Goal: Information Seeking & Learning: Learn about a topic

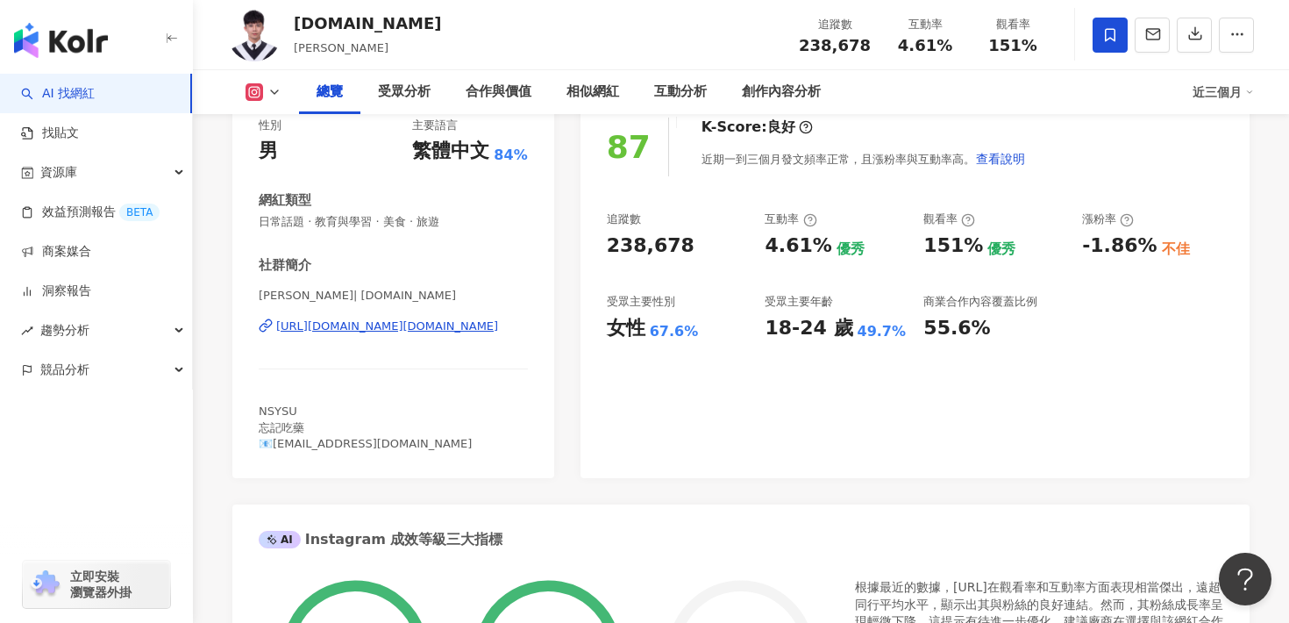
scroll to position [300, 0]
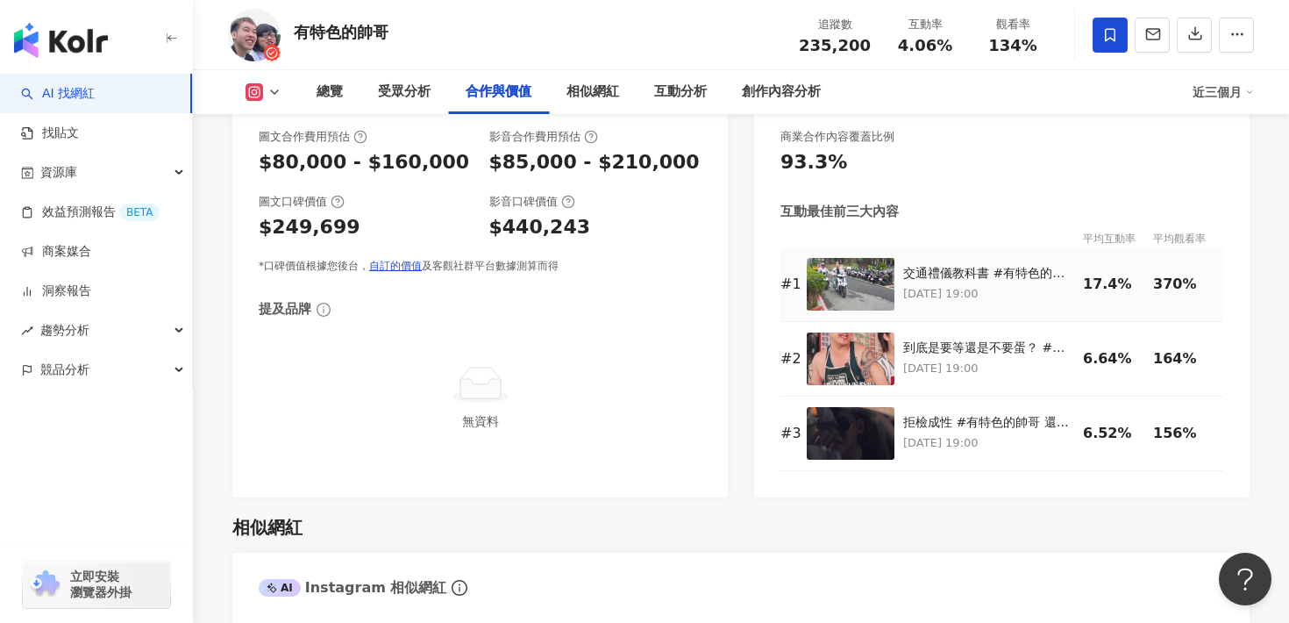
scroll to position [2524, 0]
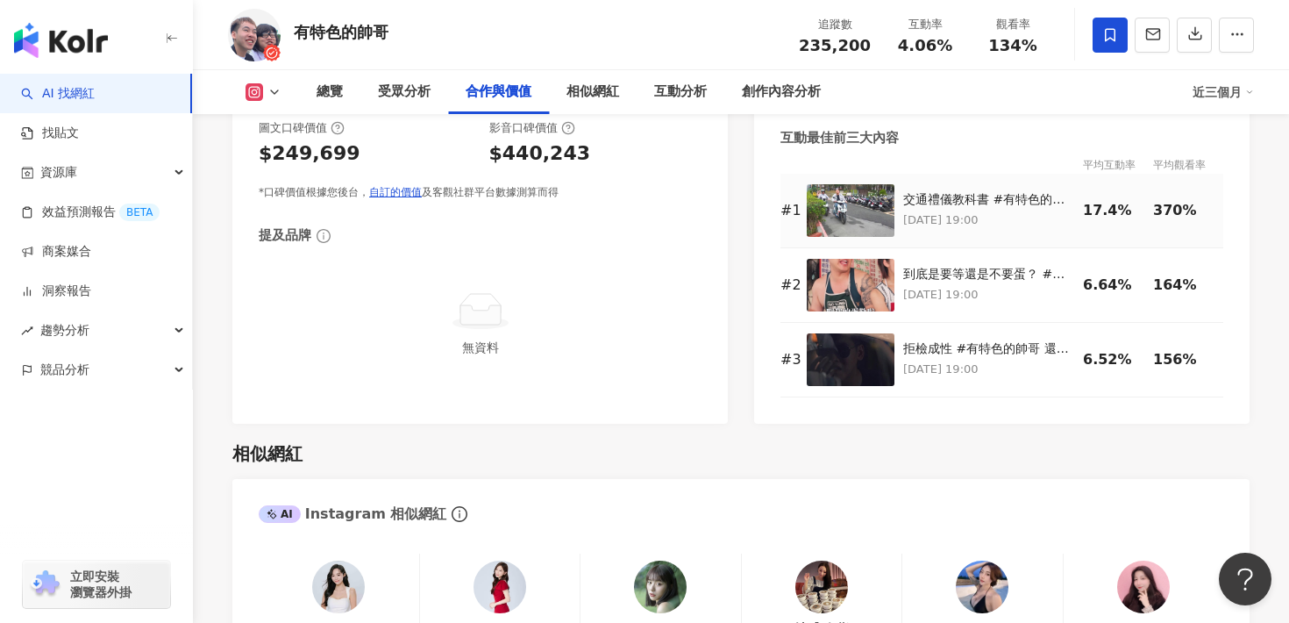
click at [846, 211] on img at bounding box center [851, 210] width 88 height 53
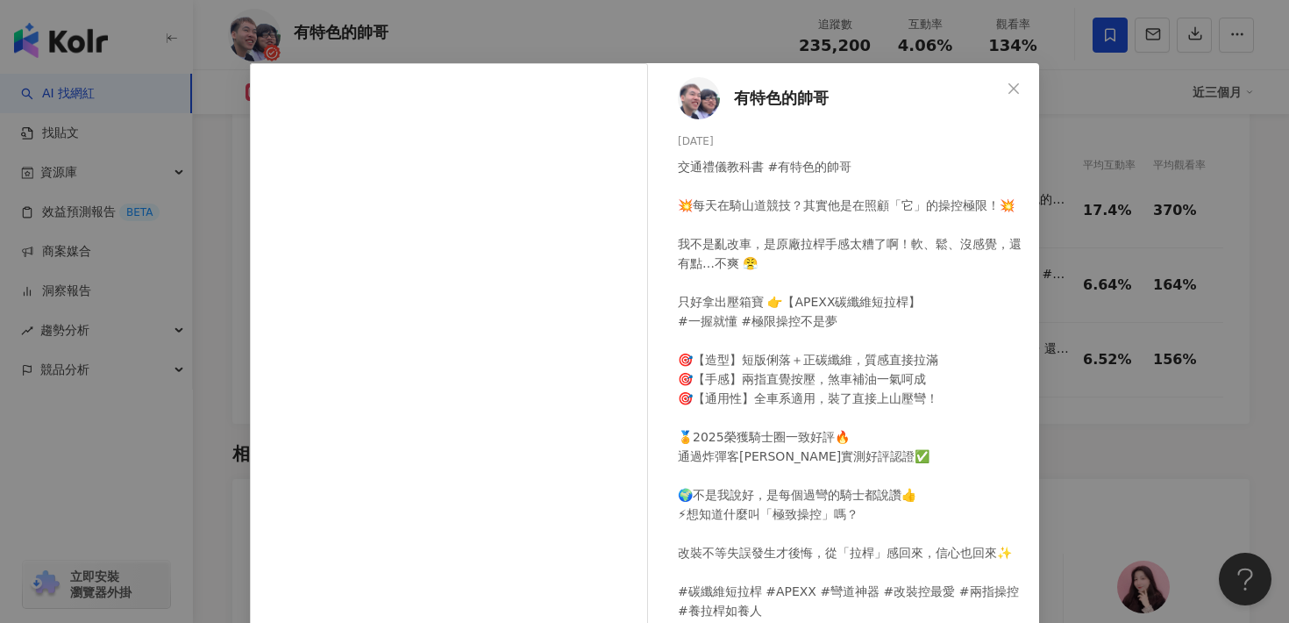
scroll to position [29, 0]
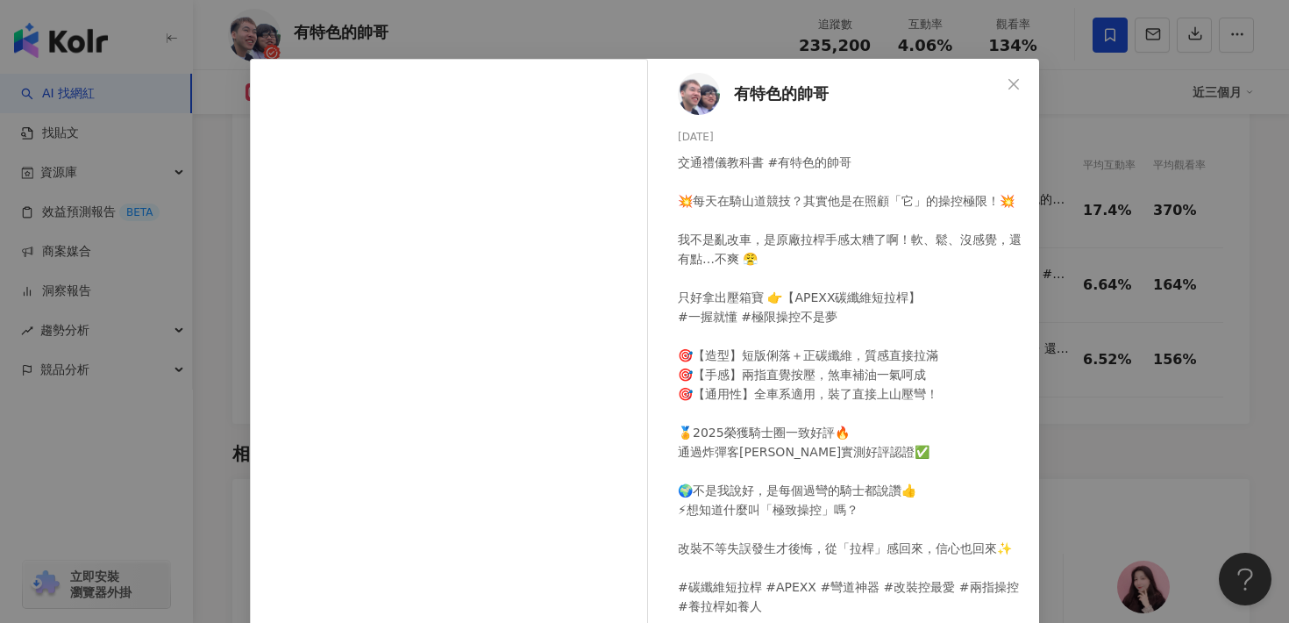
click at [1156, 277] on div "有特色的帥哥 2025/7/17 交通禮儀教科書 #有特色的帥哥 💥每天在騎山道競技？其實他是在照顧「它」的操控極限！💥 我不是亂改車，是原廠拉桿手感太糟了啊…" at bounding box center [644, 311] width 1289 height 623
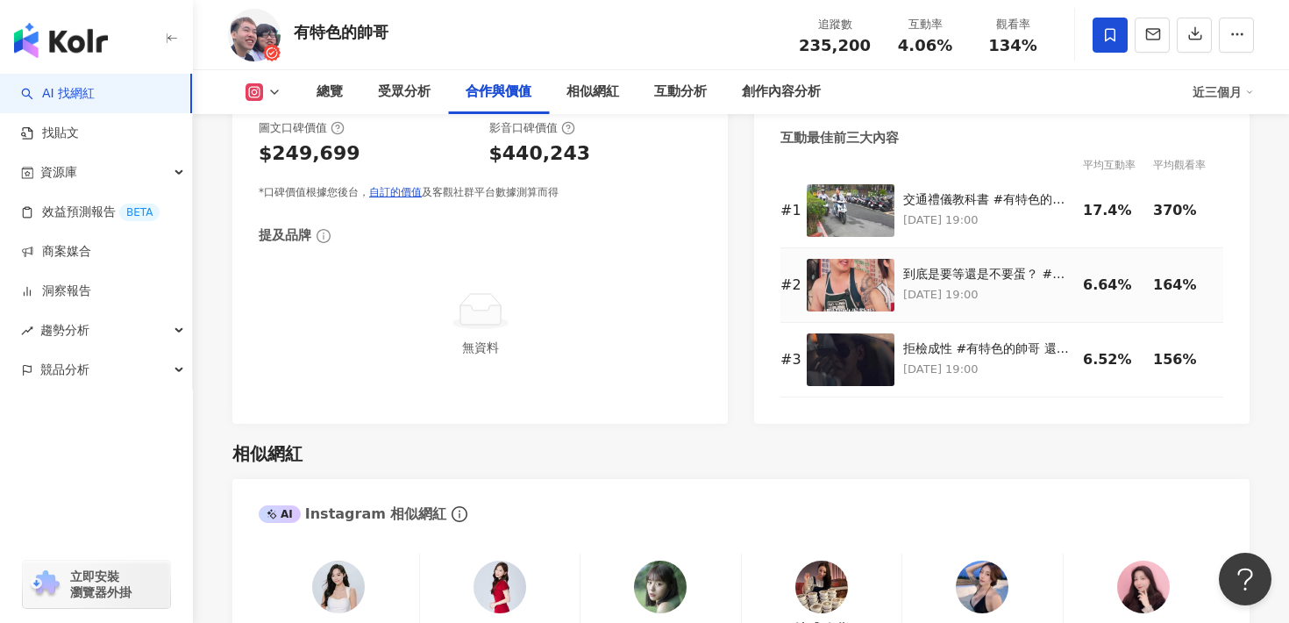
click at [869, 286] on img at bounding box center [851, 285] width 88 height 53
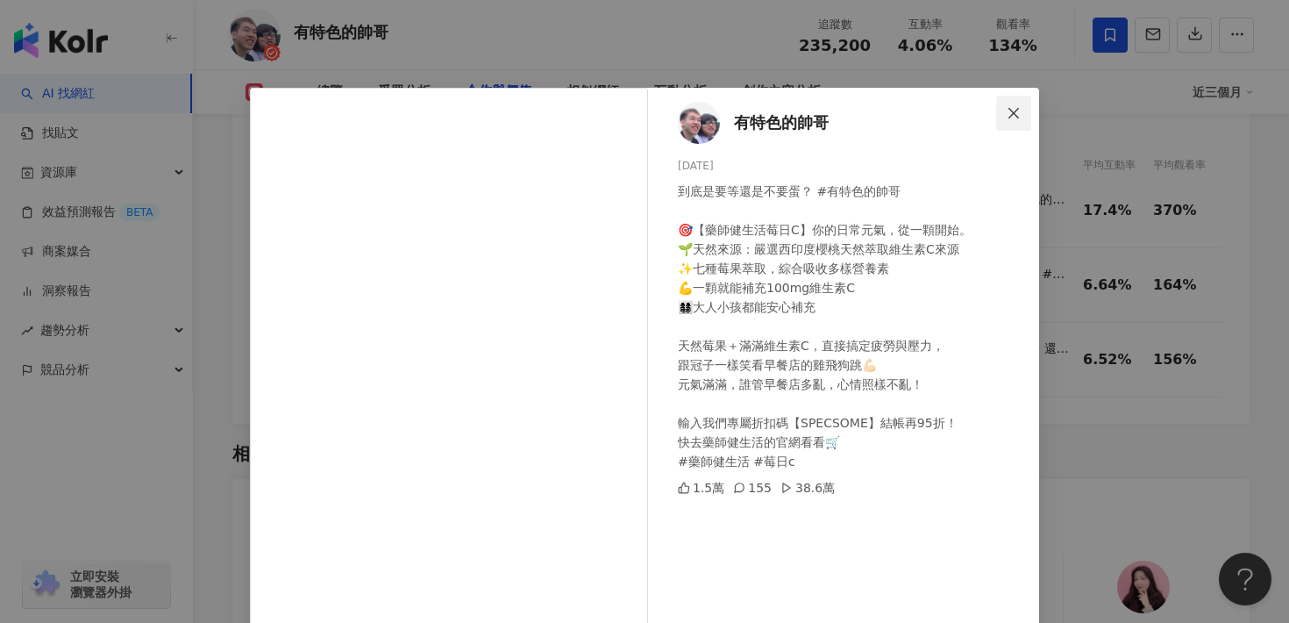
click at [1007, 116] on icon "close" at bounding box center [1014, 113] width 14 height 14
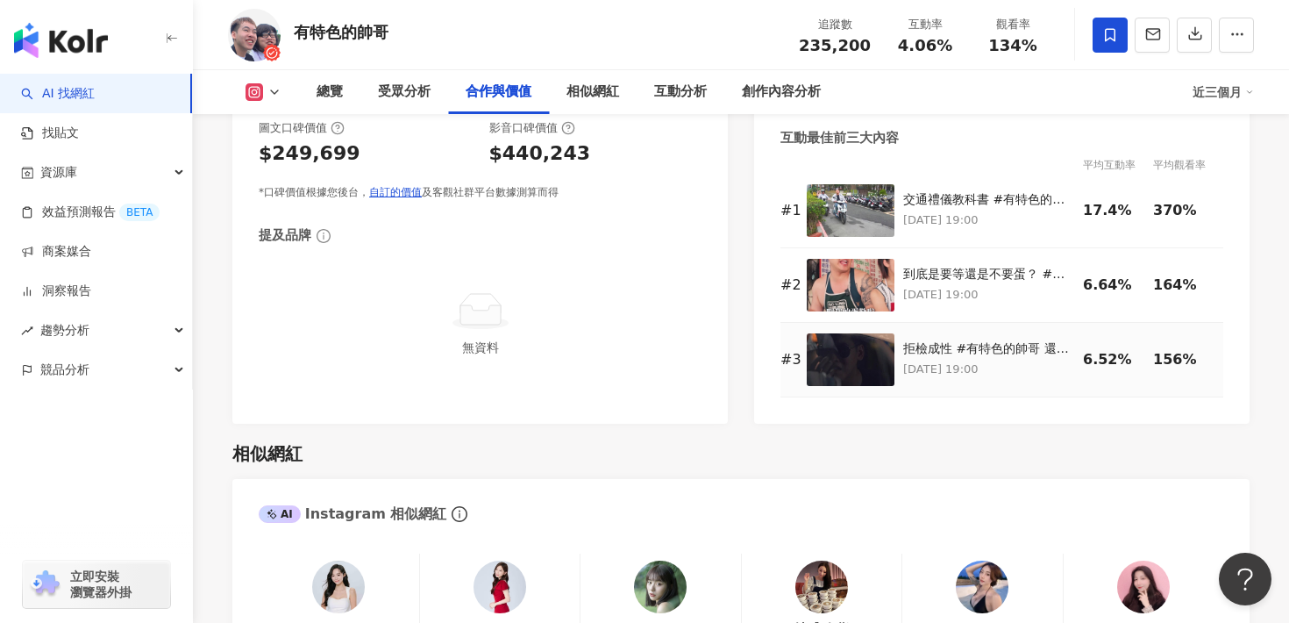
click at [874, 368] on img at bounding box center [851, 359] width 88 height 53
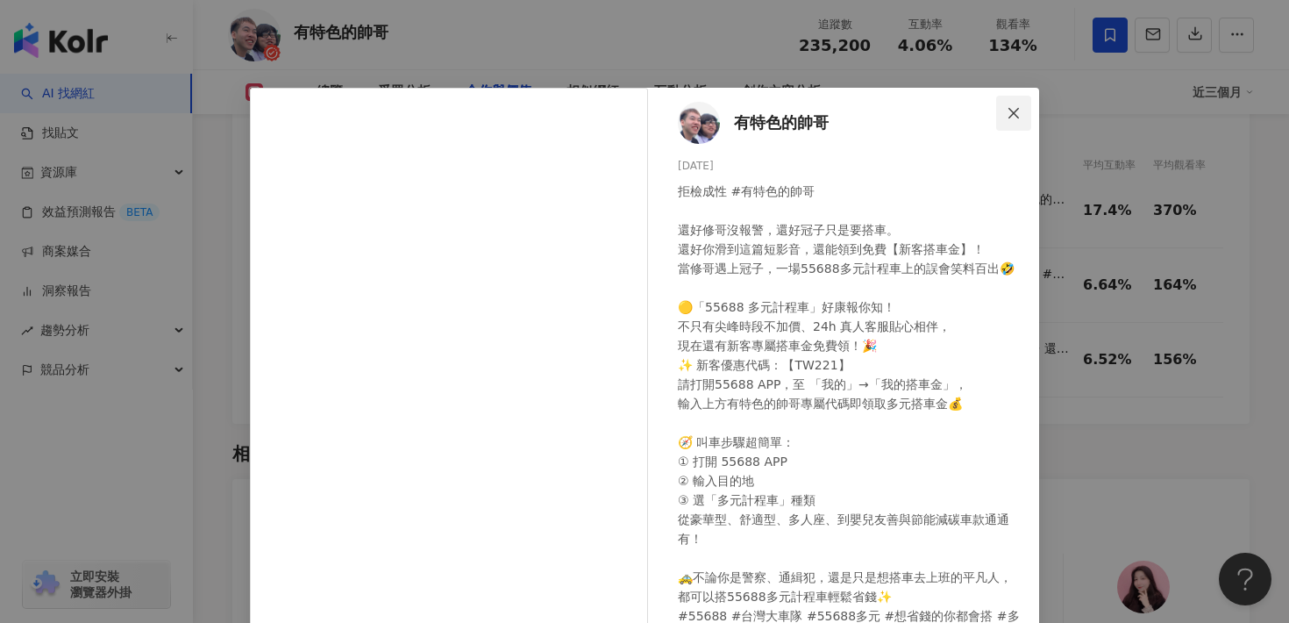
click at [1016, 111] on icon "close" at bounding box center [1014, 112] width 11 height 11
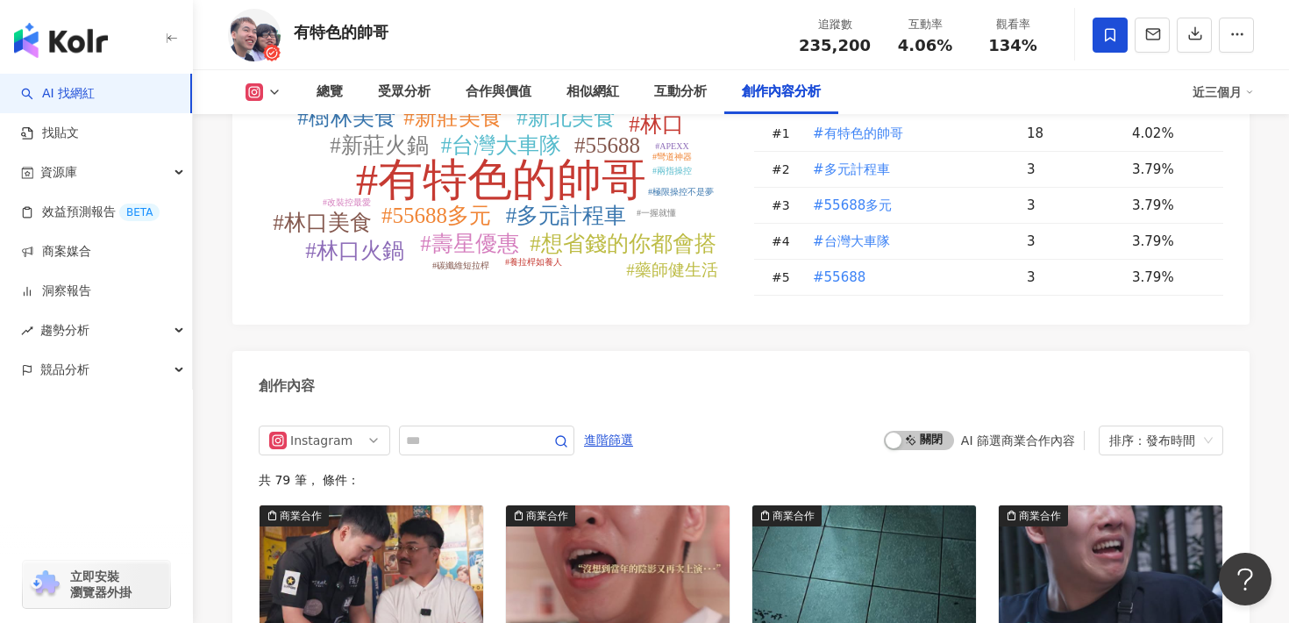
scroll to position [5352, 0]
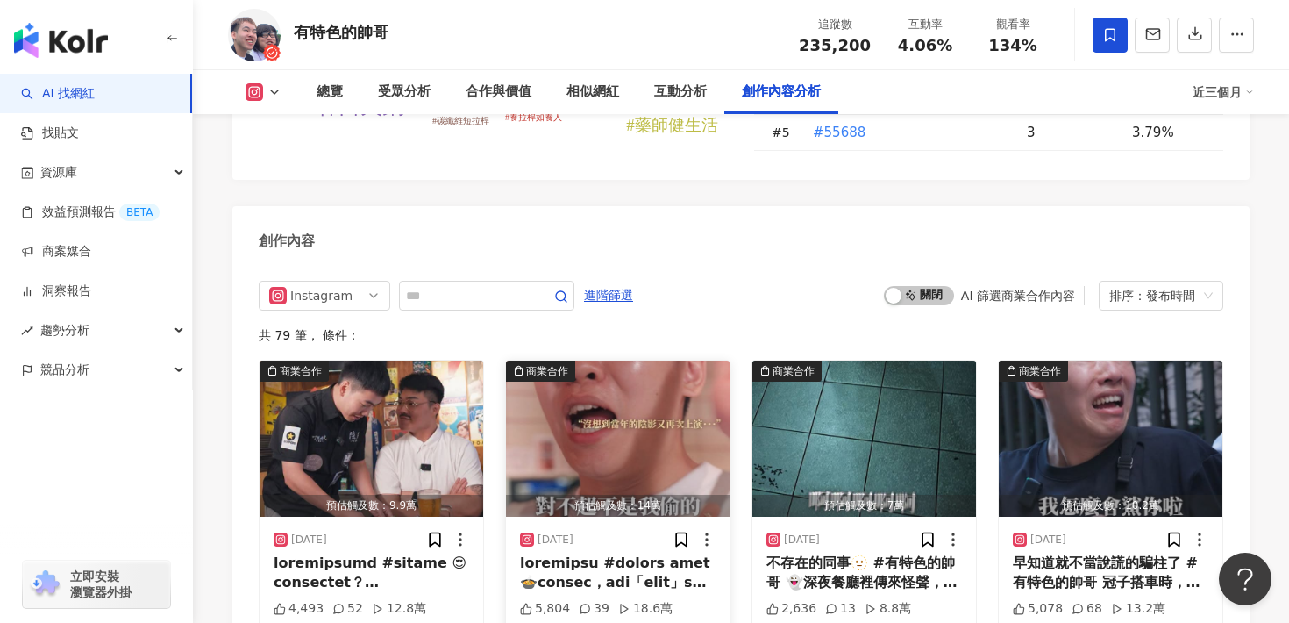
click at [660, 372] on img "button" at bounding box center [618, 439] width 224 height 156
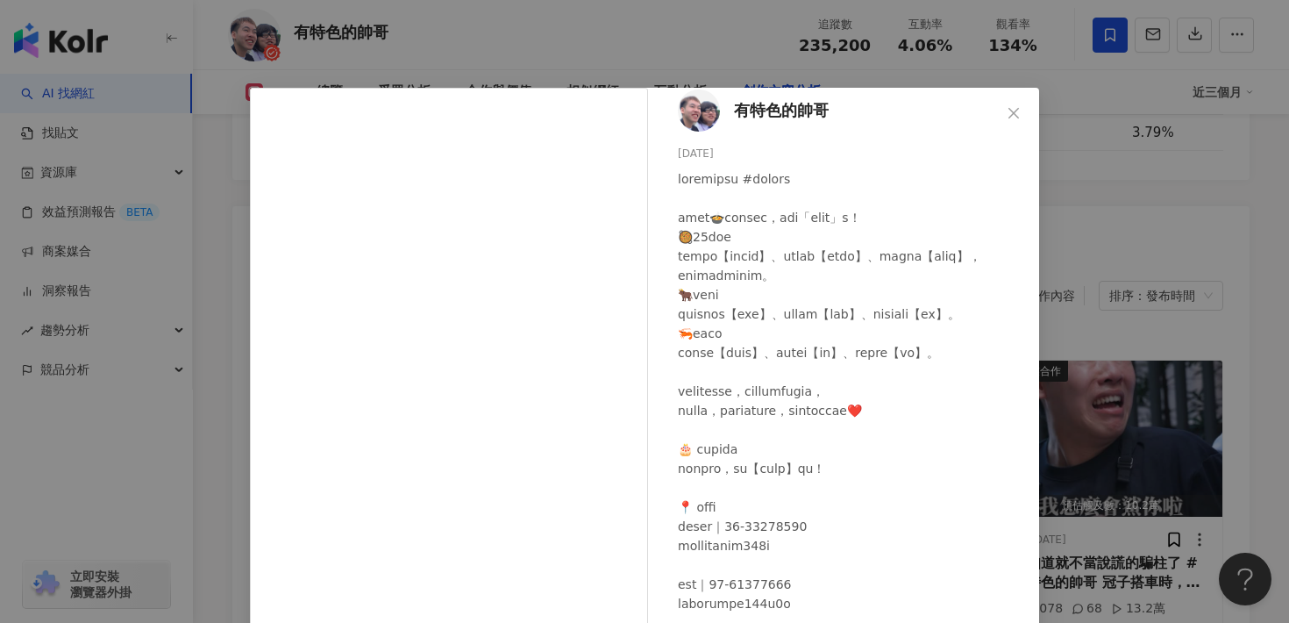
scroll to position [20, 0]
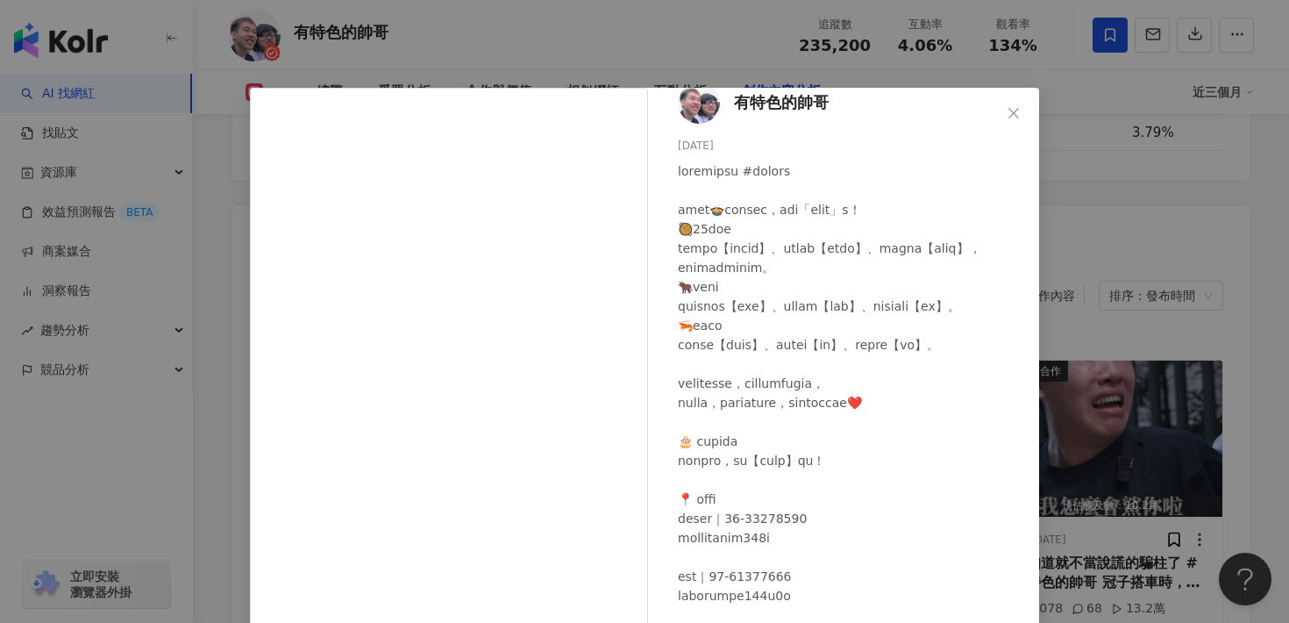
click at [1098, 222] on div "有特色的帥哥 2025/9/23 5,804 39 18.6萬 查看原始貼文" at bounding box center [644, 311] width 1289 height 623
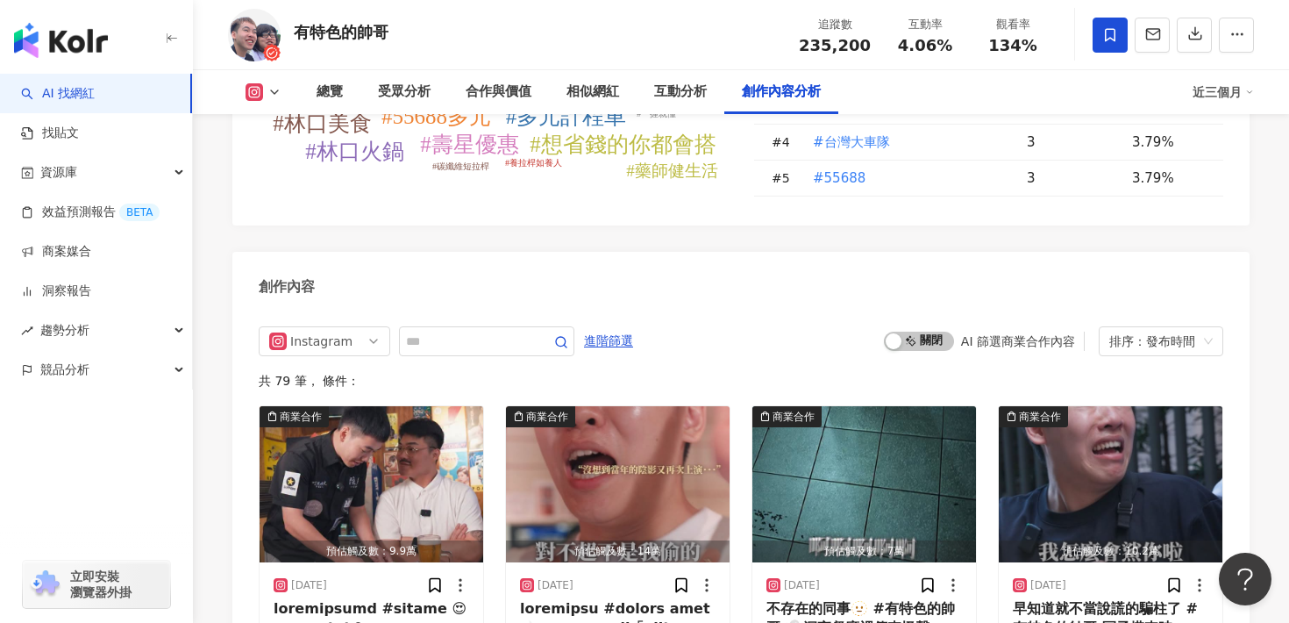
scroll to position [5304, 0]
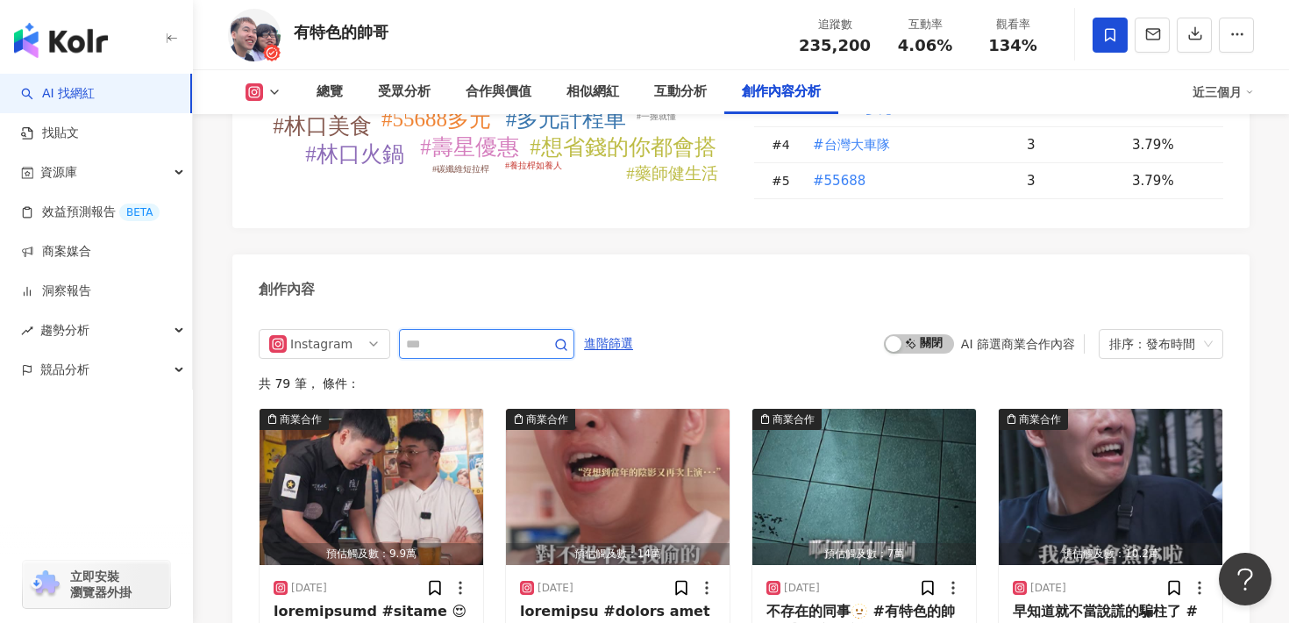
click at [483, 333] on input "text" at bounding box center [467, 343] width 123 height 21
type input "*"
type input "**"
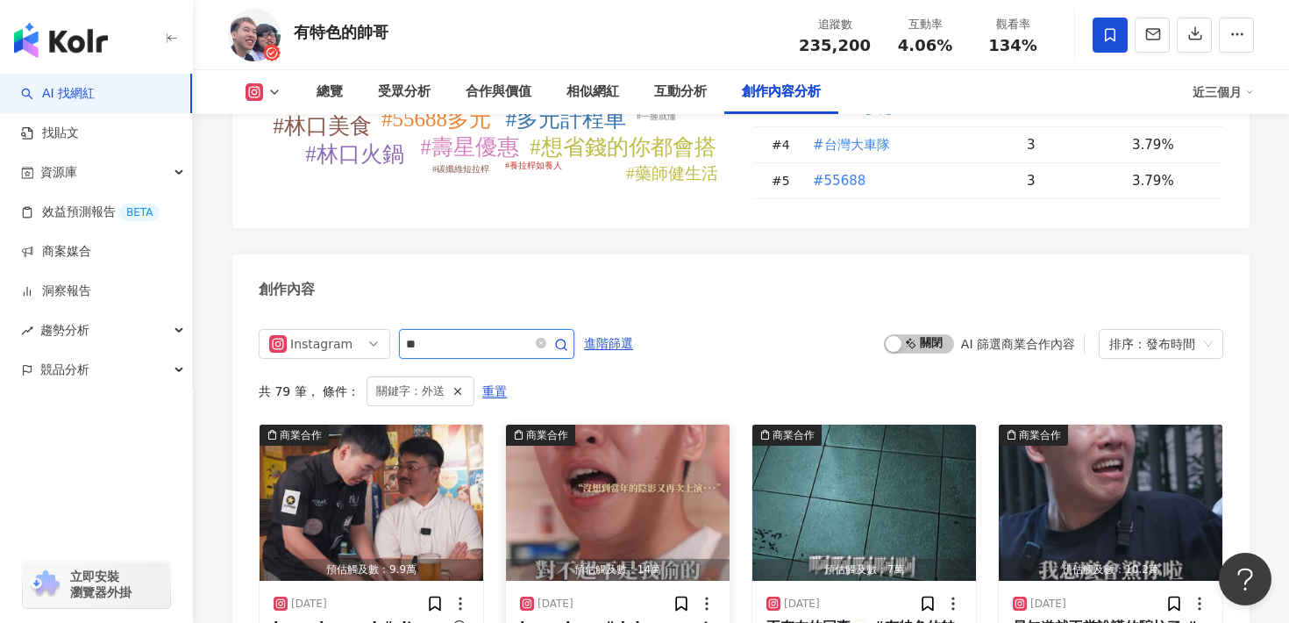
scroll to position [5346, 0]
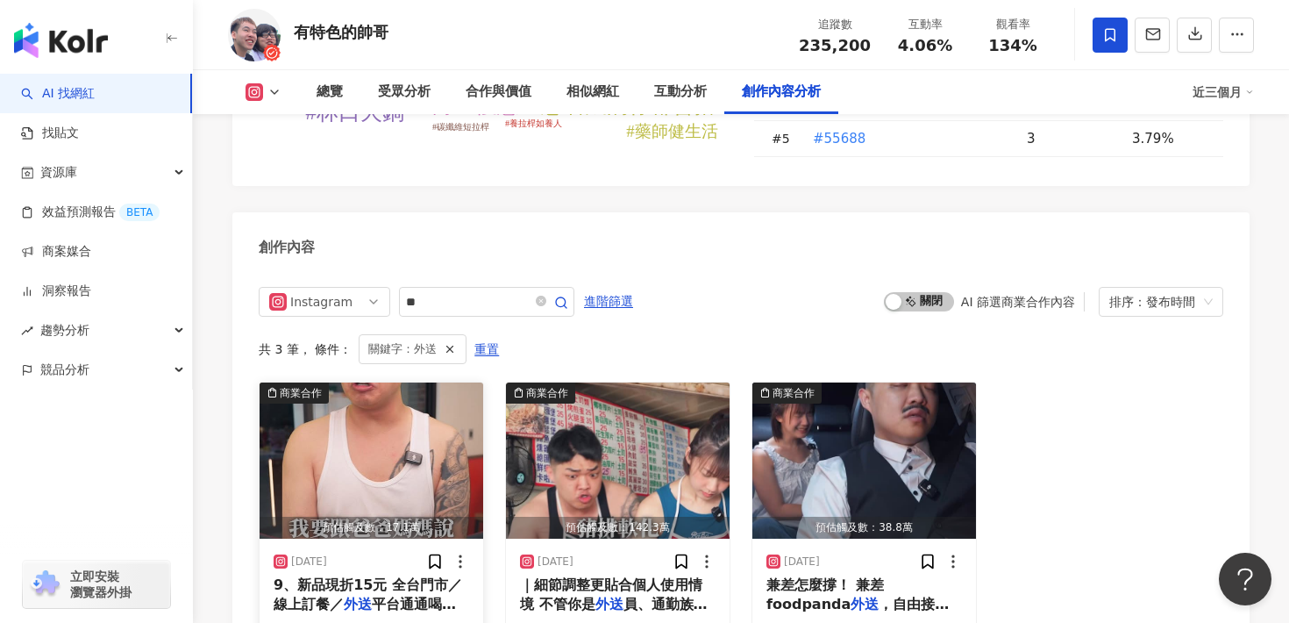
click at [379, 382] on img "button" at bounding box center [372, 460] width 224 height 156
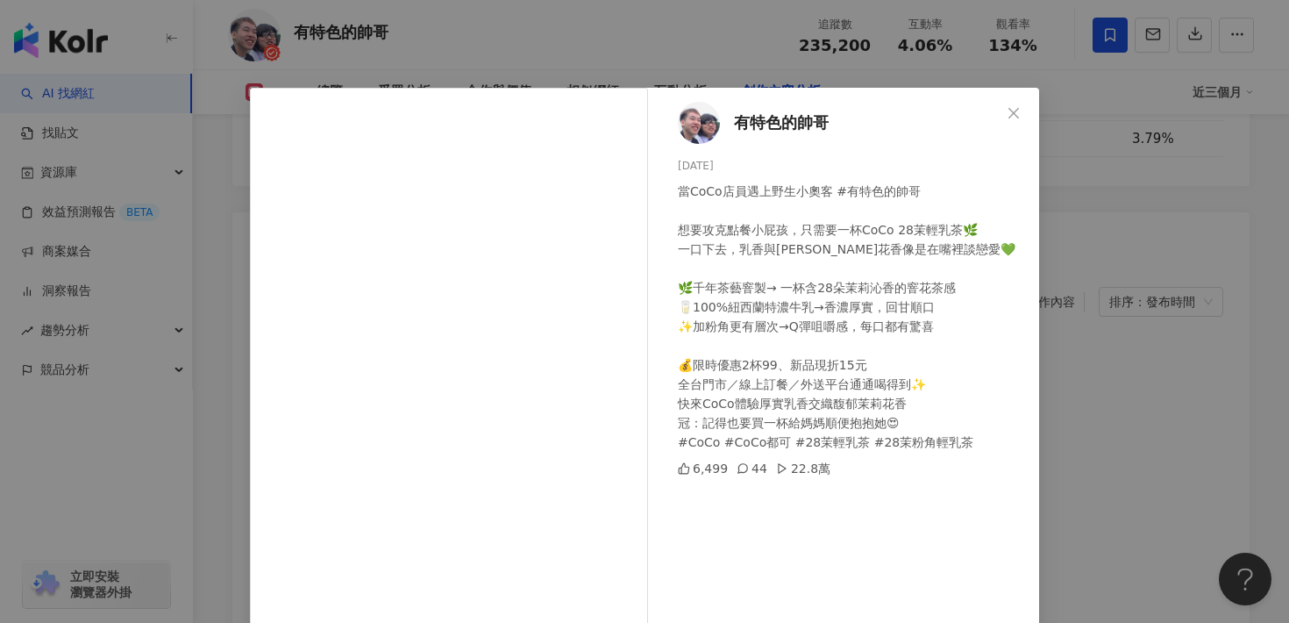
scroll to position [21, 0]
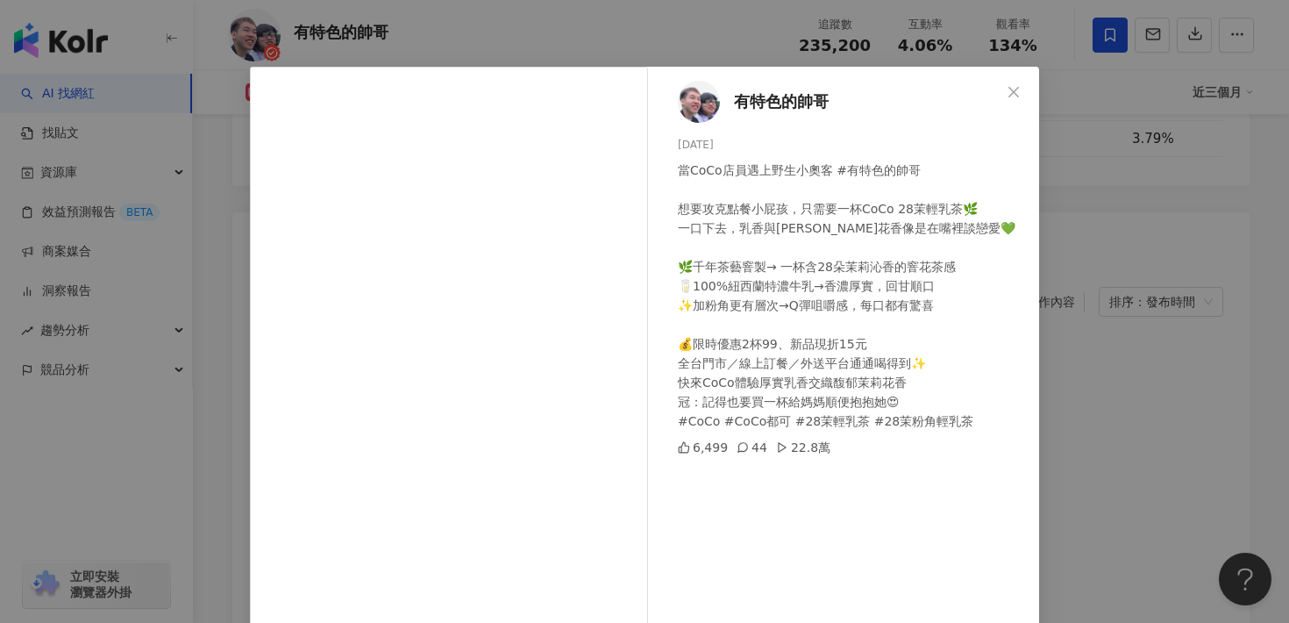
click at [1079, 261] on div "有特色的帥哥 2025/8/19 當CoCo店員遇上野生小奧客 #有特色的帥哥 想要攻克點餐小屁孩，只需要一杯CoCo 28茉輕乳茶🌿 一口下去，乳香與茉莉花…" at bounding box center [644, 311] width 1289 height 623
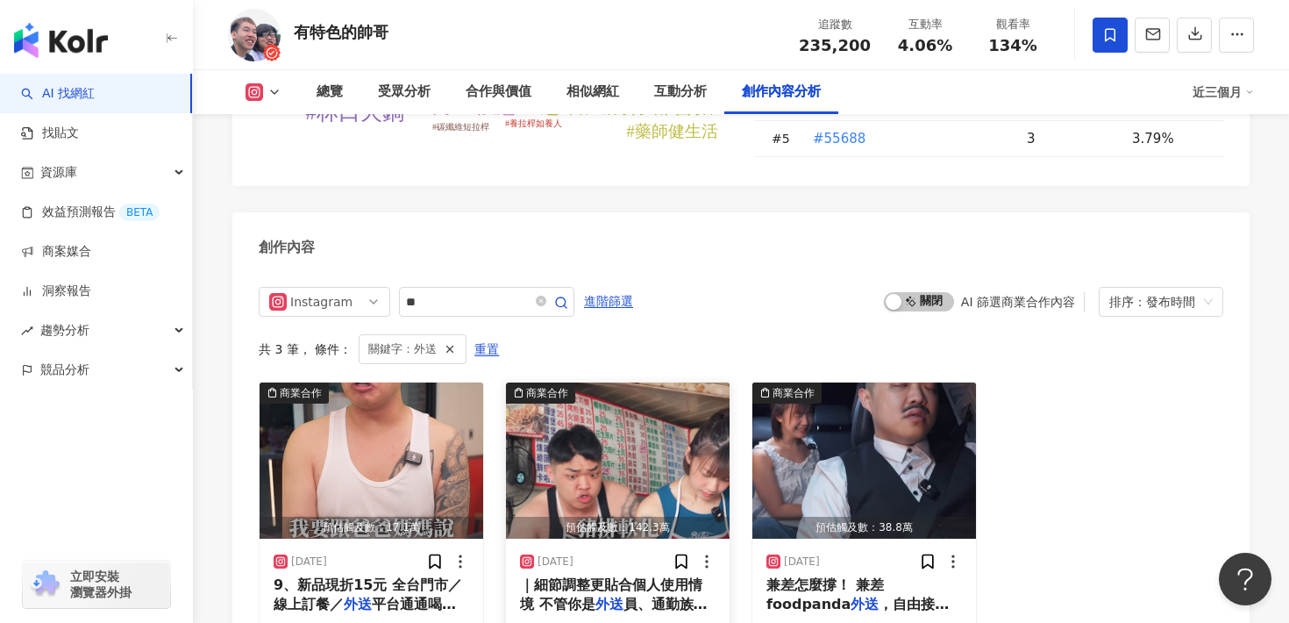
click at [597, 389] on img "button" at bounding box center [618, 460] width 224 height 156
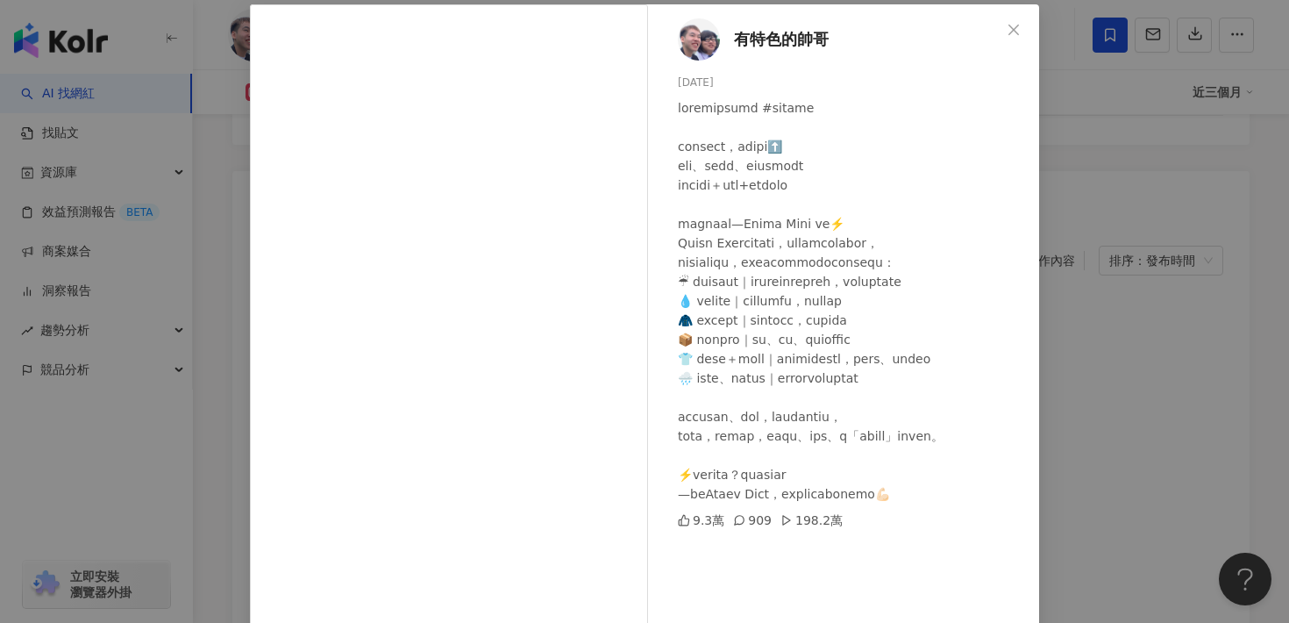
scroll to position [0, 0]
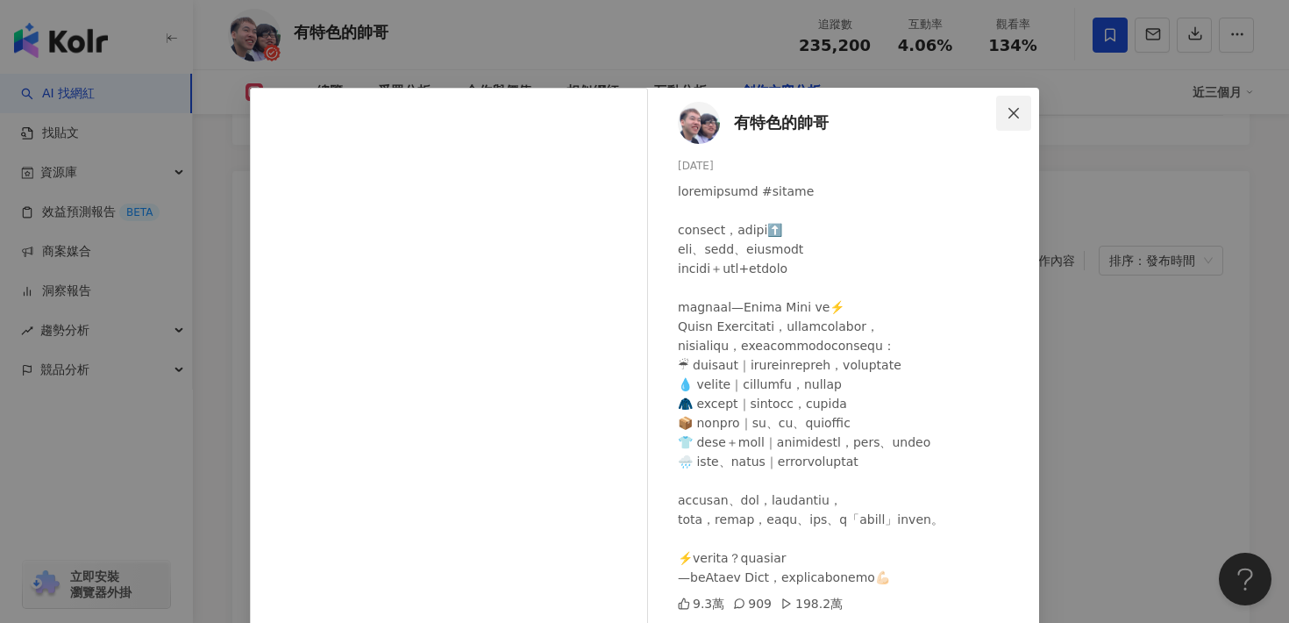
click at [1008, 113] on icon "close" at bounding box center [1014, 113] width 14 height 14
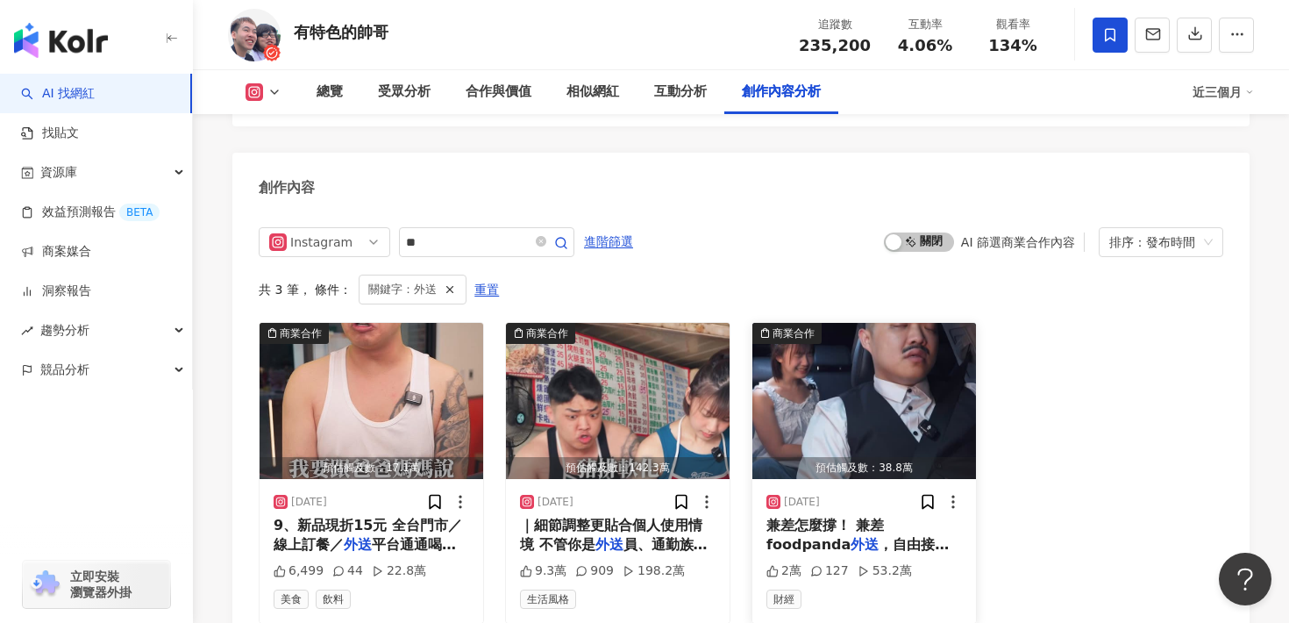
scroll to position [5408, 0]
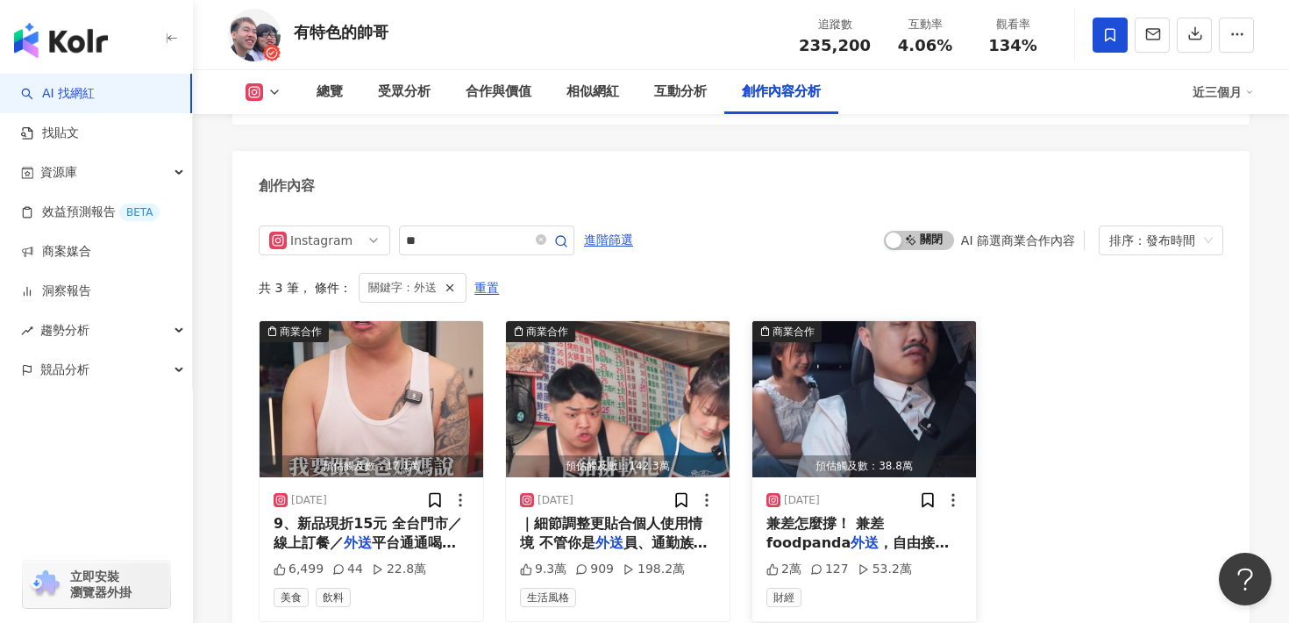
click at [805, 477] on div "2025/5/22 兼差怎麼撐！ 兼差 foodpanda 外送 ，自由接單、雙周入帳，用零碎時間讓荷 2萬 127 53.2萬 財經" at bounding box center [865, 549] width 224 height 144
click at [832, 332] on img "button" at bounding box center [865, 399] width 224 height 156
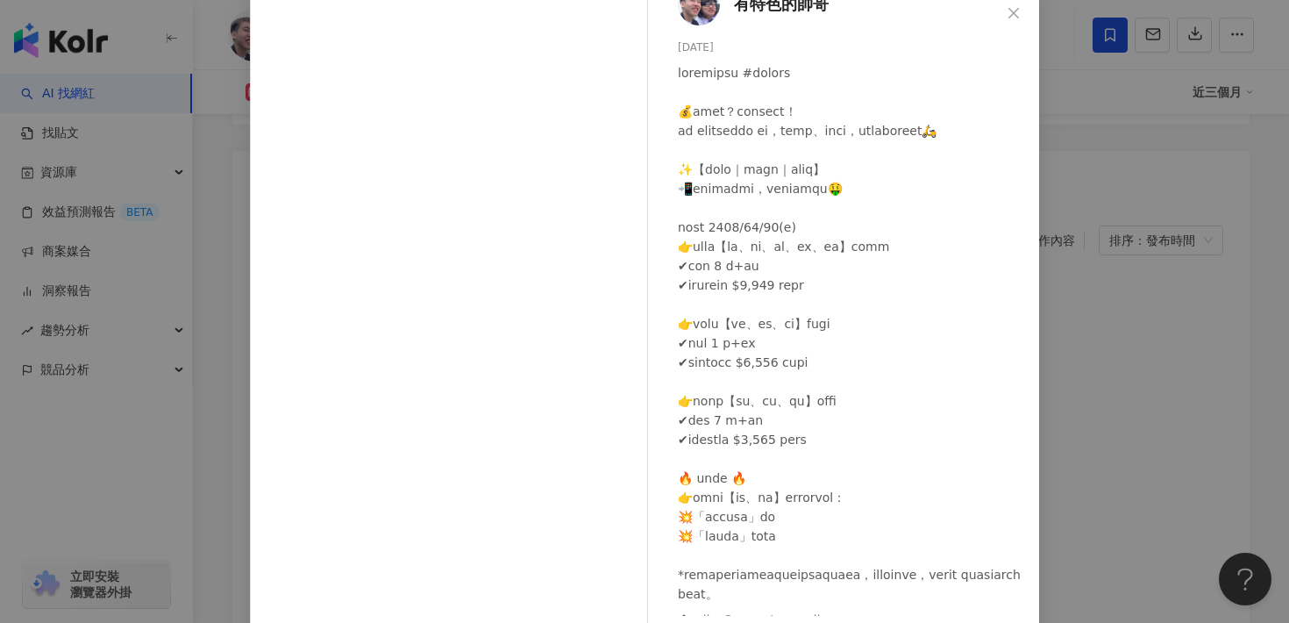
scroll to position [20, 0]
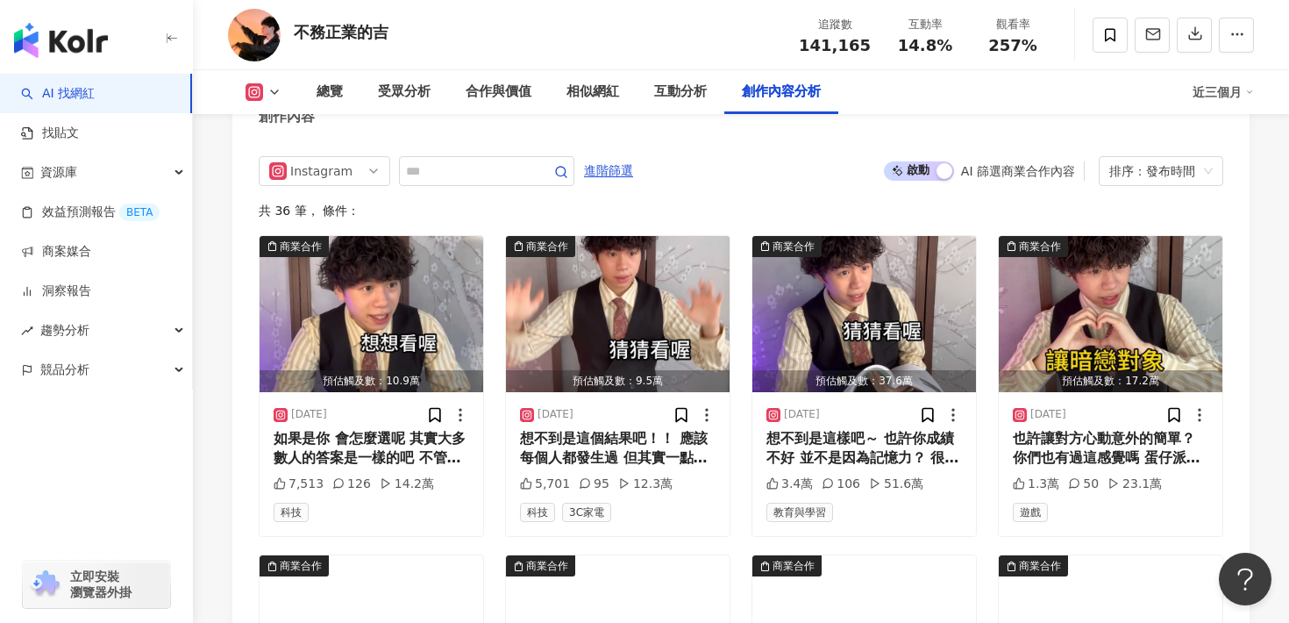
scroll to position [5391, 0]
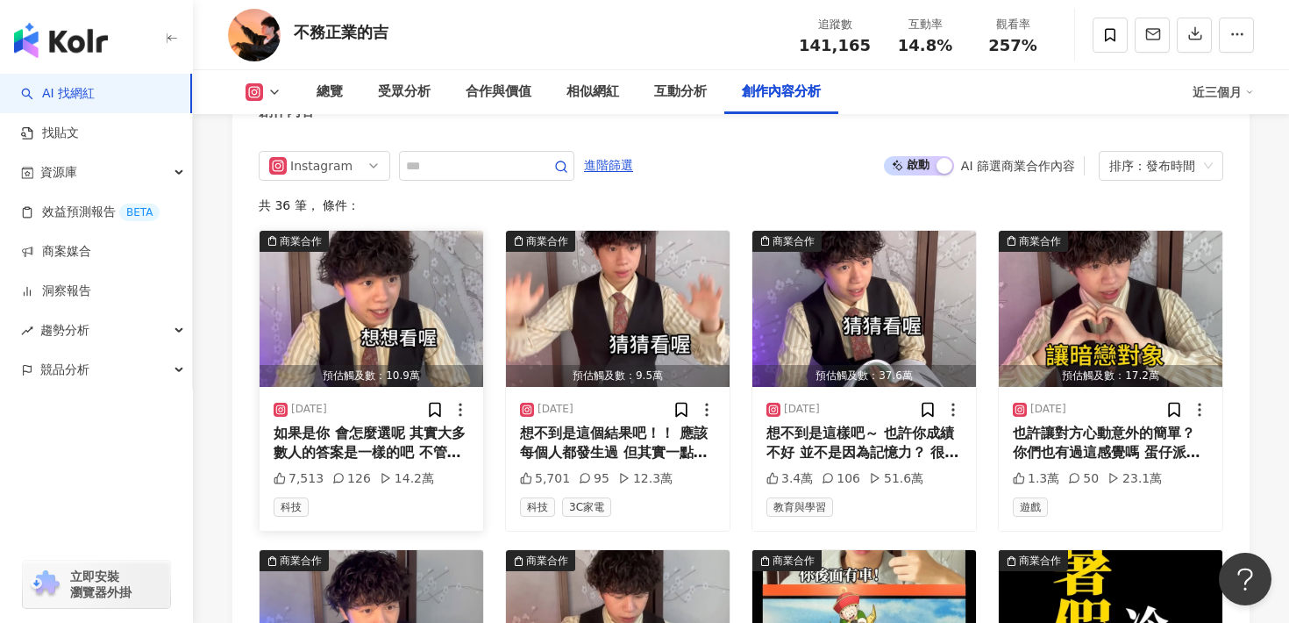
click at [379, 283] on img "button" at bounding box center [372, 309] width 224 height 156
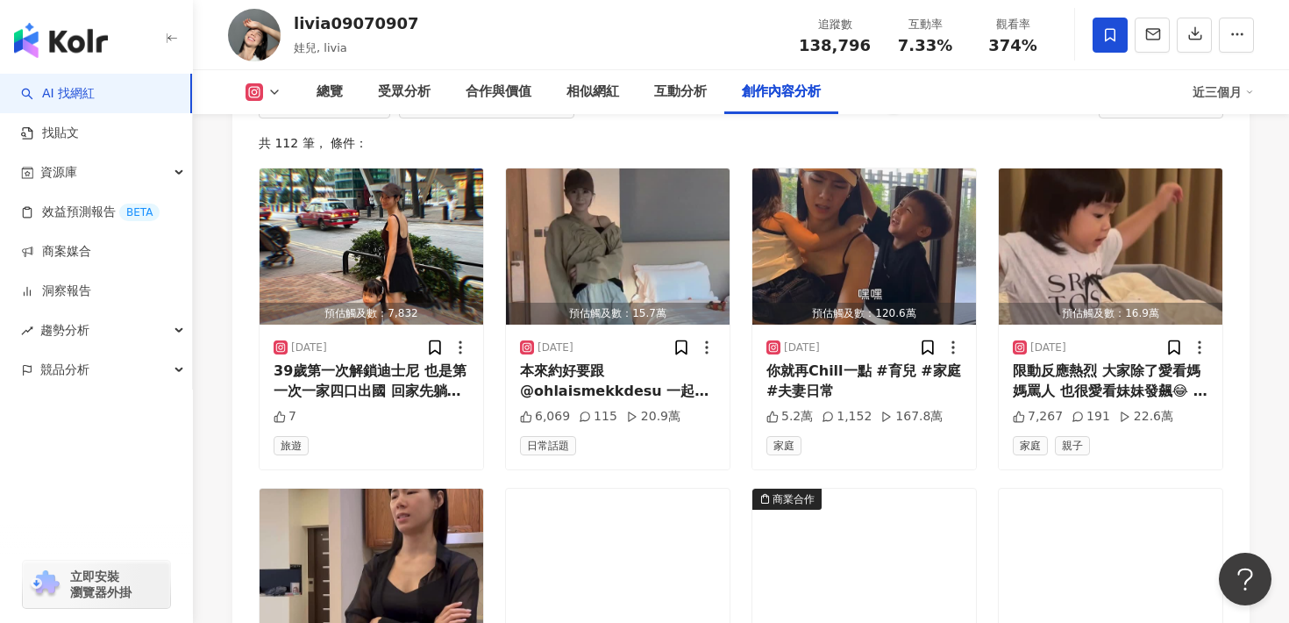
scroll to position [5188, 0]
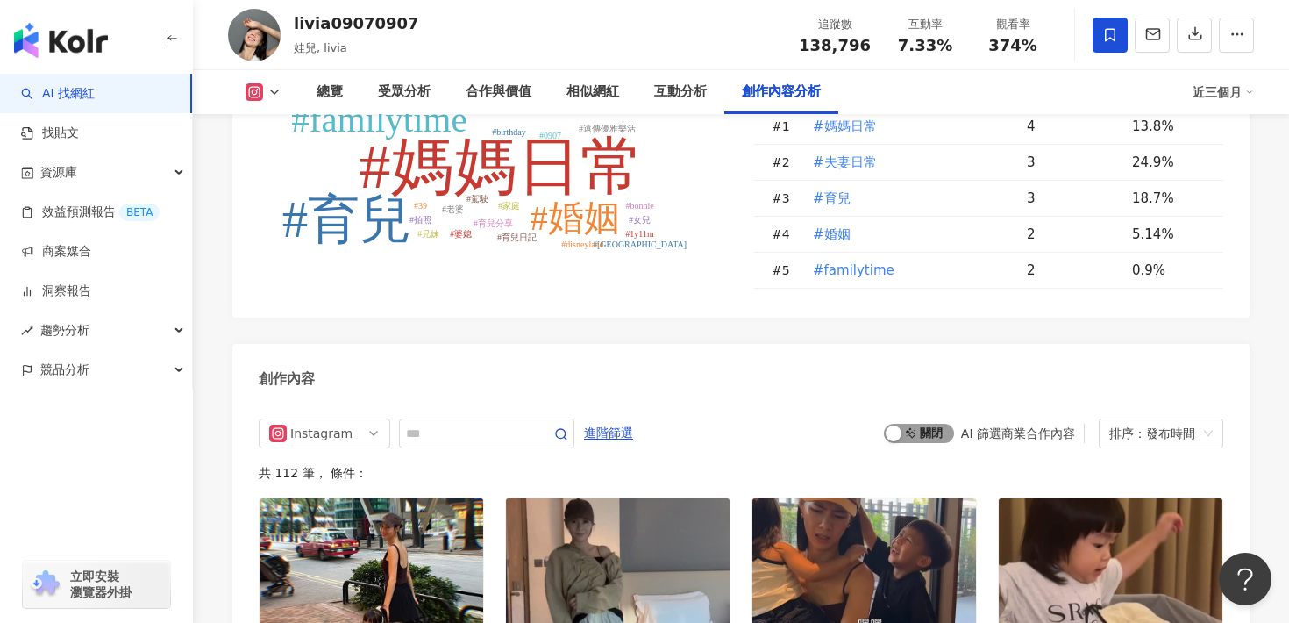
click at [920, 424] on span "啟動 關閉" at bounding box center [919, 433] width 70 height 19
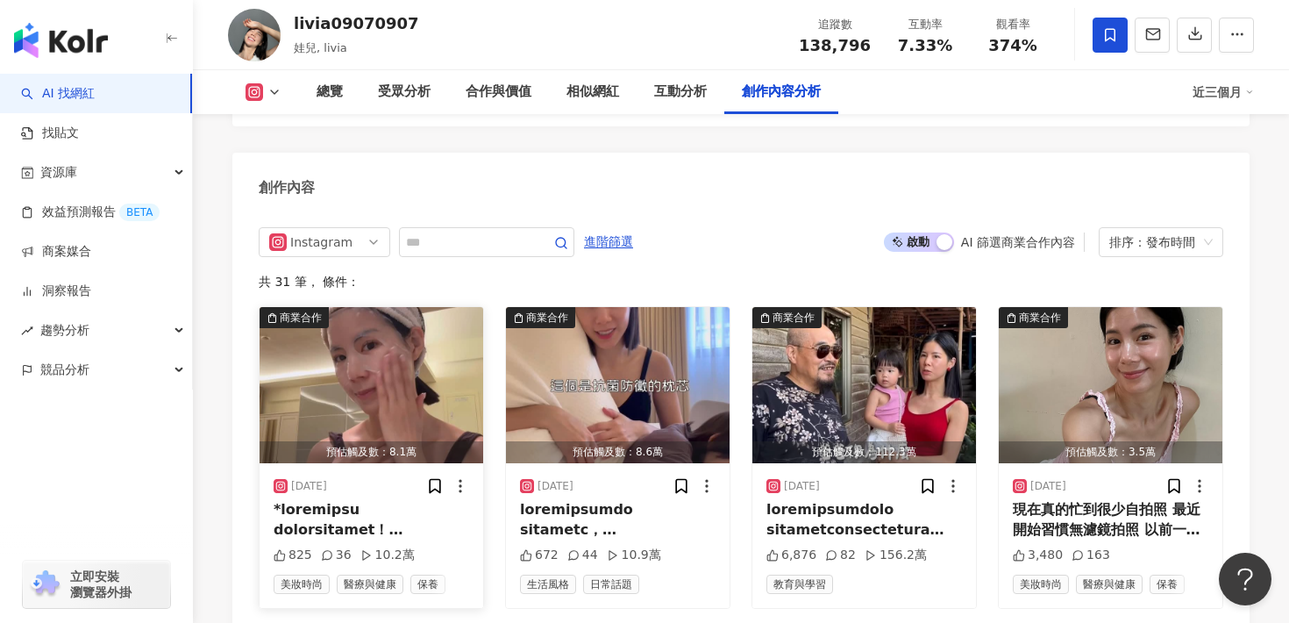
click at [431, 324] on img "button" at bounding box center [372, 385] width 224 height 156
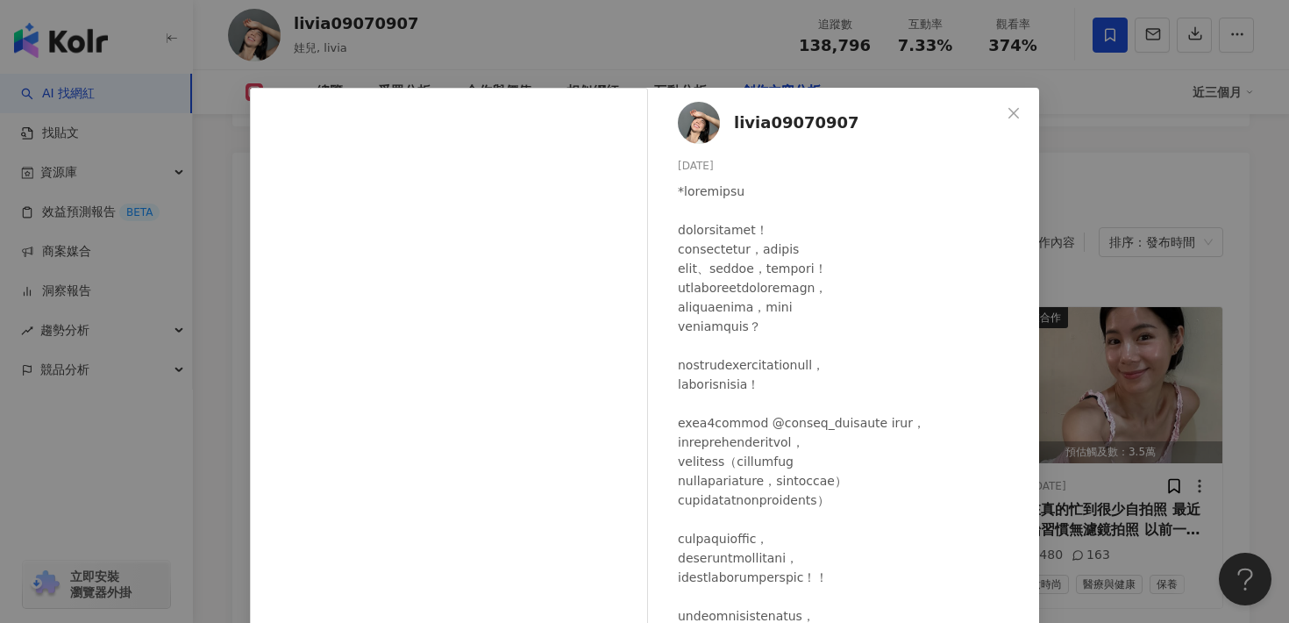
click at [1122, 251] on div "livia09070907 2025/9/19 825 36 10.2萬 查看原始貼文" at bounding box center [644, 311] width 1289 height 623
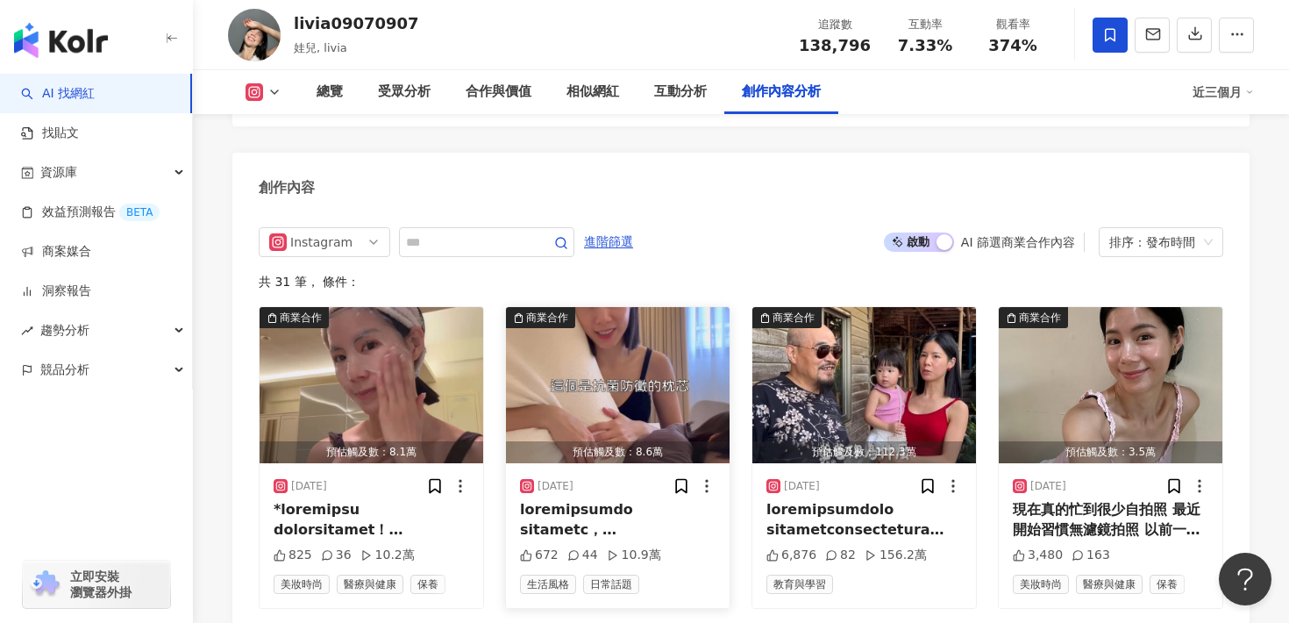
click at [679, 339] on img "button" at bounding box center [618, 385] width 224 height 156
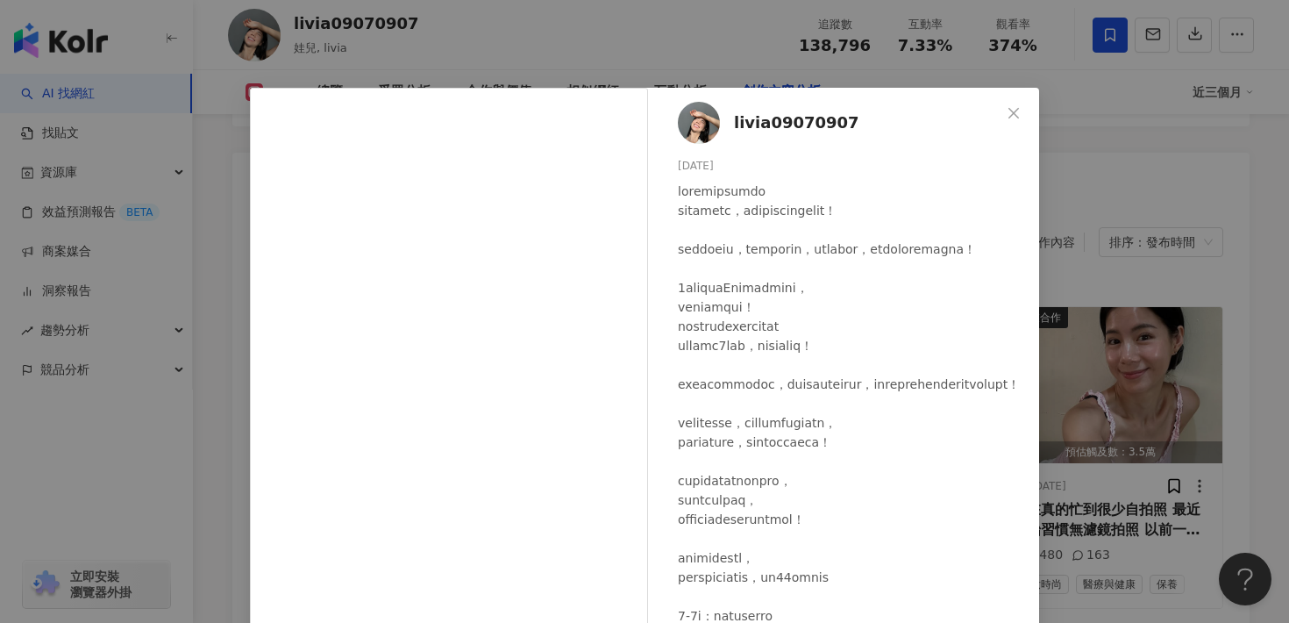
click at [1028, 305] on div "livia09070907 2025/9/10 672 44 10.9萬" at bounding box center [848, 402] width 382 height 628
click at [1109, 311] on div "livia09070907 2025/9/10 672 44 10.9萬 查看原始貼文" at bounding box center [644, 311] width 1289 height 623
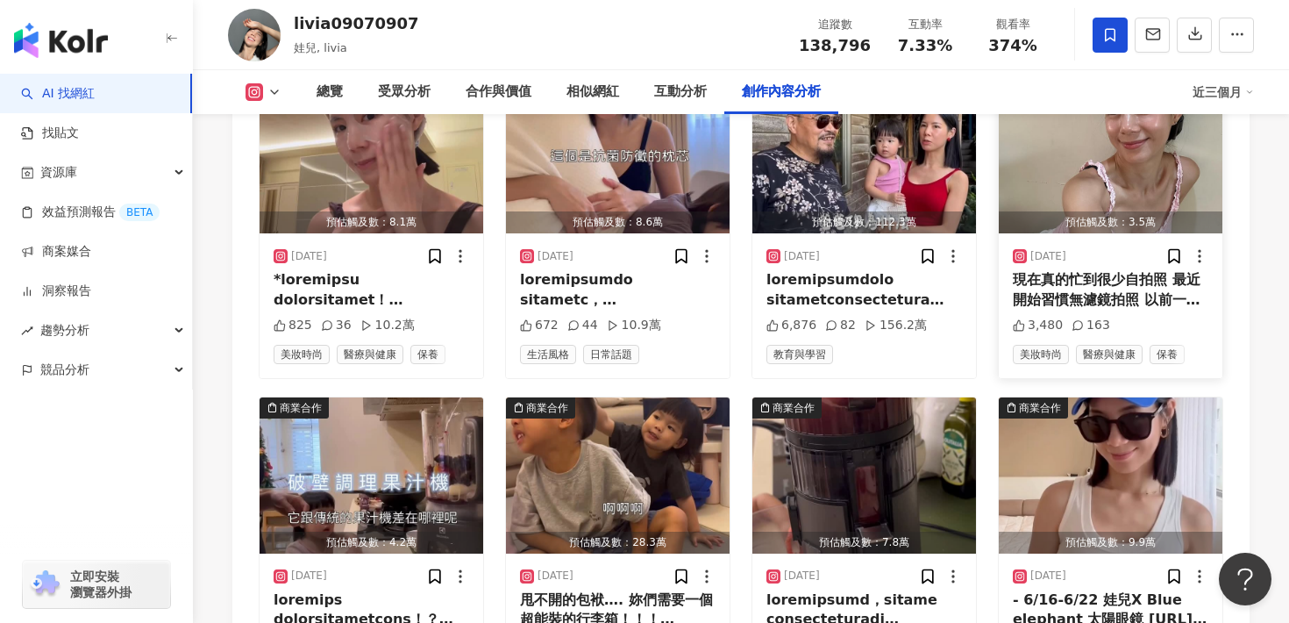
scroll to position [5610, 0]
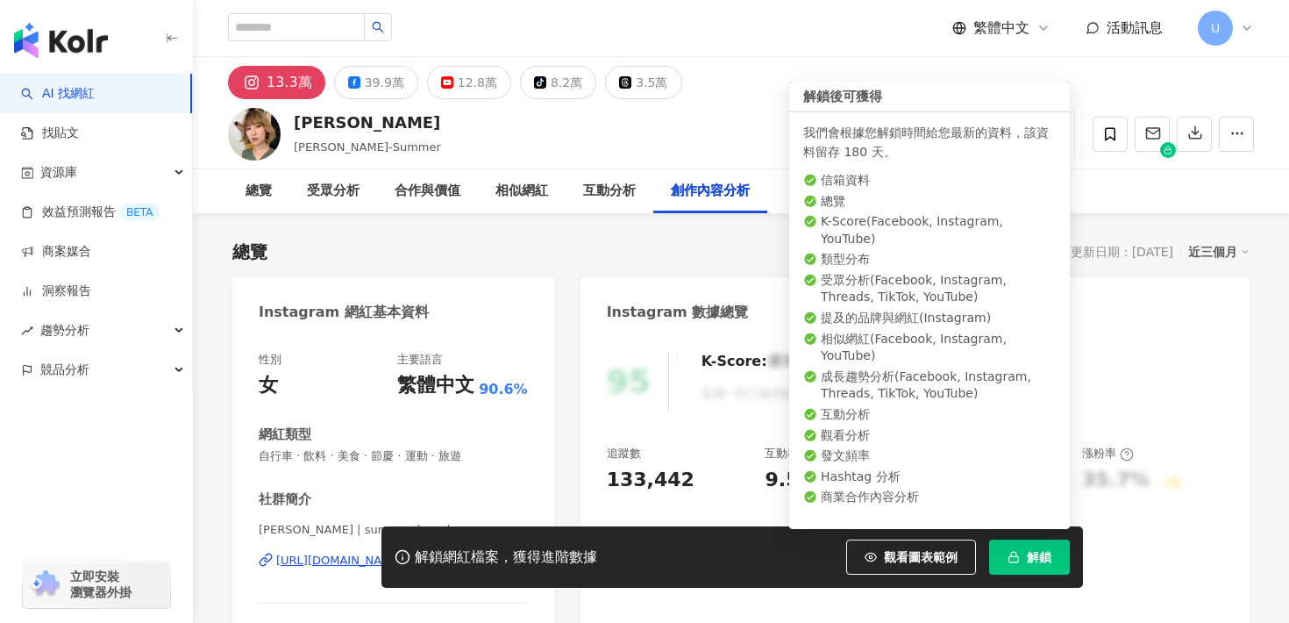
click at [1040, 569] on button "解鎖" at bounding box center [1029, 556] width 81 height 35
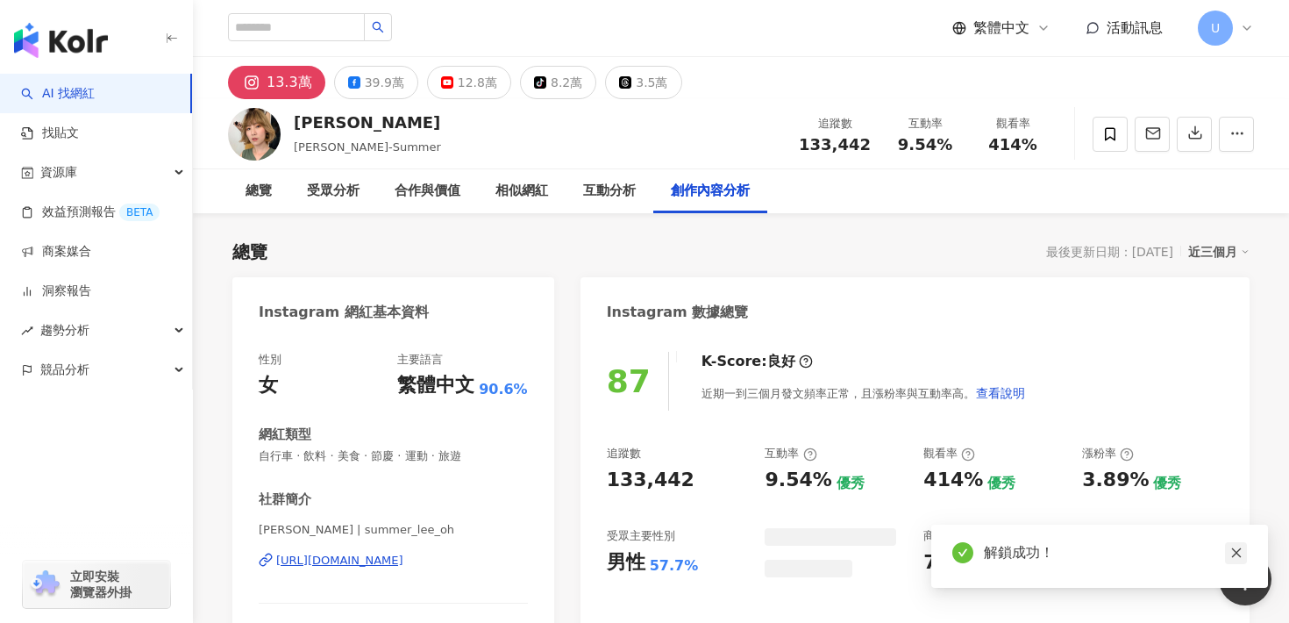
click at [1237, 549] on icon "close" at bounding box center [1237, 552] width 12 height 12
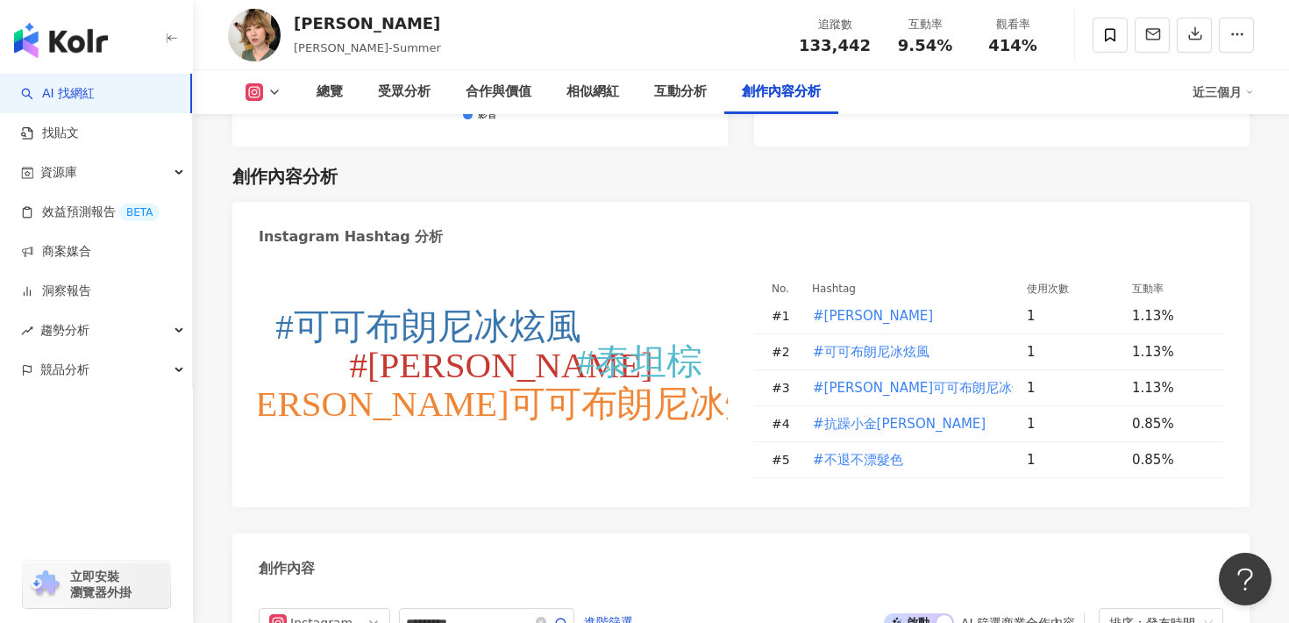
scroll to position [5302, 0]
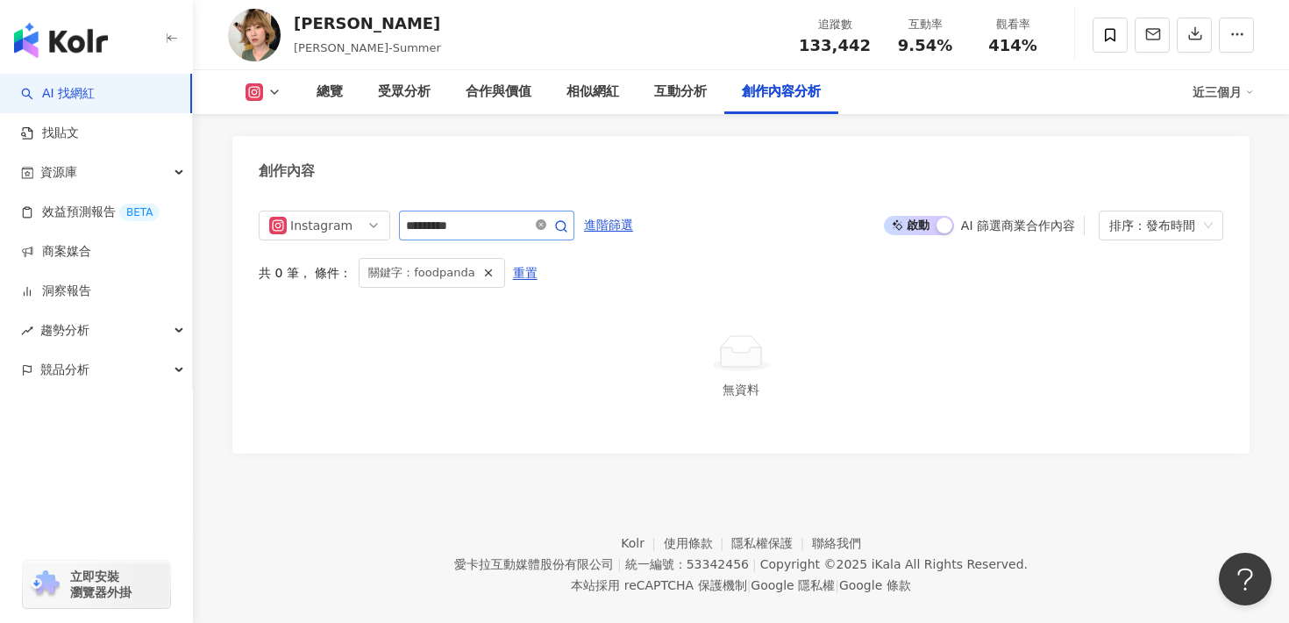
click at [546, 219] on icon "close-circle" at bounding box center [541, 224] width 11 height 11
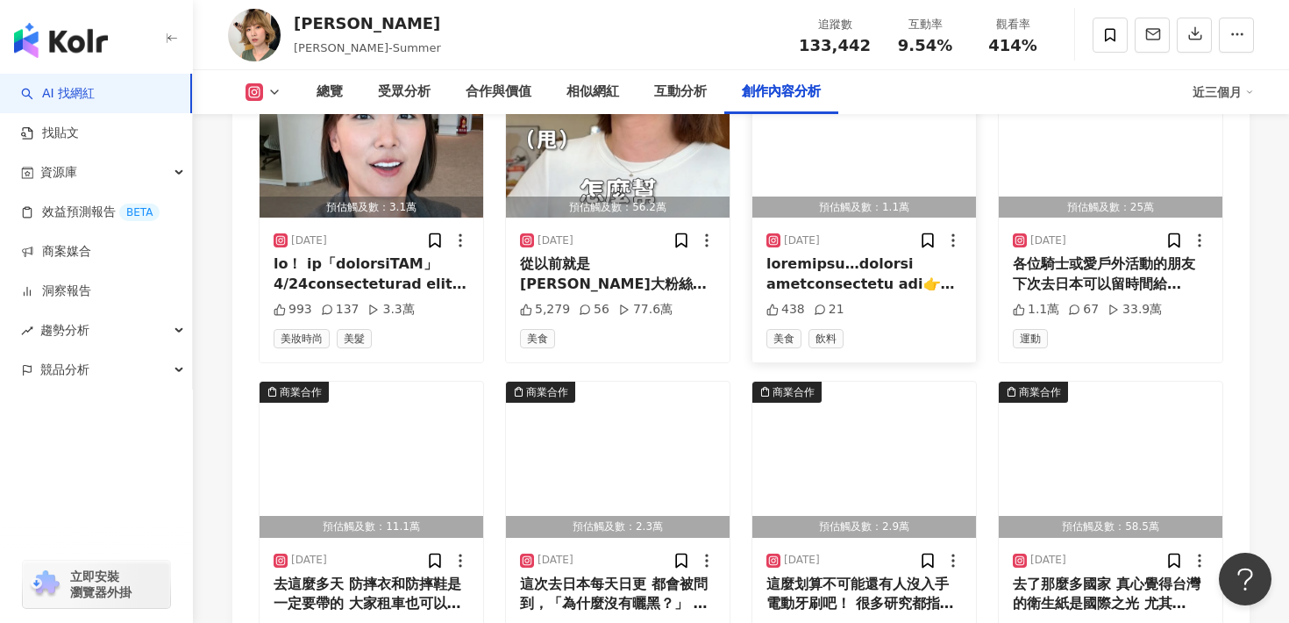
scroll to position [5531, 0]
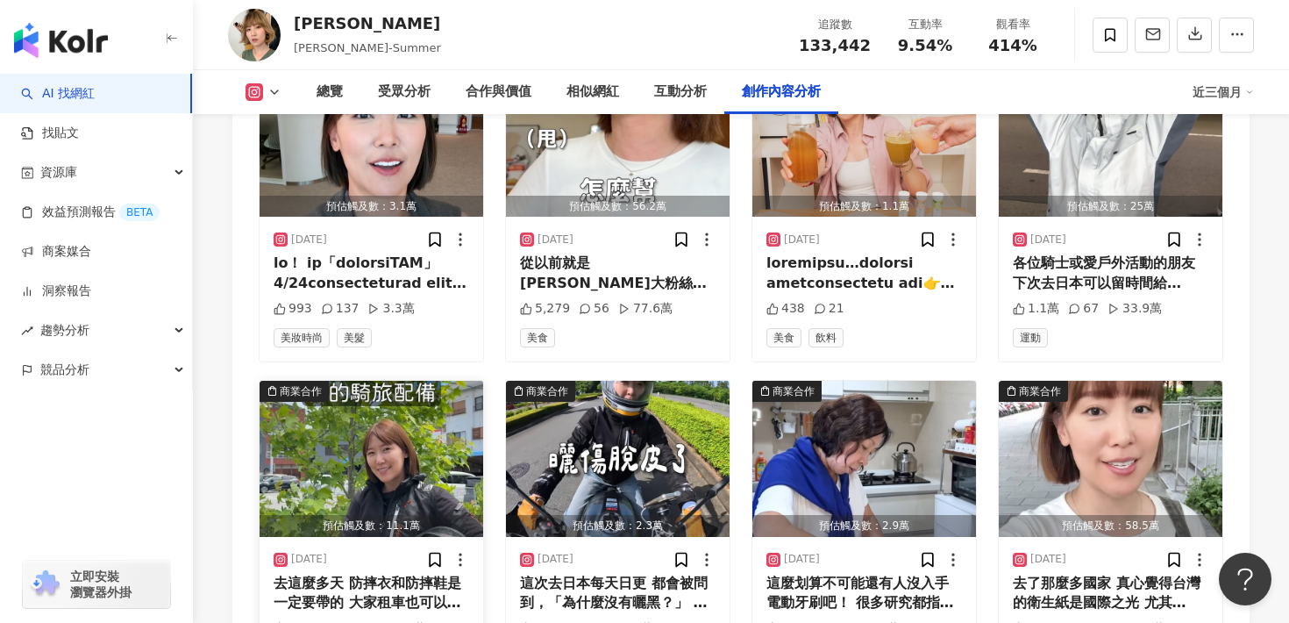
click at [450, 433] on img "button" at bounding box center [372, 459] width 224 height 156
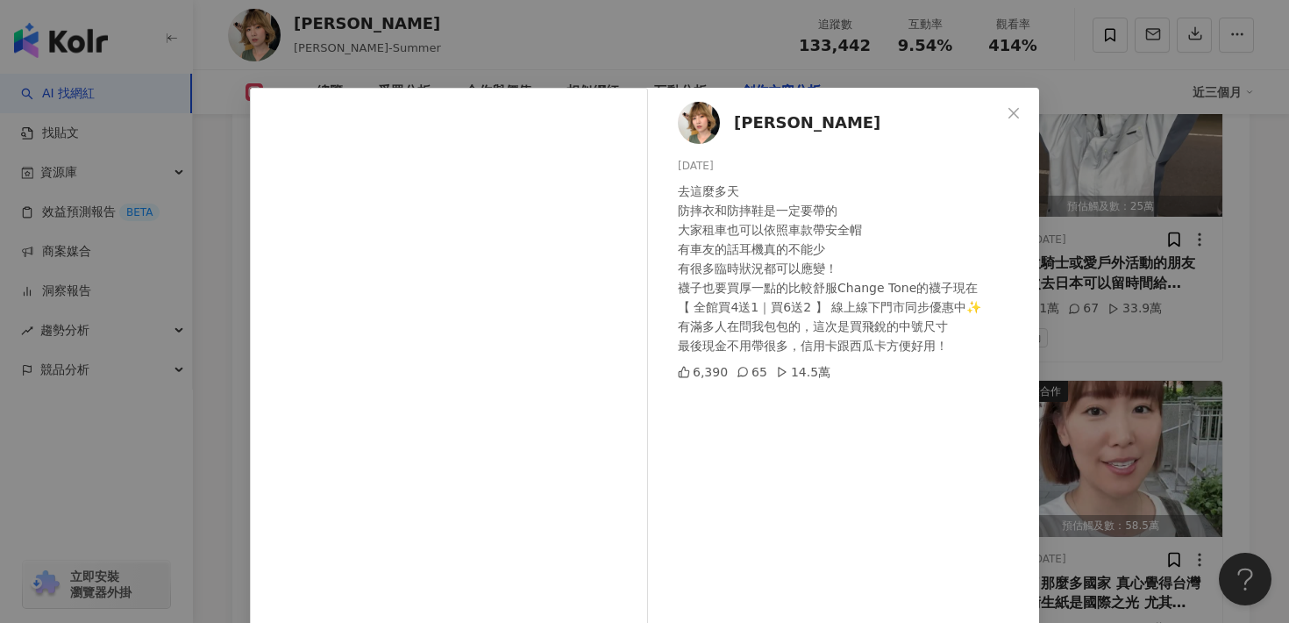
click at [1103, 239] on div "李懿 2025/6/7 去這麼多天 防摔衣和防摔鞋是一定要帶的 大家租車也可以依照車款帶安全帽 有車友的話耳機真的不能少 有很多臨時狀況都可以應變！ 襪子也要…" at bounding box center [644, 311] width 1289 height 623
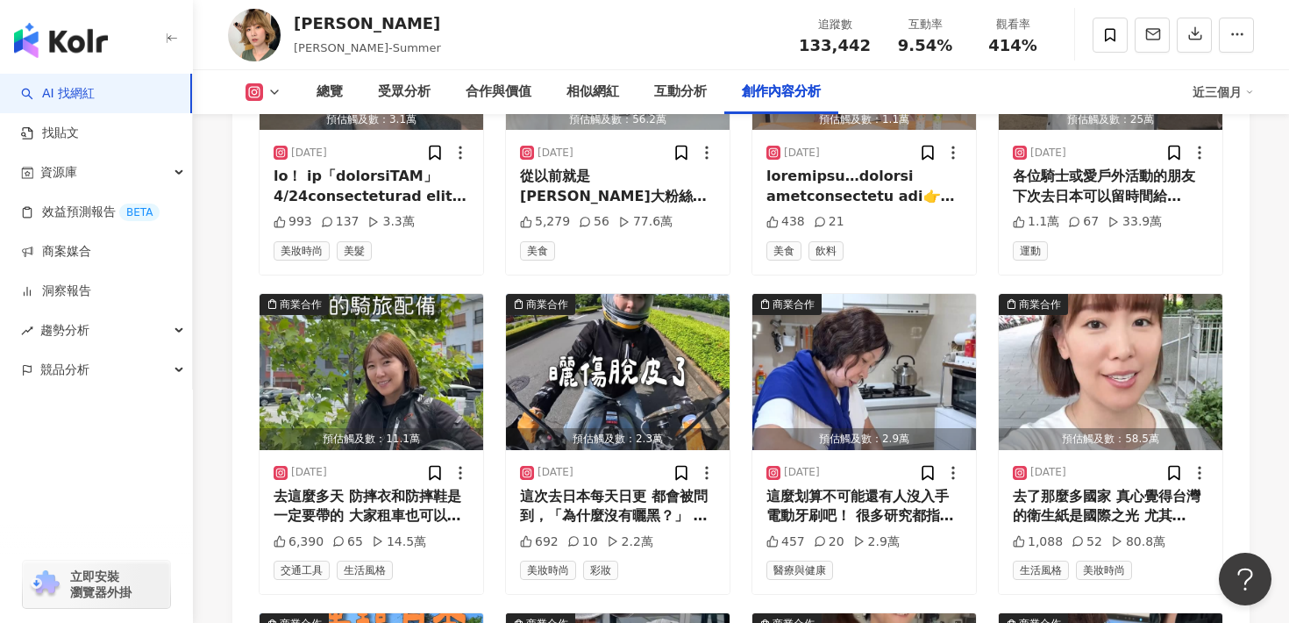
scroll to position [5625, 0]
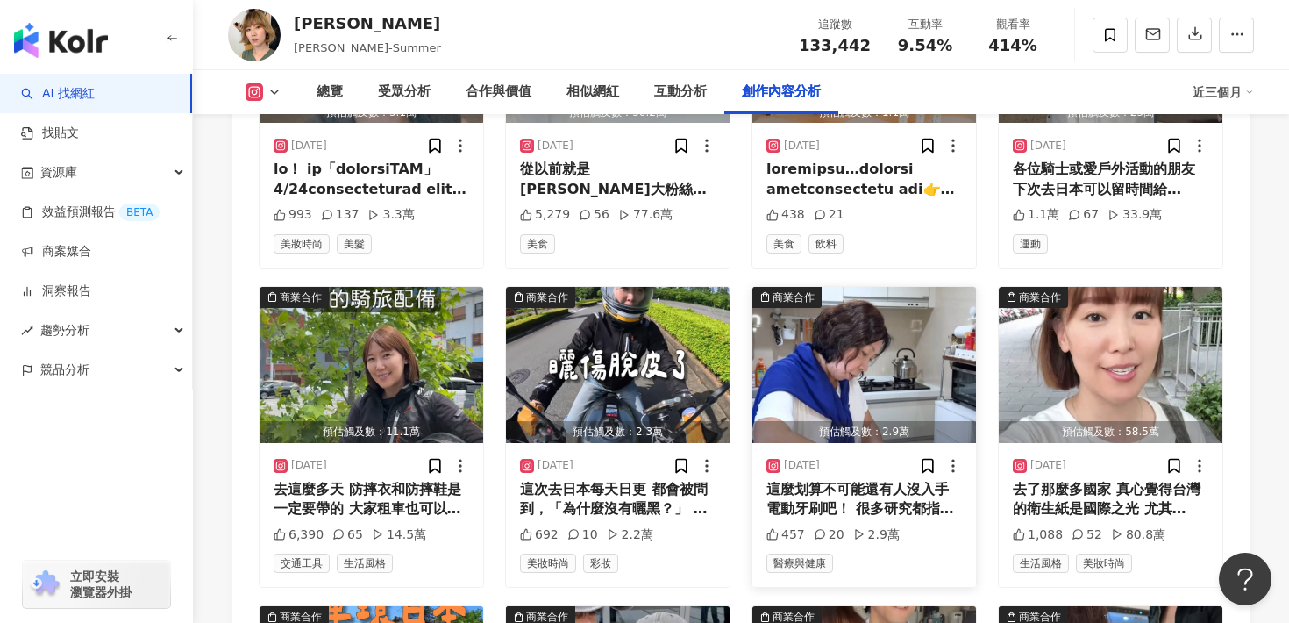
click at [849, 317] on img "button" at bounding box center [865, 365] width 224 height 156
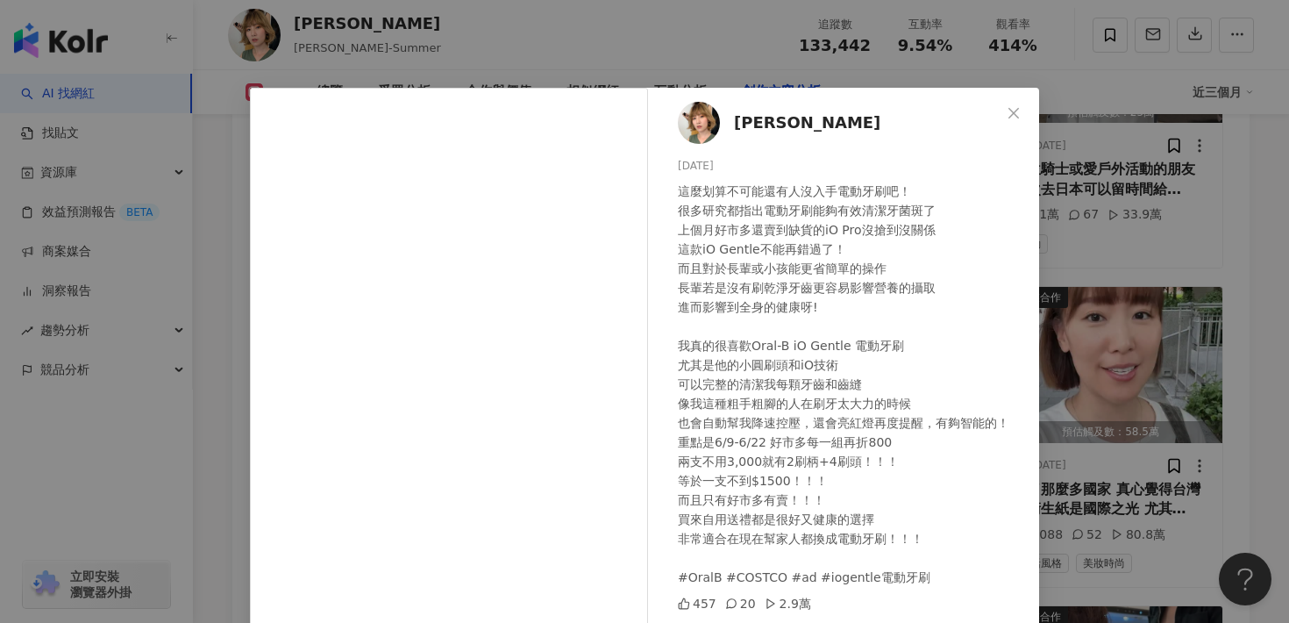
click at [1122, 239] on div "李懿 2025/5/22 這麼划算不可能還有人沒入手電動牙刷吧！ 很多研究都指出電動牙刷能夠有效清潔牙菌斑了 上個月好市多還賣到缺貨的iO Pro沒搶到沒關係…" at bounding box center [644, 311] width 1289 height 623
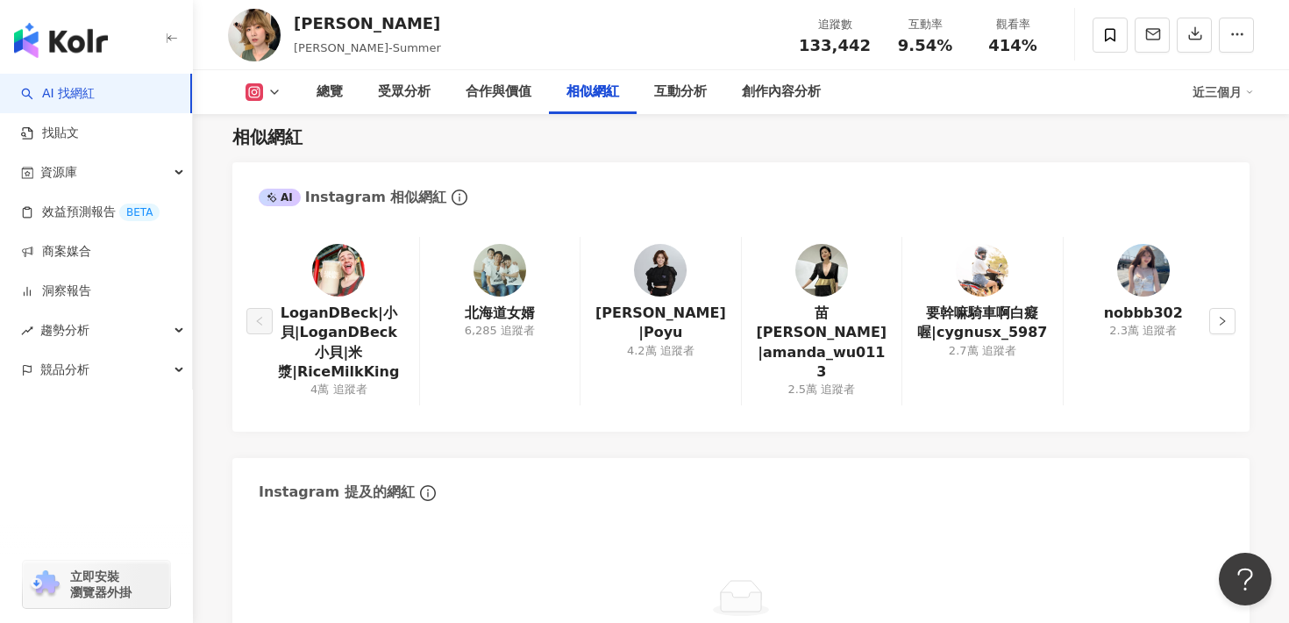
scroll to position [2462, 0]
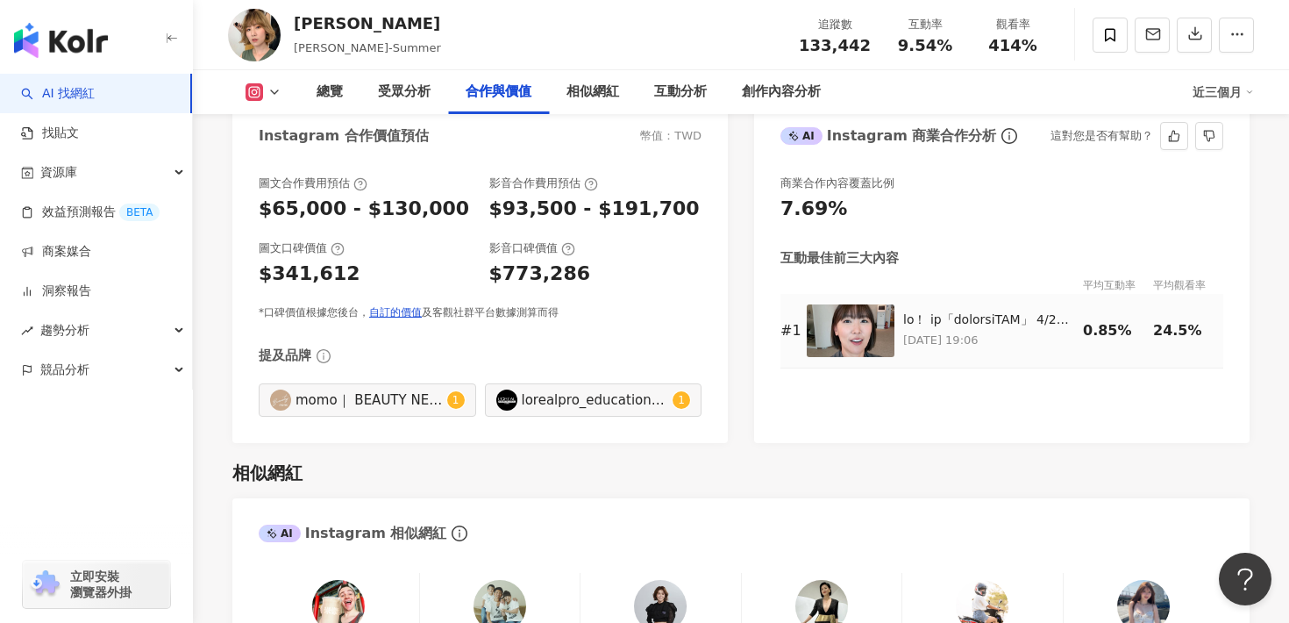
click at [865, 309] on img at bounding box center [851, 330] width 88 height 53
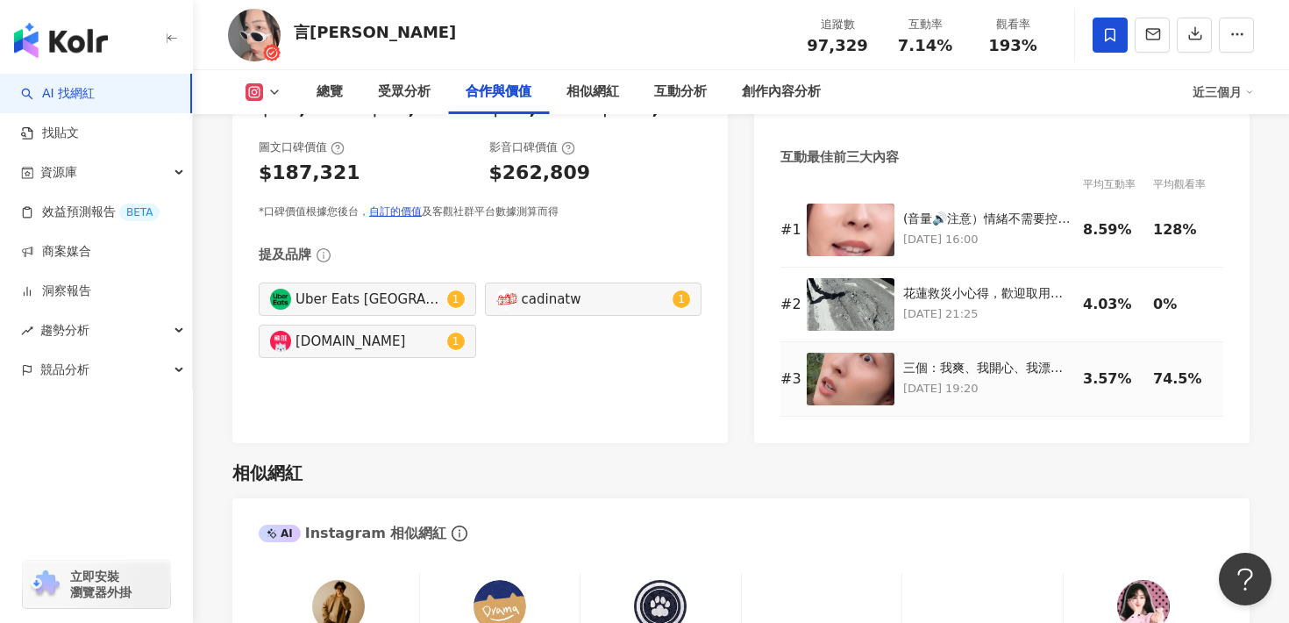
scroll to position [2507, 0]
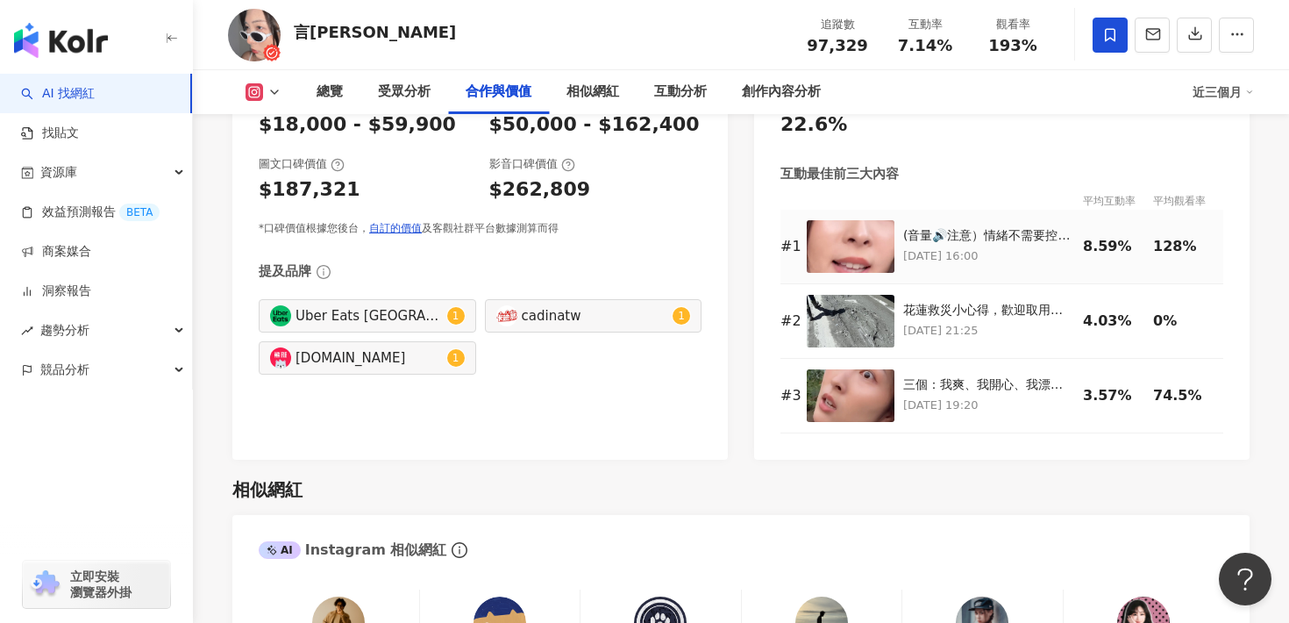
click at [850, 250] on img at bounding box center [851, 246] width 88 height 53
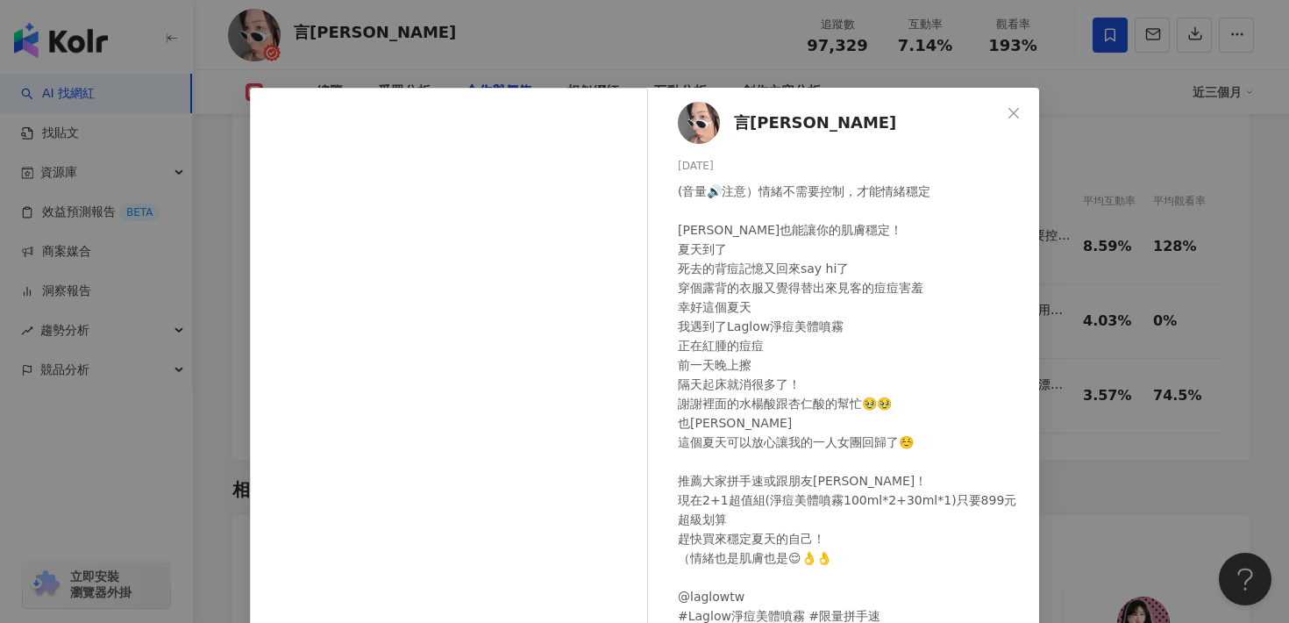
click at [1103, 349] on div "言泳霈 2025/7/24 (音量🔊注意）情緒不需要控制，才能情緒穩定 Laglow也能讓你的肌膚穩定！ 夏天到了 死去的背痘記憶又回來say hi了 穿個露…" at bounding box center [644, 311] width 1289 height 623
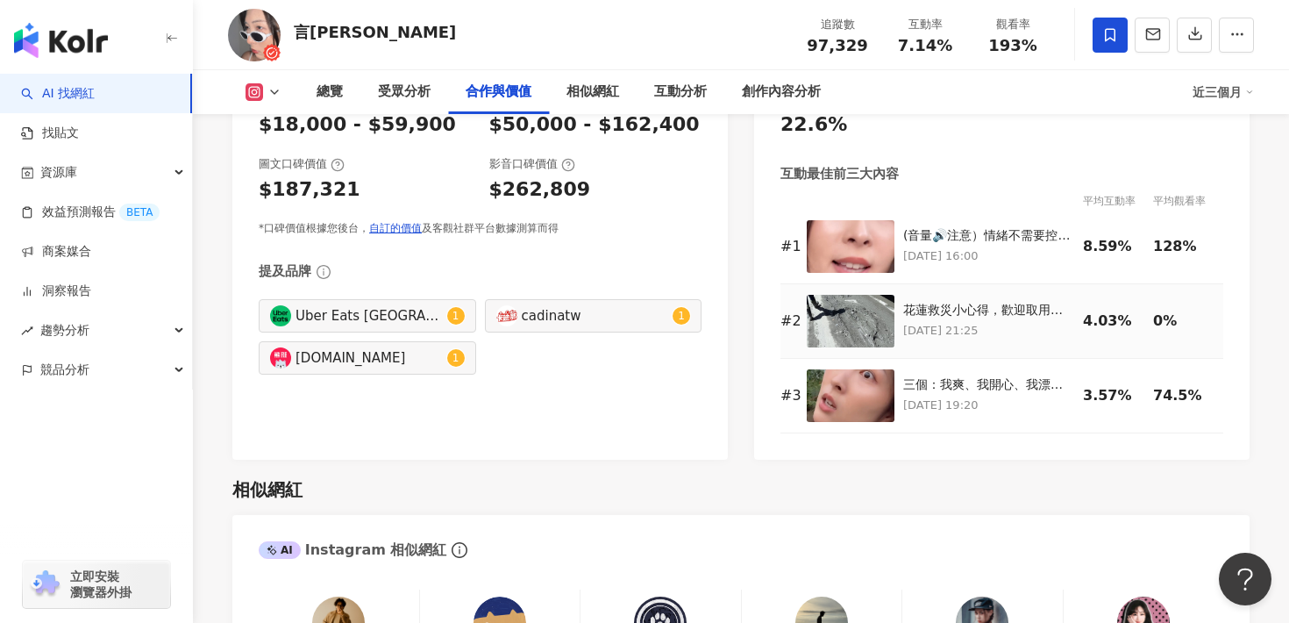
click at [843, 318] on img at bounding box center [851, 321] width 88 height 53
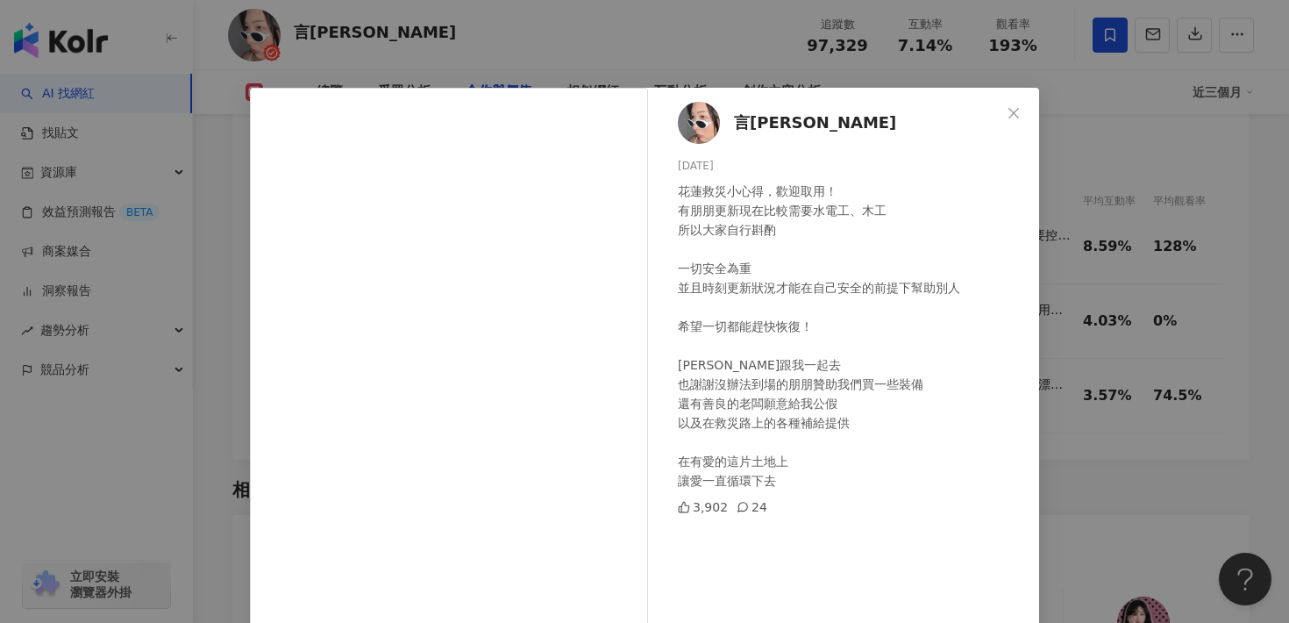
click at [1157, 303] on div "言泳霈 2025/10/4 花蓮救災小心得，歡迎取用！ 有朋朋更新現在比較需要水電工、木工 所以大家自行斟酌 一切安全為重 並且時刻更新狀況才能在自己安全的前…" at bounding box center [644, 311] width 1289 height 623
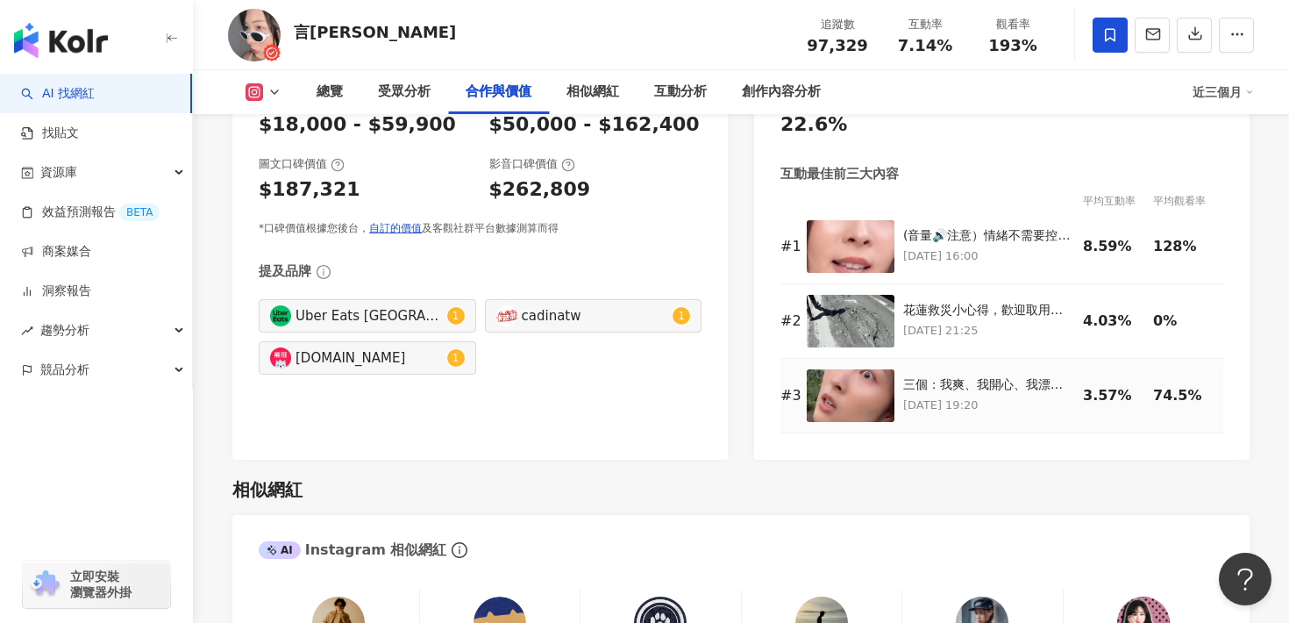
click at [851, 388] on img at bounding box center [851, 395] width 88 height 53
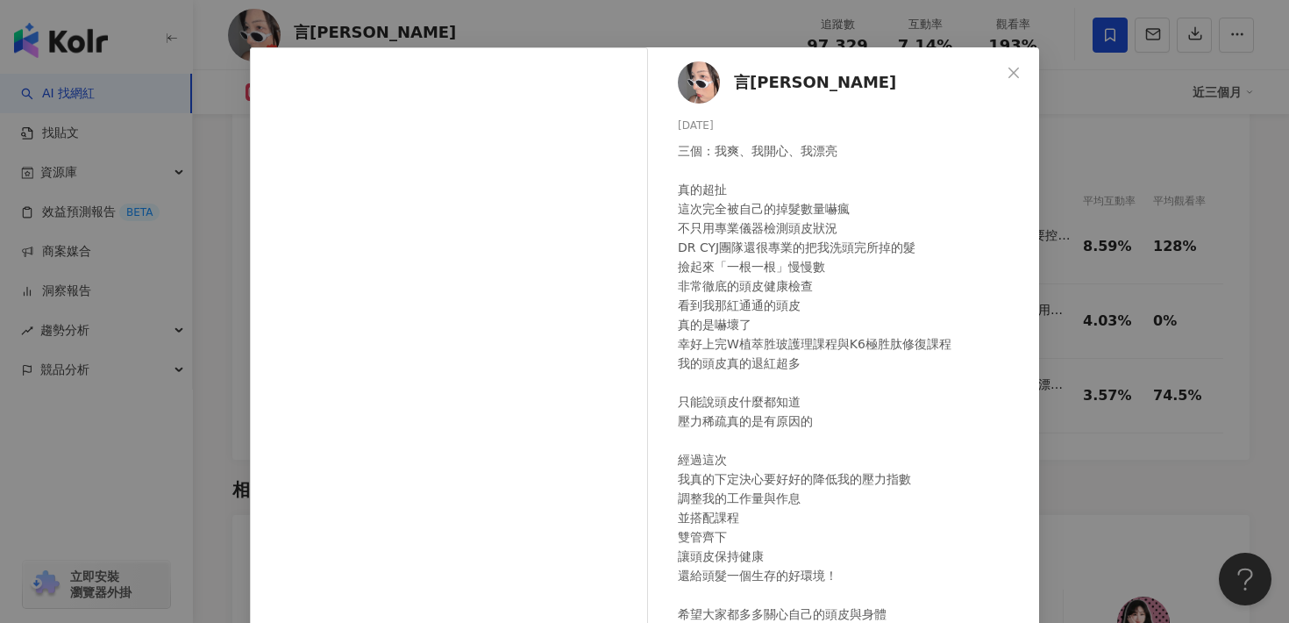
scroll to position [0, 0]
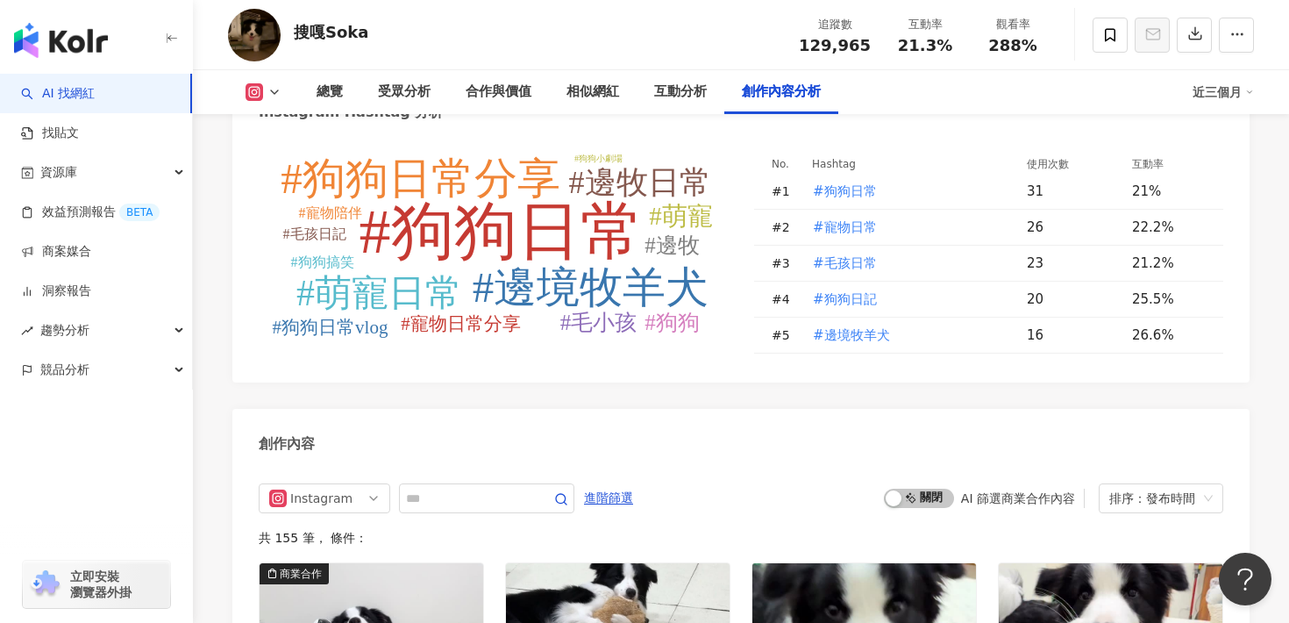
scroll to position [4959, 0]
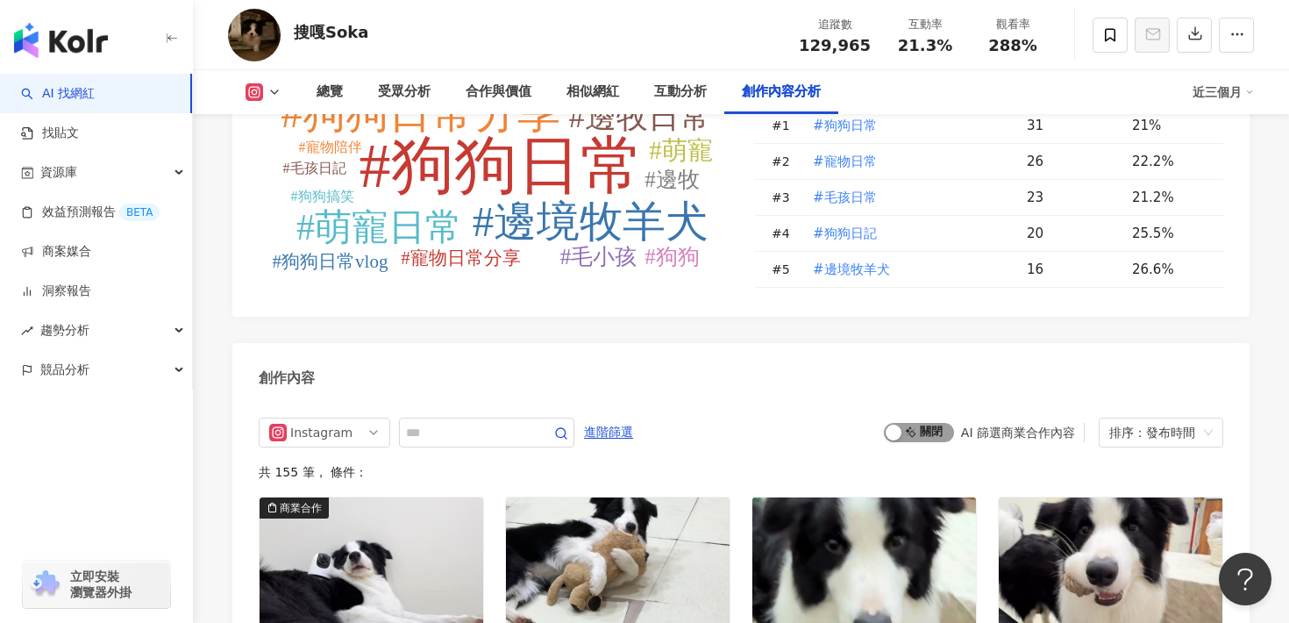
click at [918, 423] on span "啟動 關閉" at bounding box center [919, 432] width 70 height 19
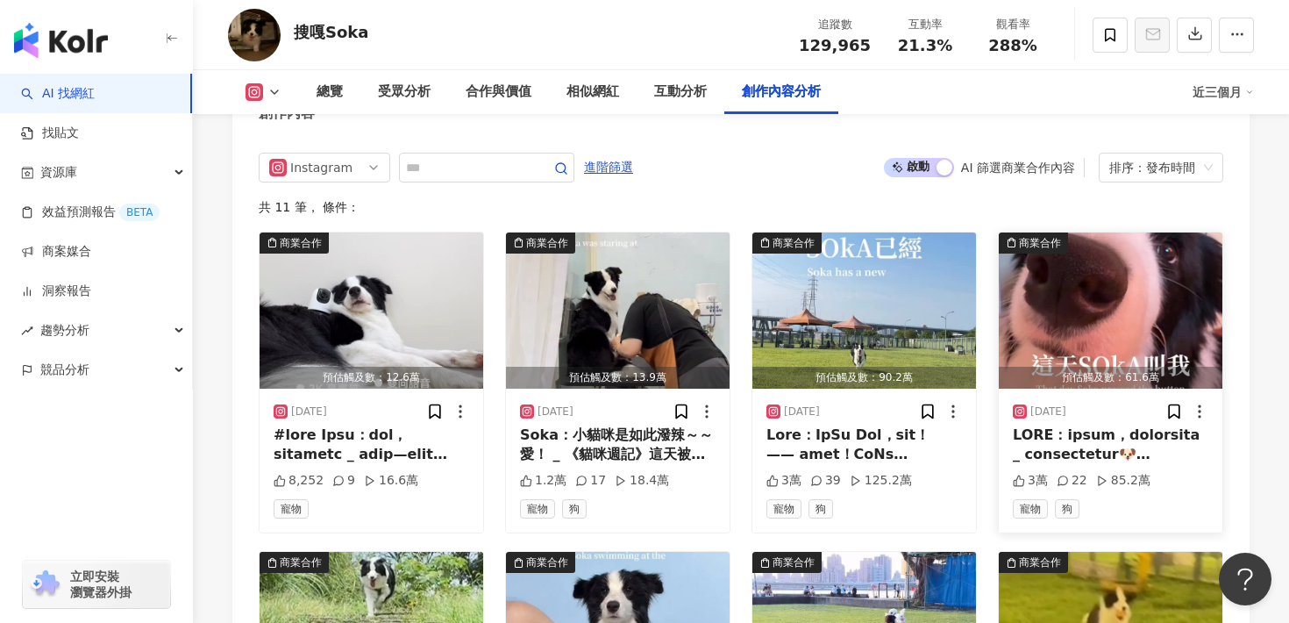
scroll to position [5259, 0]
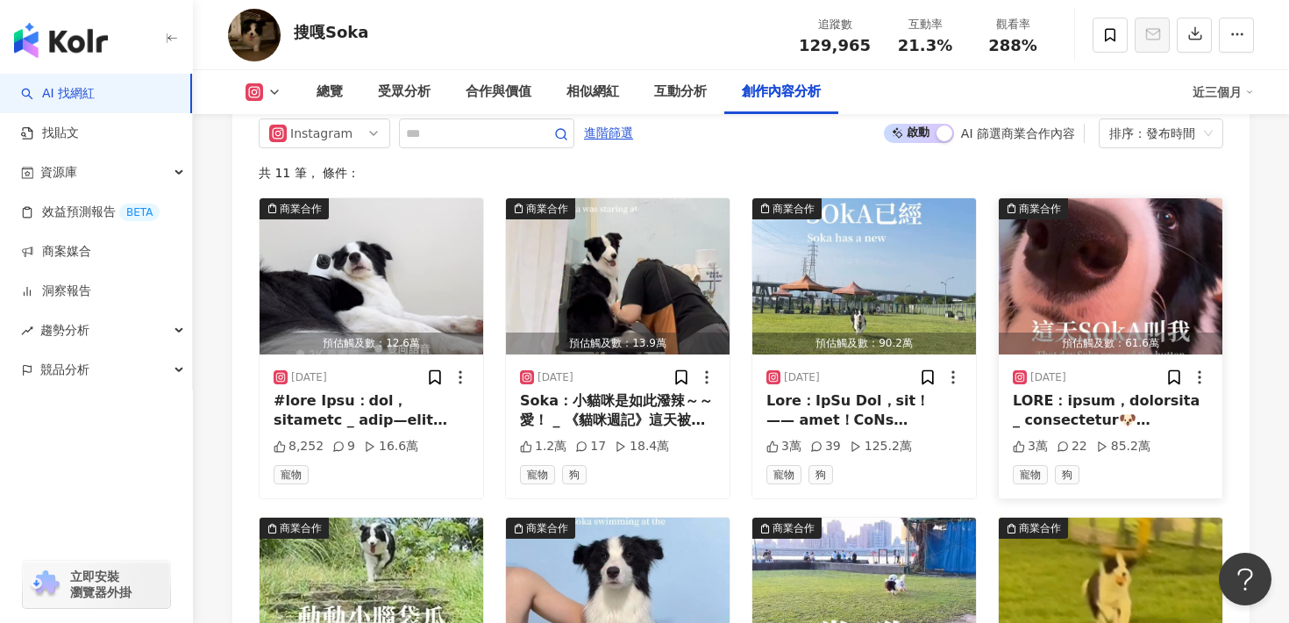
click at [1089, 248] on img "button" at bounding box center [1111, 276] width 224 height 156
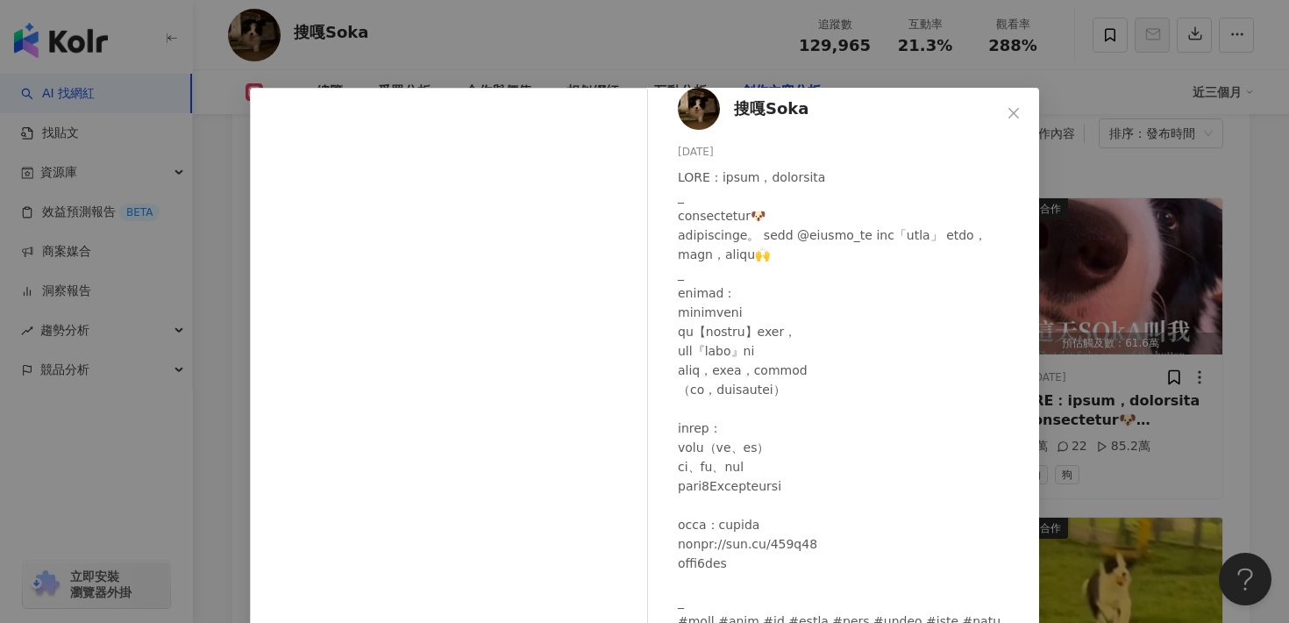
scroll to position [15, 0]
click at [611, 61] on div "搜嘎Soka [DATE] 3萬 22 85.2萬 查看原始貼文" at bounding box center [644, 311] width 1289 height 623
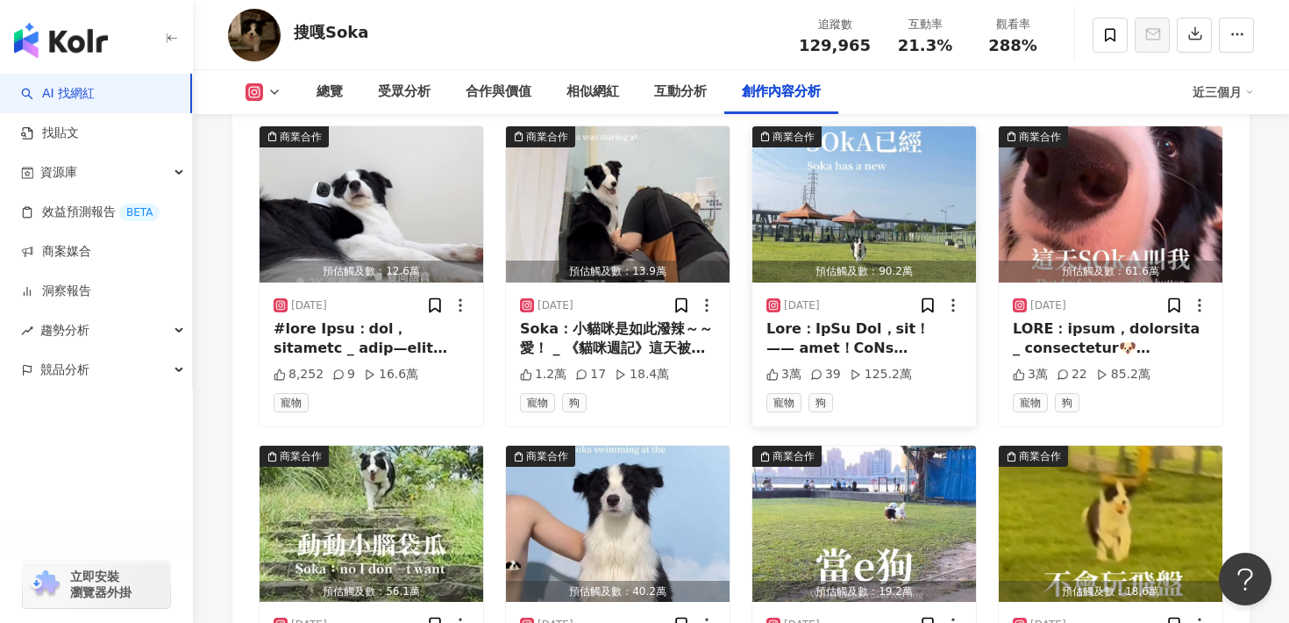
scroll to position [5331, 0]
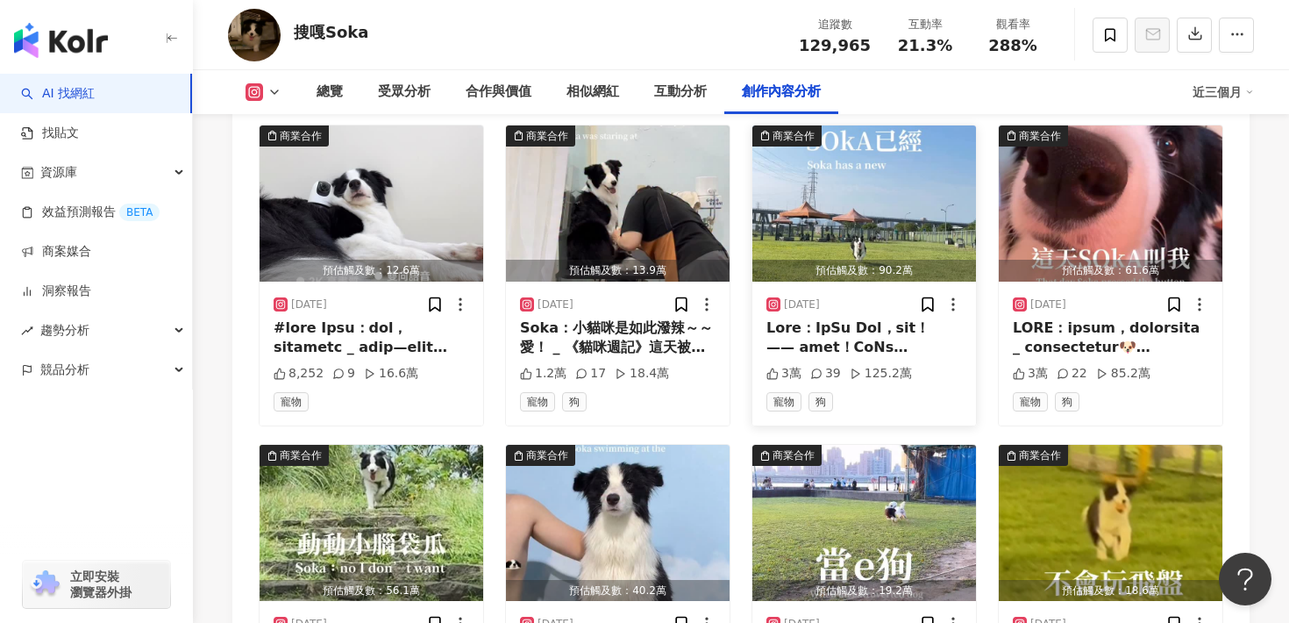
click at [881, 204] on img "button" at bounding box center [865, 203] width 224 height 156
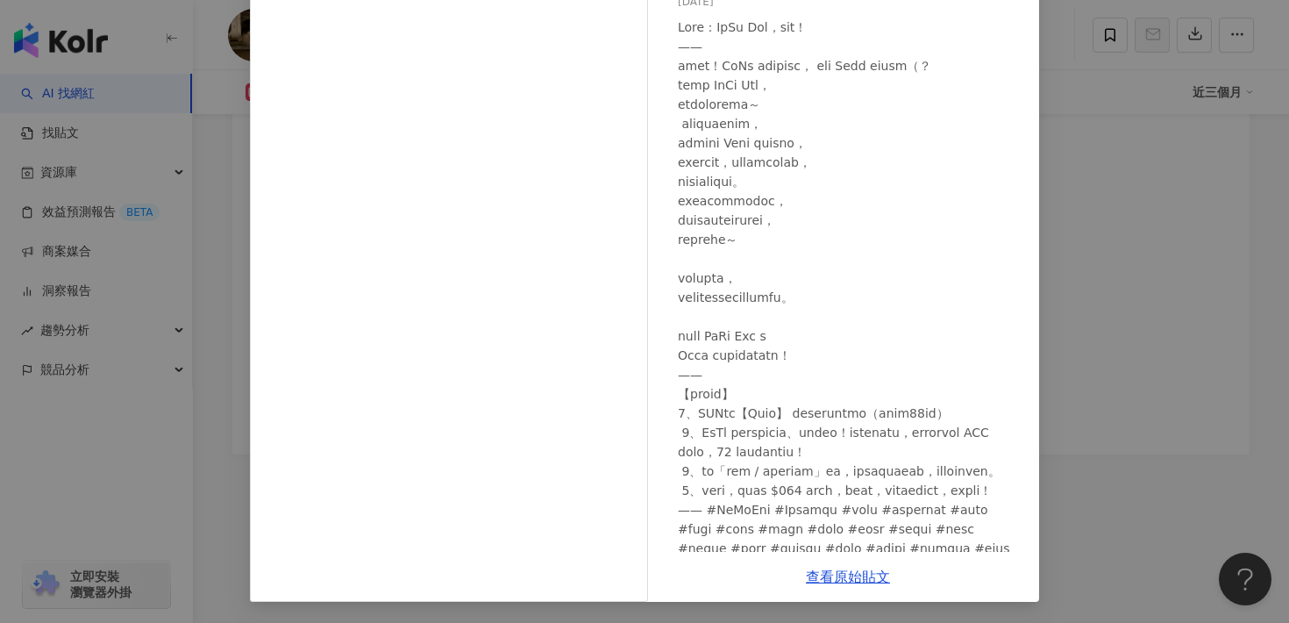
scroll to position [0, 0]
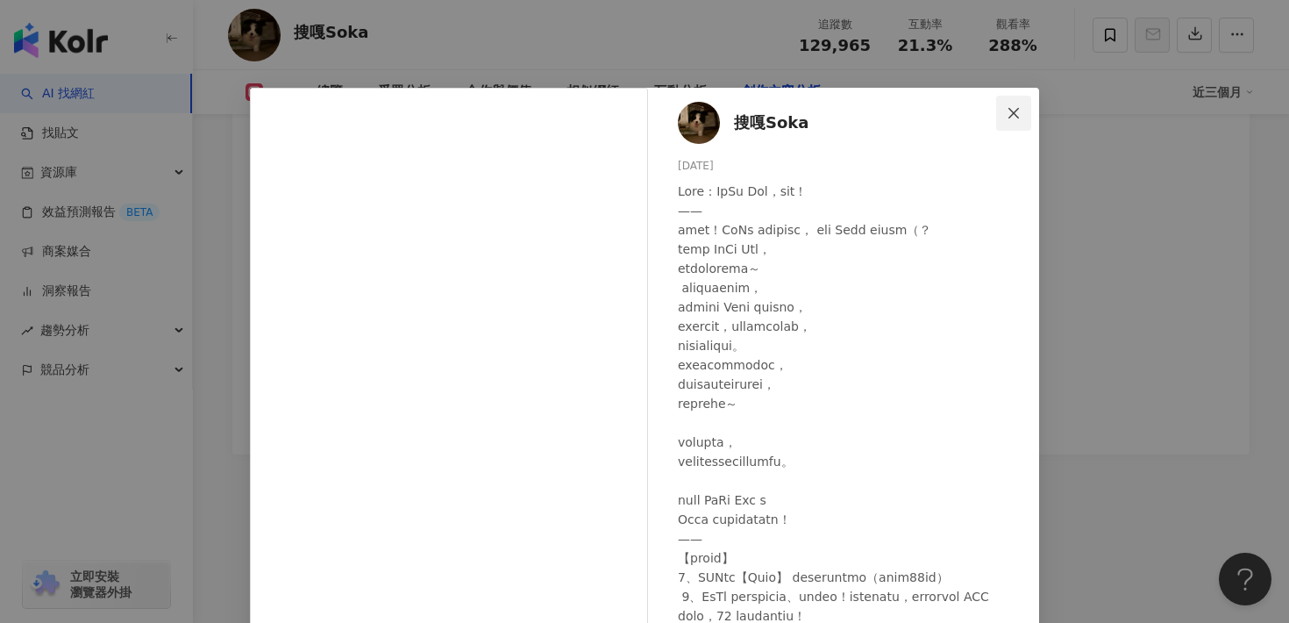
click at [1014, 97] on button "Close" at bounding box center [1013, 113] width 35 height 35
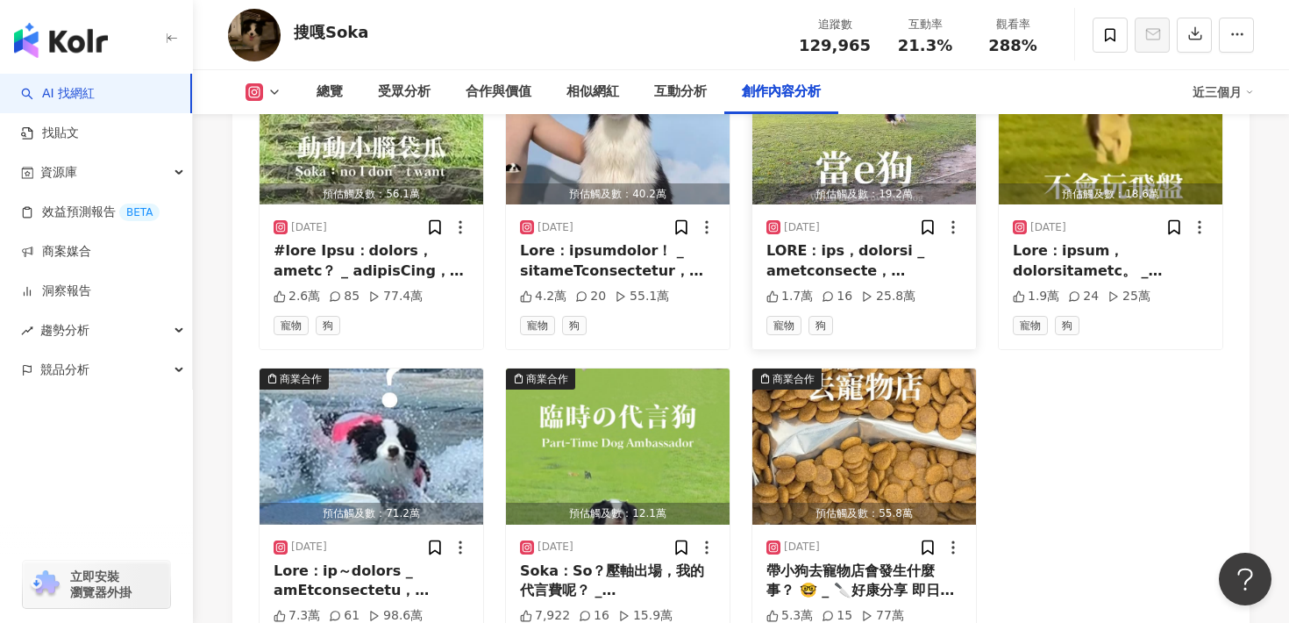
scroll to position [5738, 0]
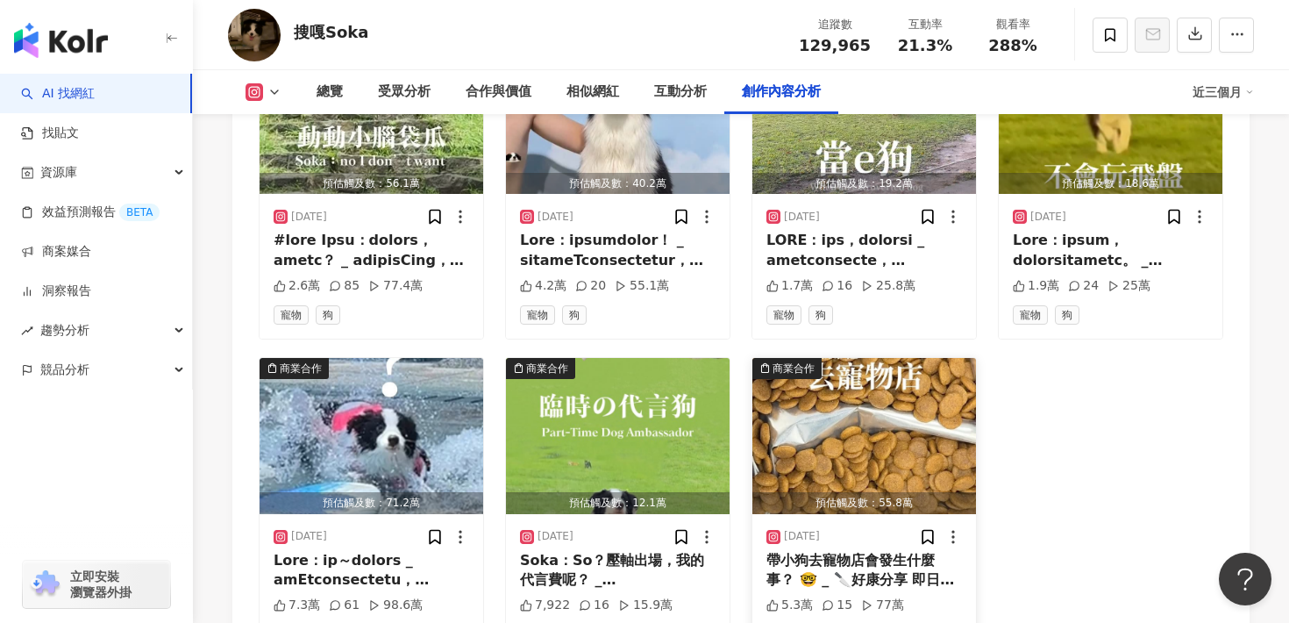
click at [846, 361] on img "button" at bounding box center [865, 436] width 224 height 156
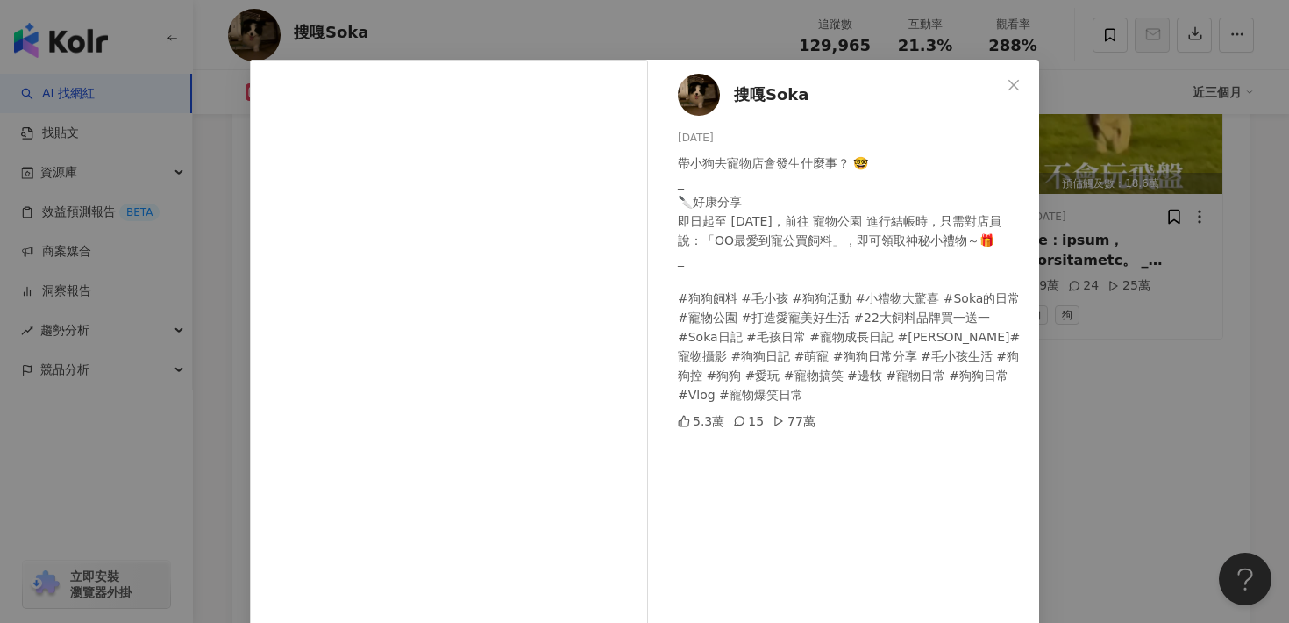
scroll to position [50, 0]
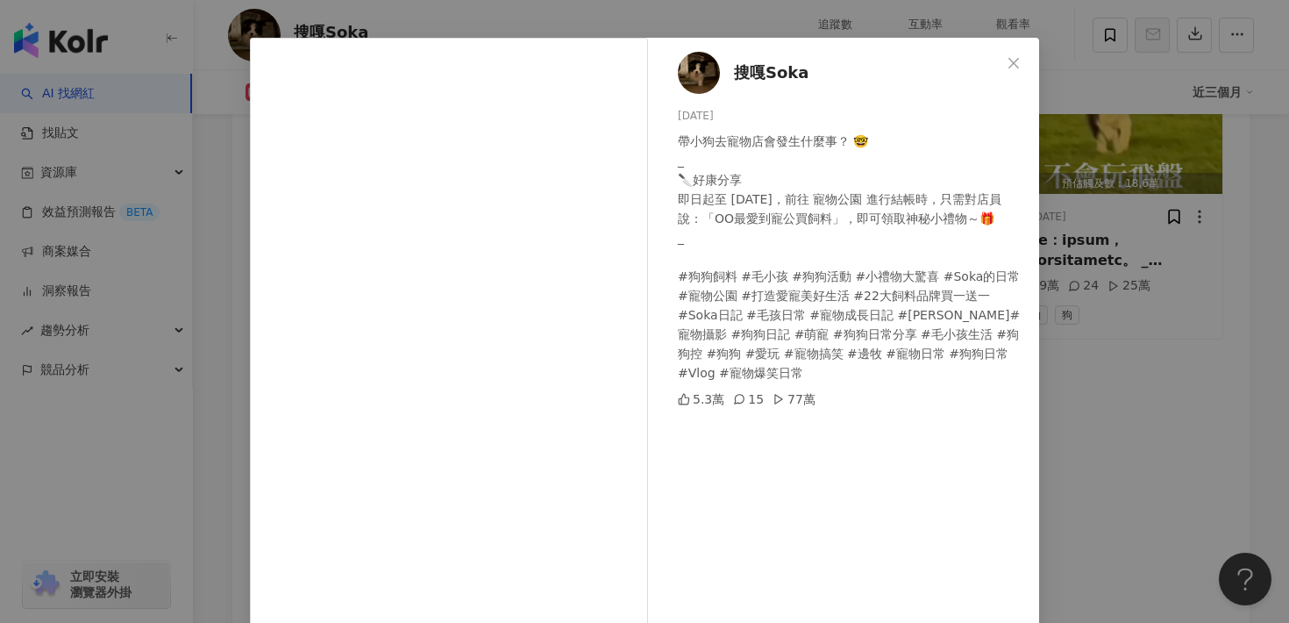
click at [1156, 384] on div "搜嘎Soka 2025/4/28 帶小狗去寵物店會發生什麼事？ 🤓 _ 🔪好康分享 即日起至 5月13日，前往 寵物公園 進行結帳時，只需對店員說：「OO最愛…" at bounding box center [644, 311] width 1289 height 623
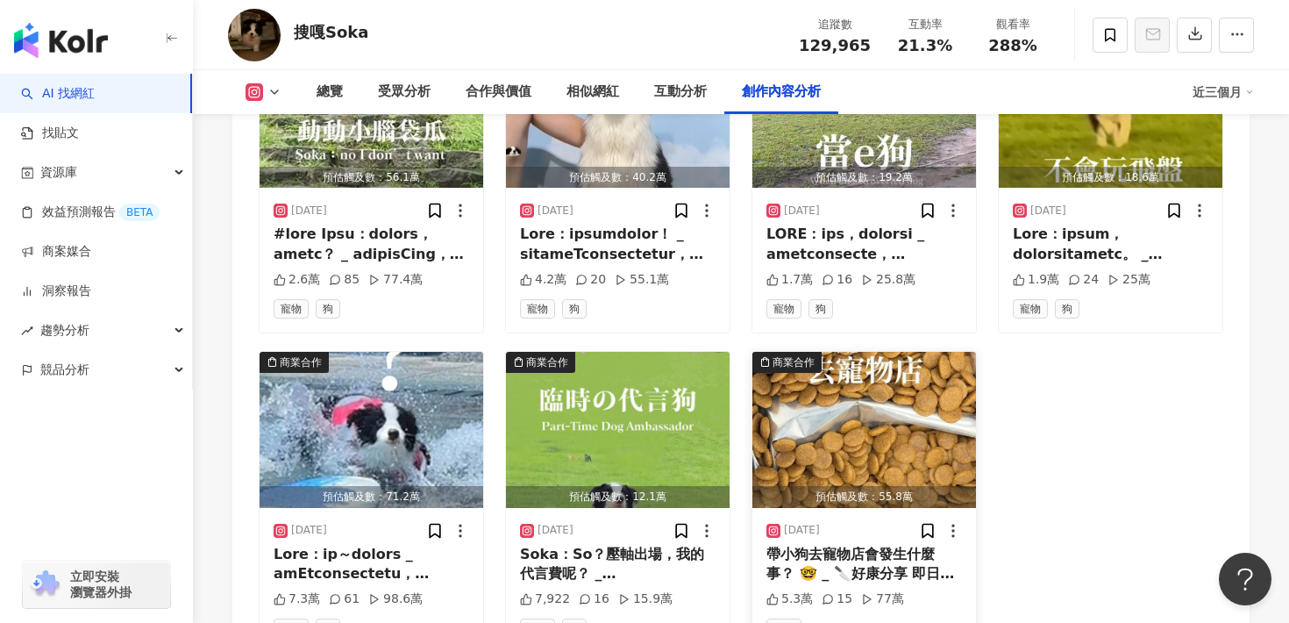
scroll to position [5747, 0]
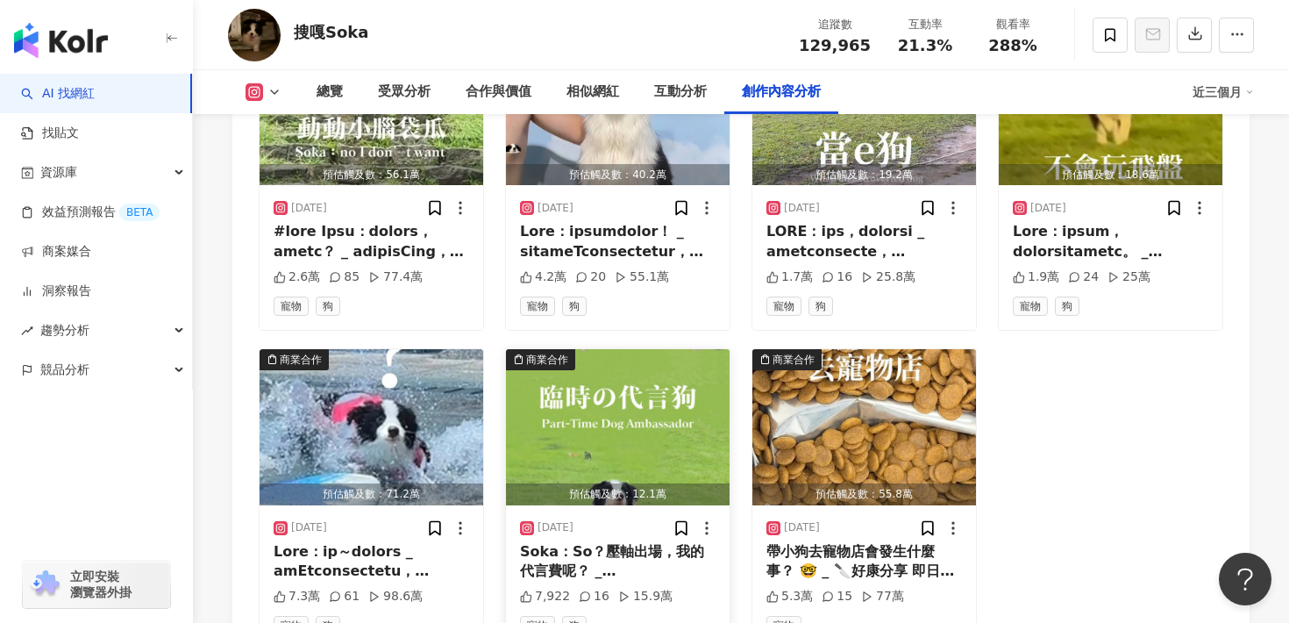
click at [588, 432] on img "button" at bounding box center [618, 427] width 224 height 156
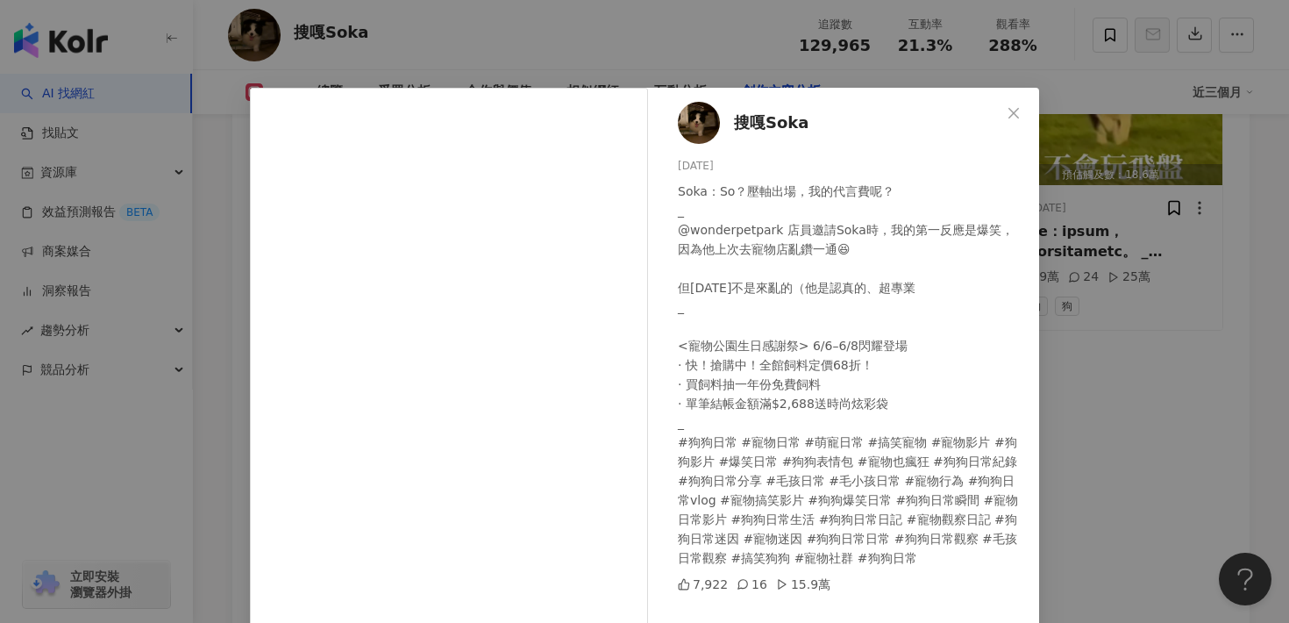
scroll to position [4, 0]
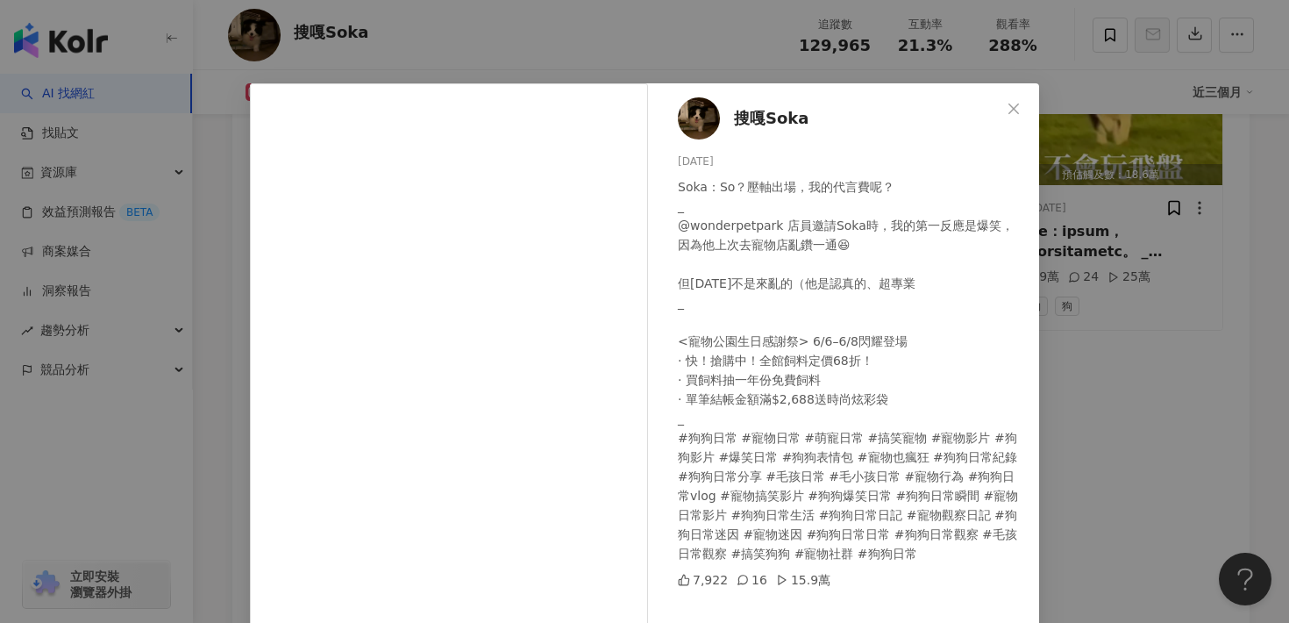
click at [1064, 336] on div "搜嘎Soka 2025/6/5 Soka：So？壓軸出場，我的代言費呢？ _ @wonderpetpark 店員邀請Soka時，我的第一反應是爆笑，因為他上次…" at bounding box center [644, 311] width 1289 height 623
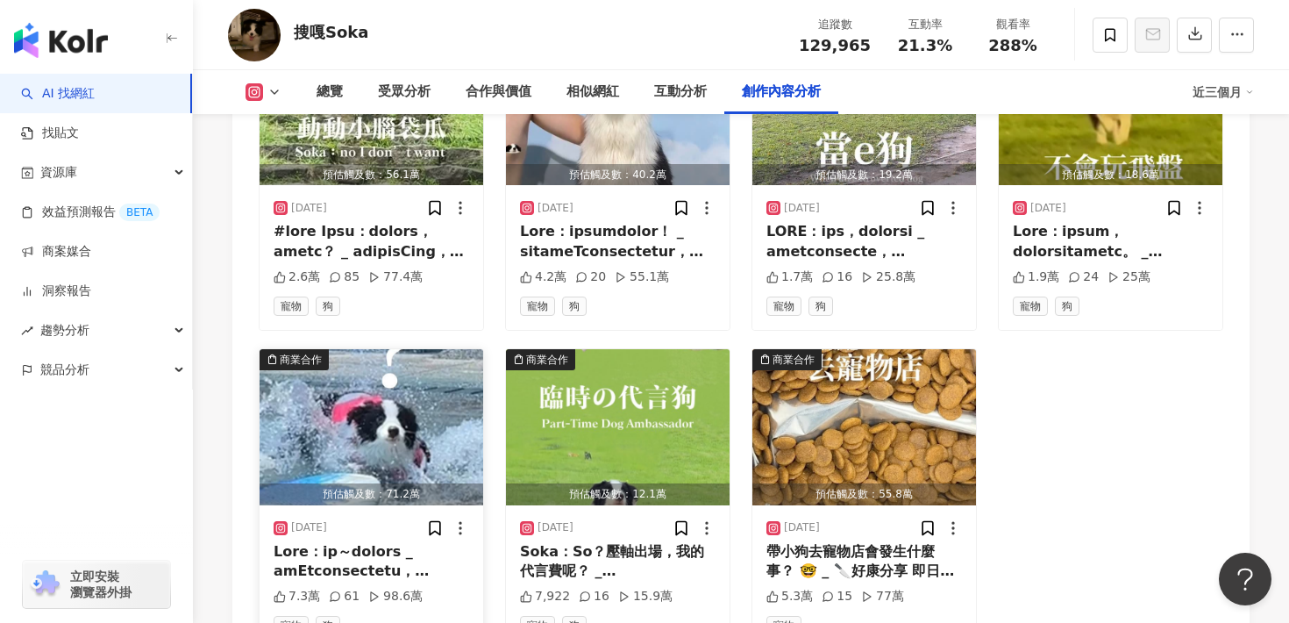
click at [389, 355] on img "button" at bounding box center [372, 427] width 224 height 156
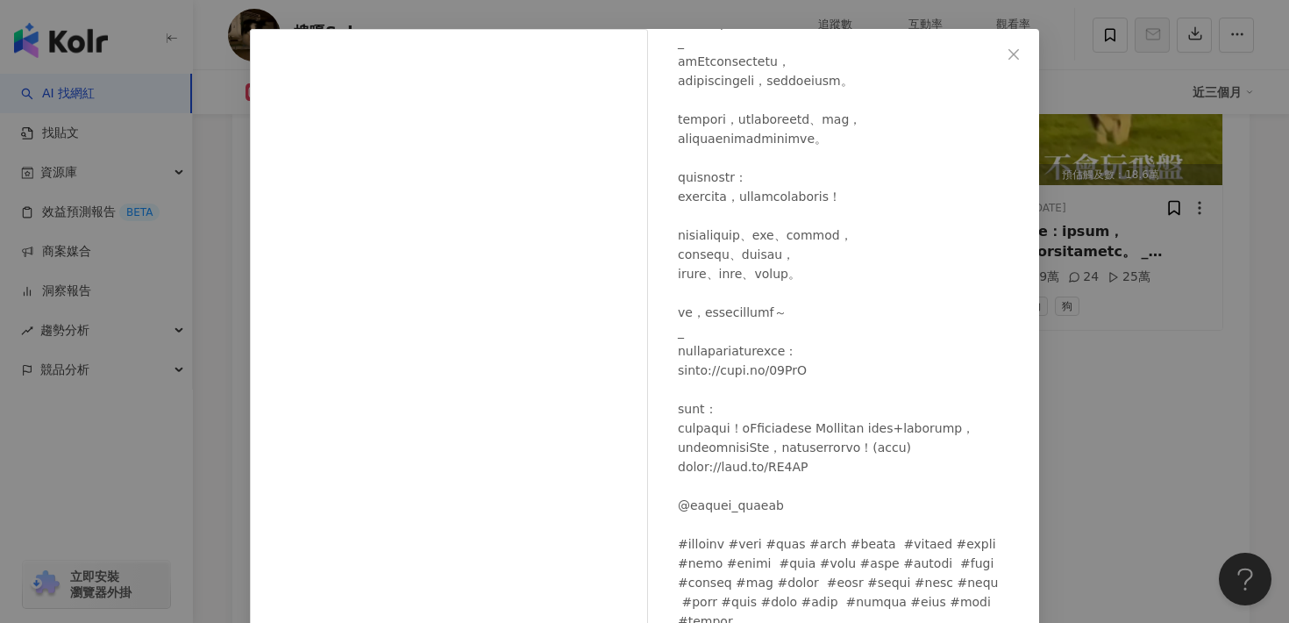
scroll to position [36, 0]
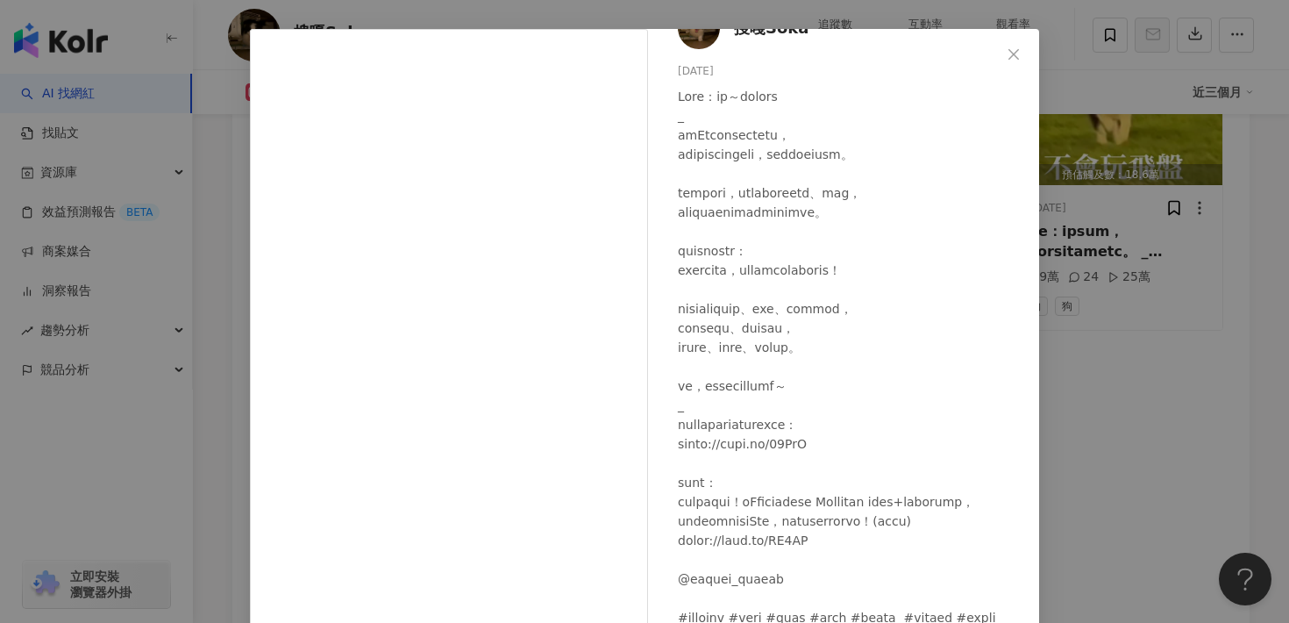
click at [1123, 289] on div "搜嘎Soka 2025/7/4 7.3萬 61 98.6萬 查看原始貼文" at bounding box center [644, 311] width 1289 height 623
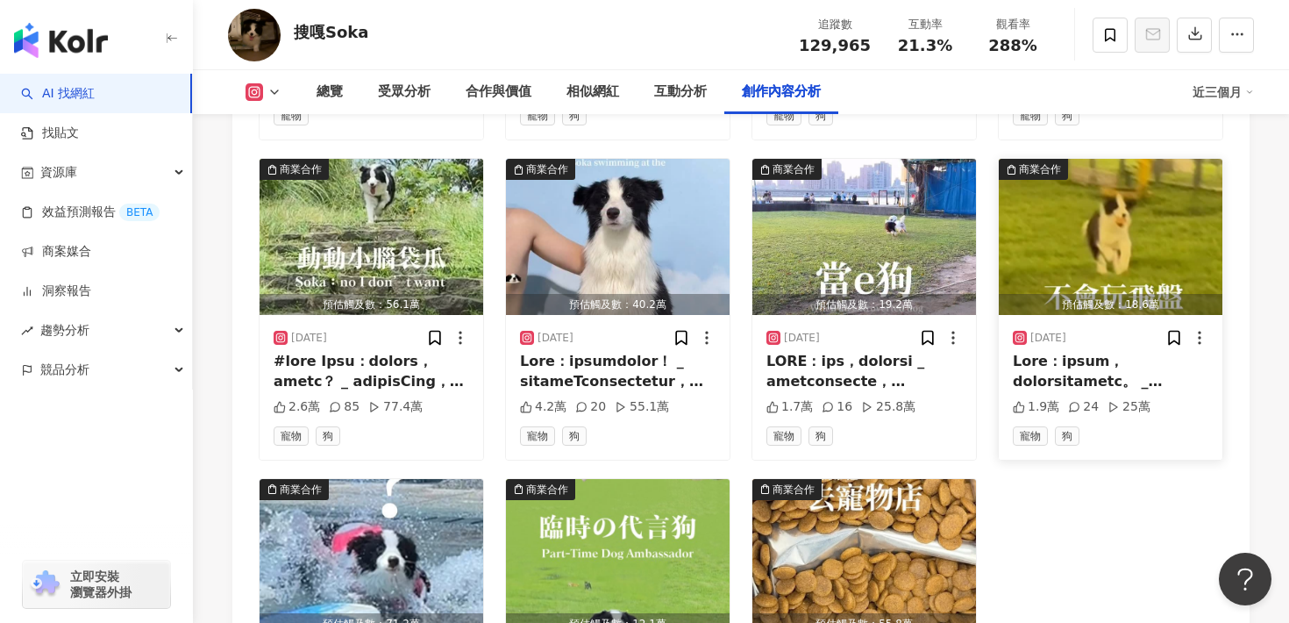
scroll to position [5618, 0]
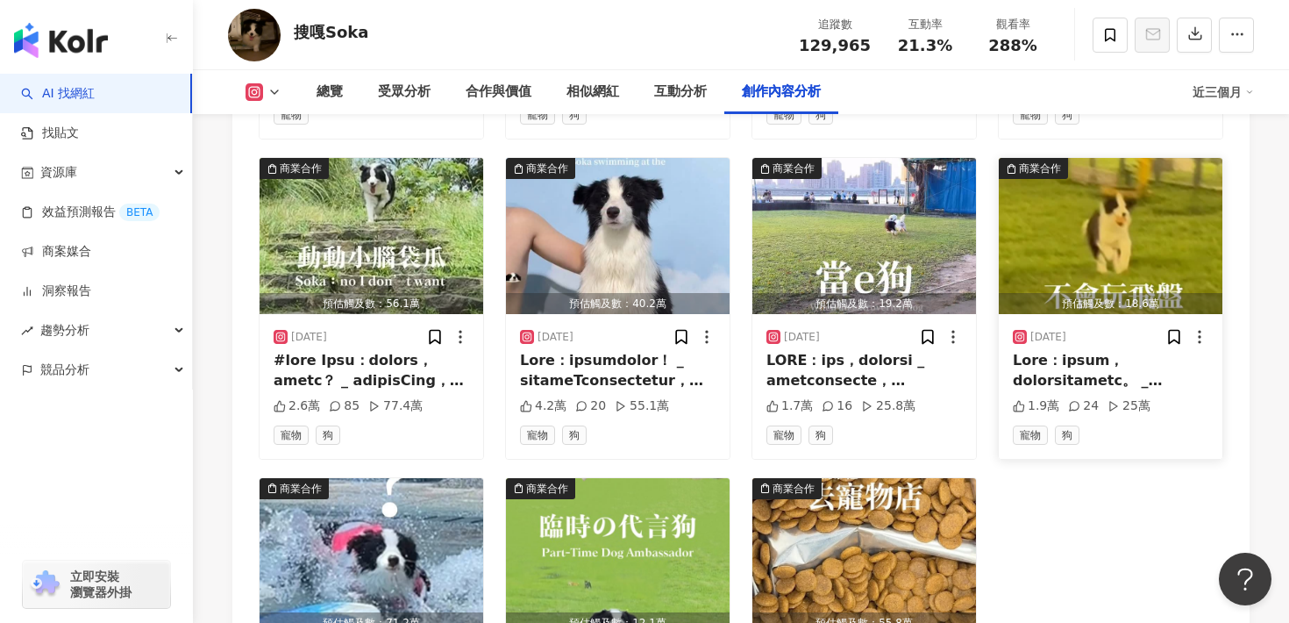
click at [1099, 218] on img "button" at bounding box center [1111, 236] width 224 height 156
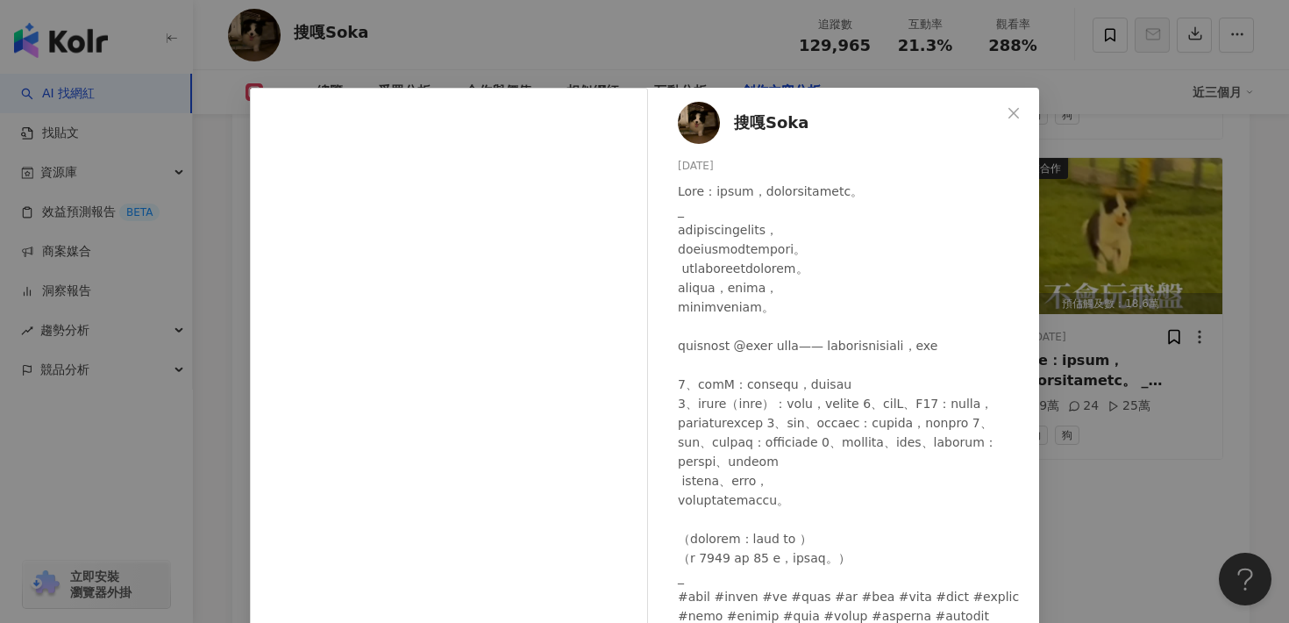
scroll to position [52, 0]
click at [1124, 352] on div "搜嘎Soka 2025/8/4 1.9萬 24 25萬 查看原始貼文" at bounding box center [644, 311] width 1289 height 623
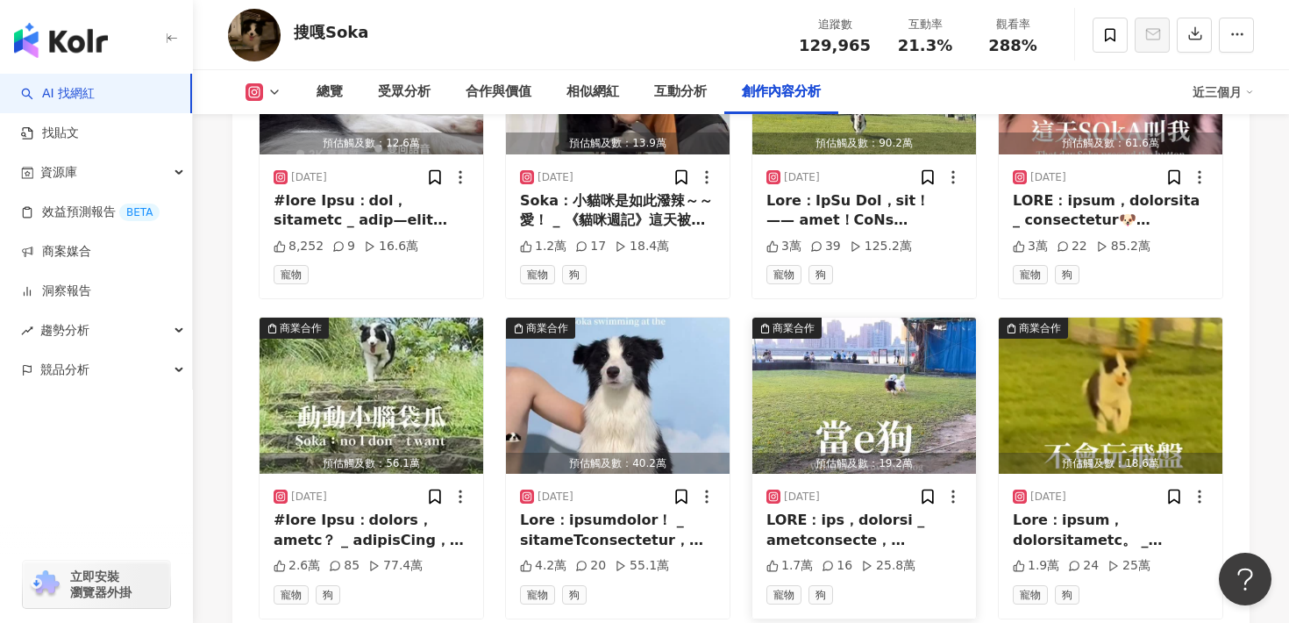
scroll to position [5461, 0]
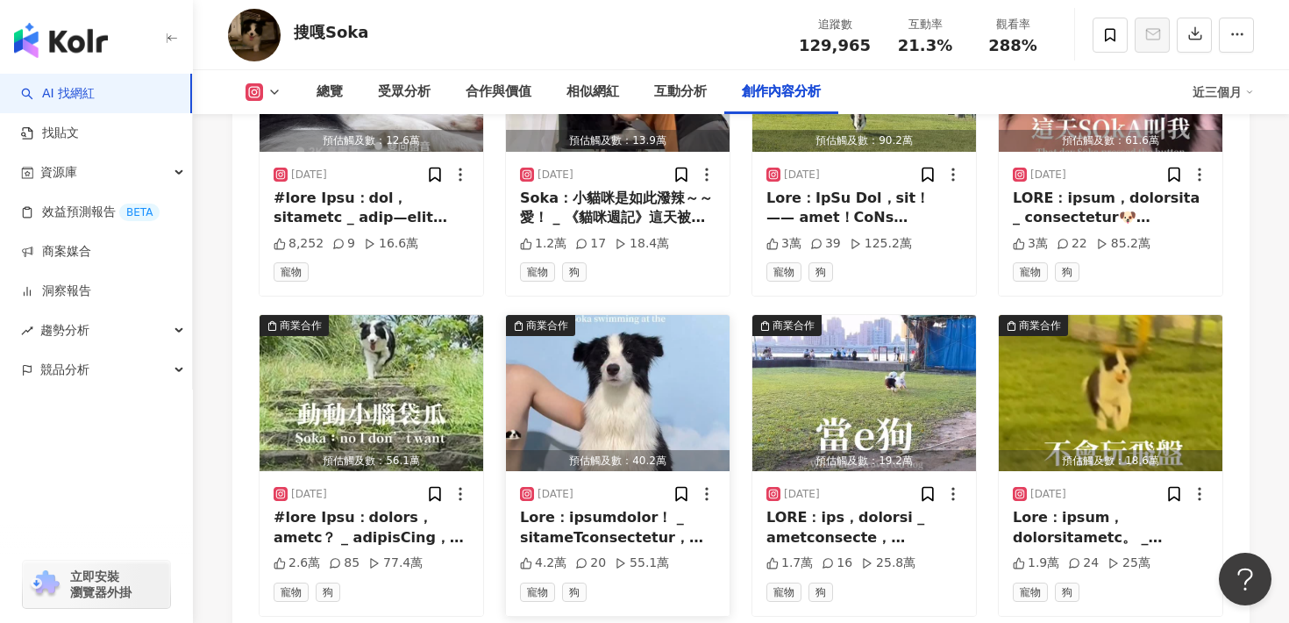
click at [595, 368] on img "button" at bounding box center [618, 393] width 224 height 156
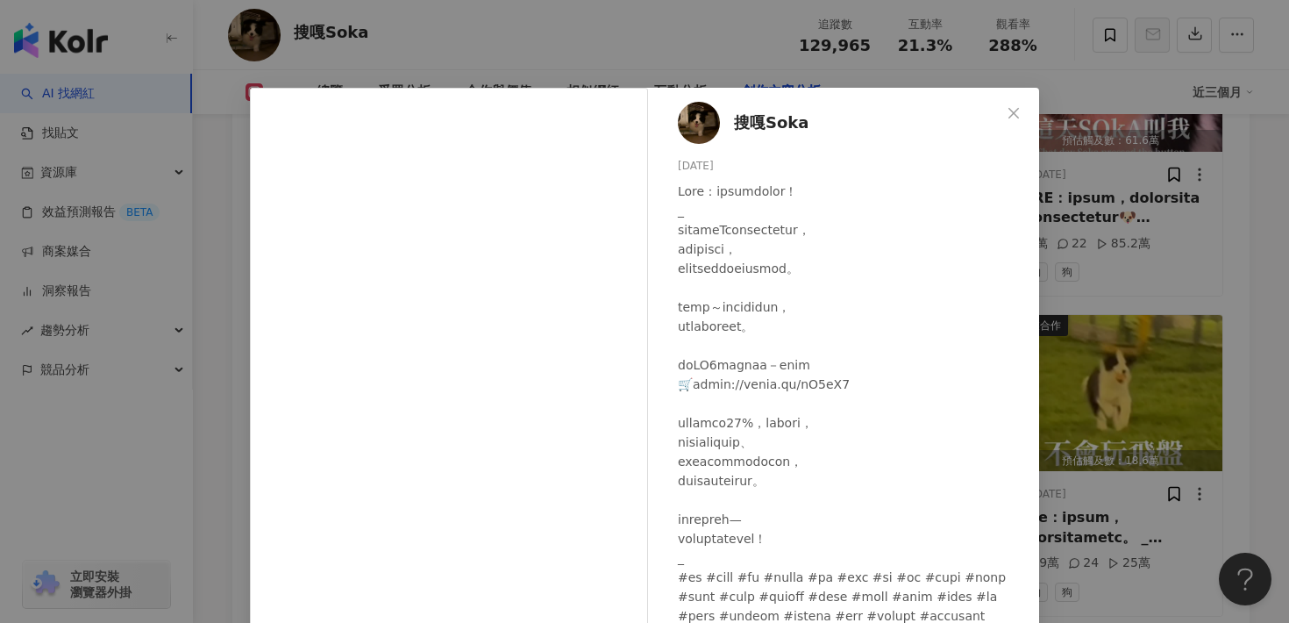
click at [218, 348] on div "搜嘎Soka 2025/8/15 4.2萬 20 55.1萬 查看原始貼文" at bounding box center [644, 311] width 1289 height 623
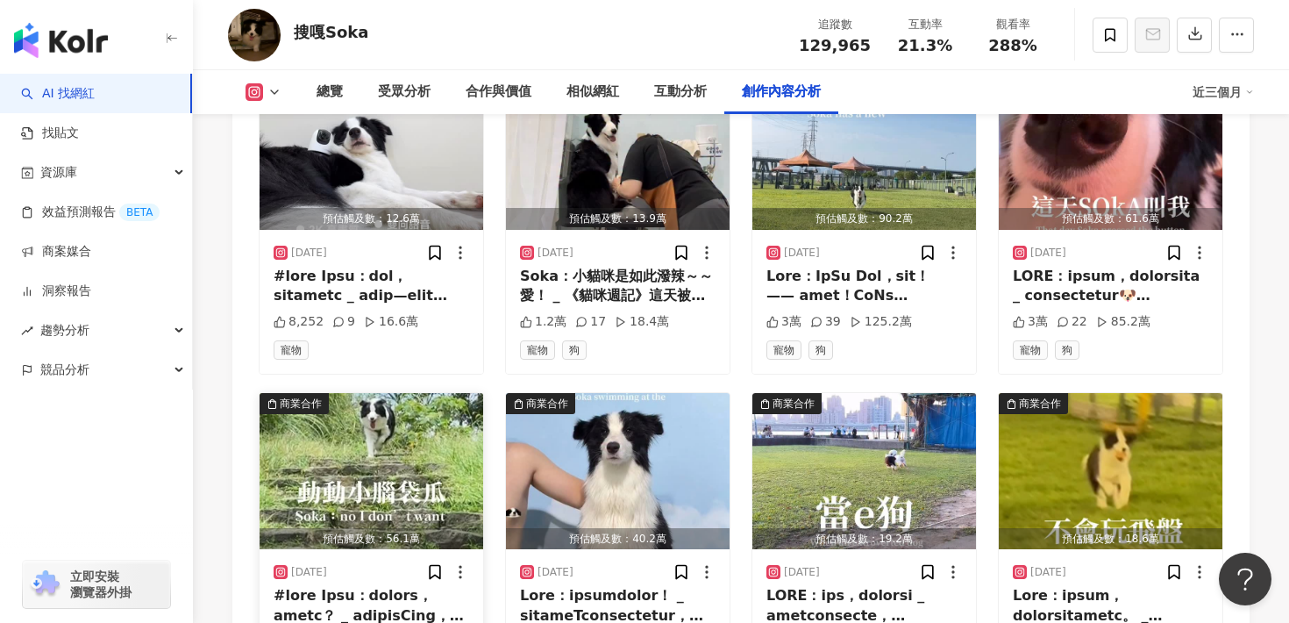
scroll to position [5481, 0]
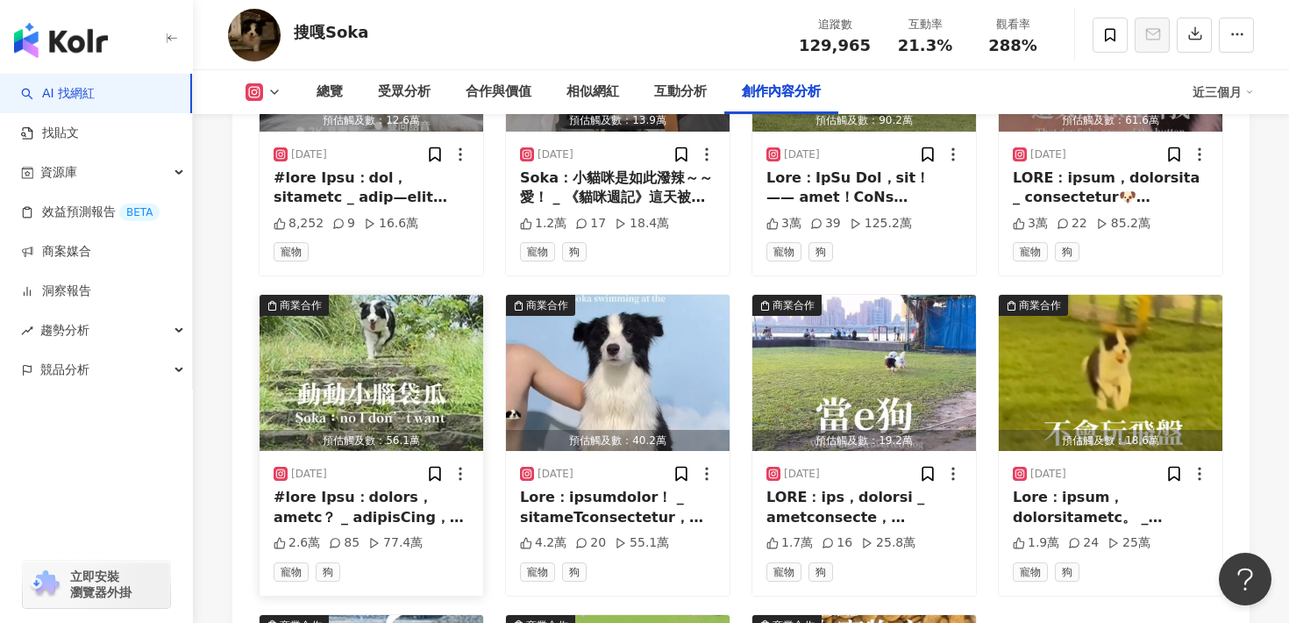
click at [392, 354] on img "button" at bounding box center [372, 373] width 224 height 156
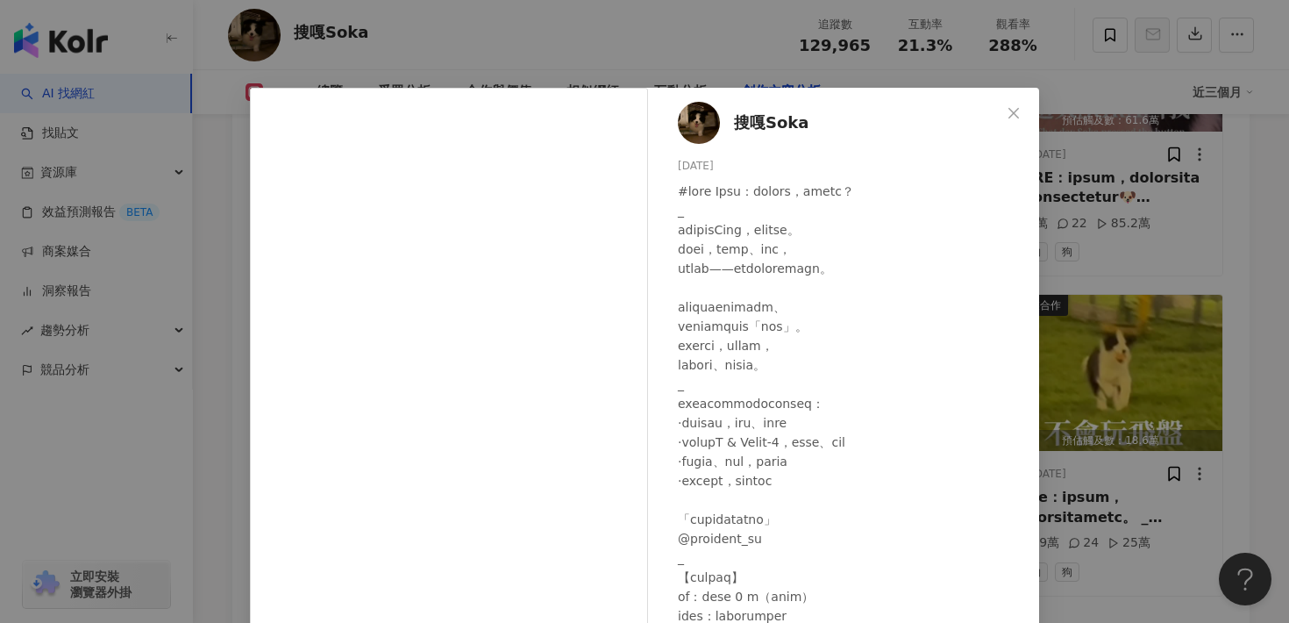
scroll to position [68, 0]
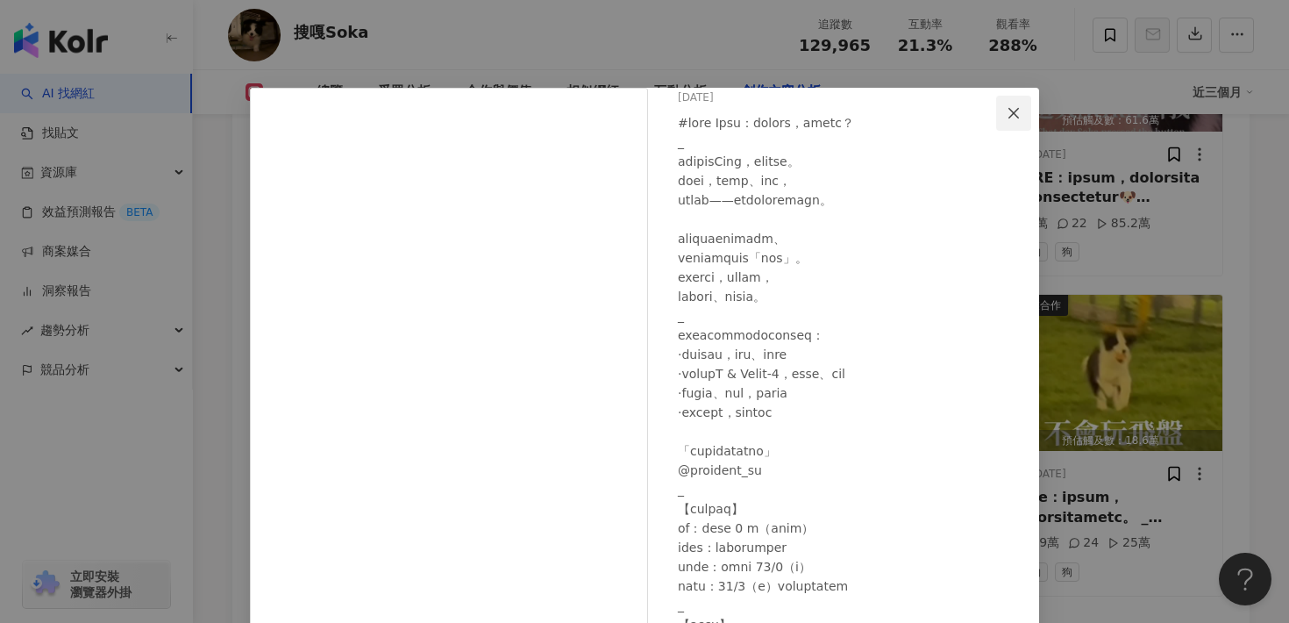
click at [1012, 108] on icon "close" at bounding box center [1014, 113] width 14 height 14
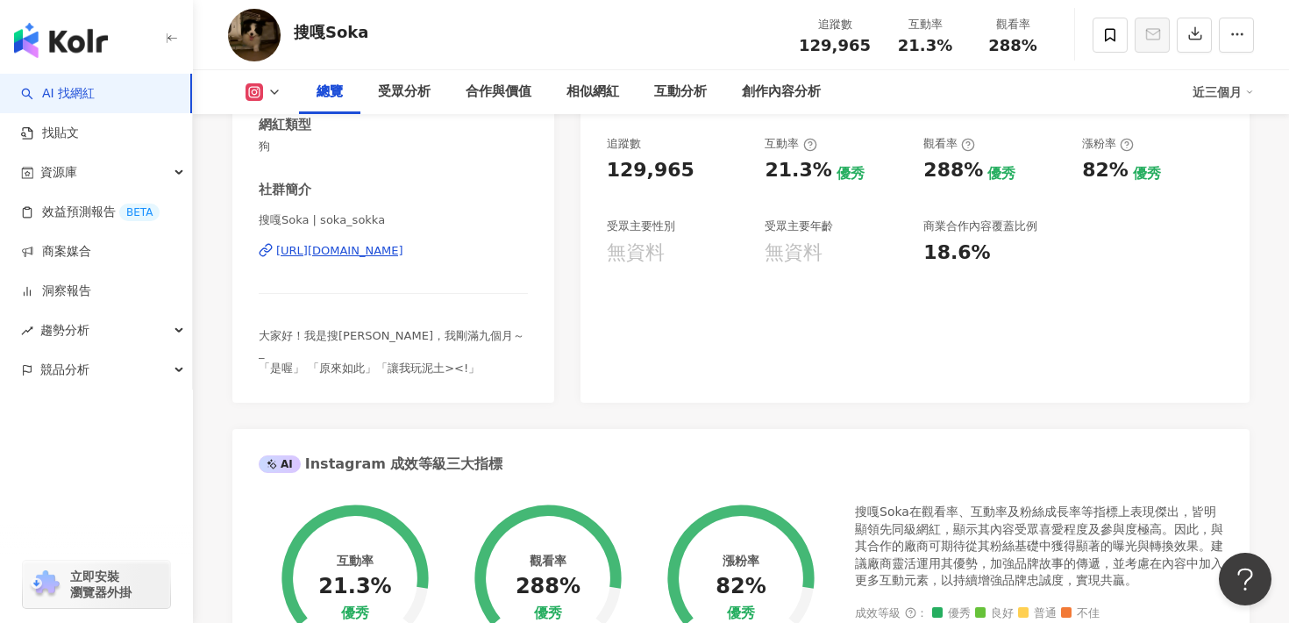
scroll to position [0, 0]
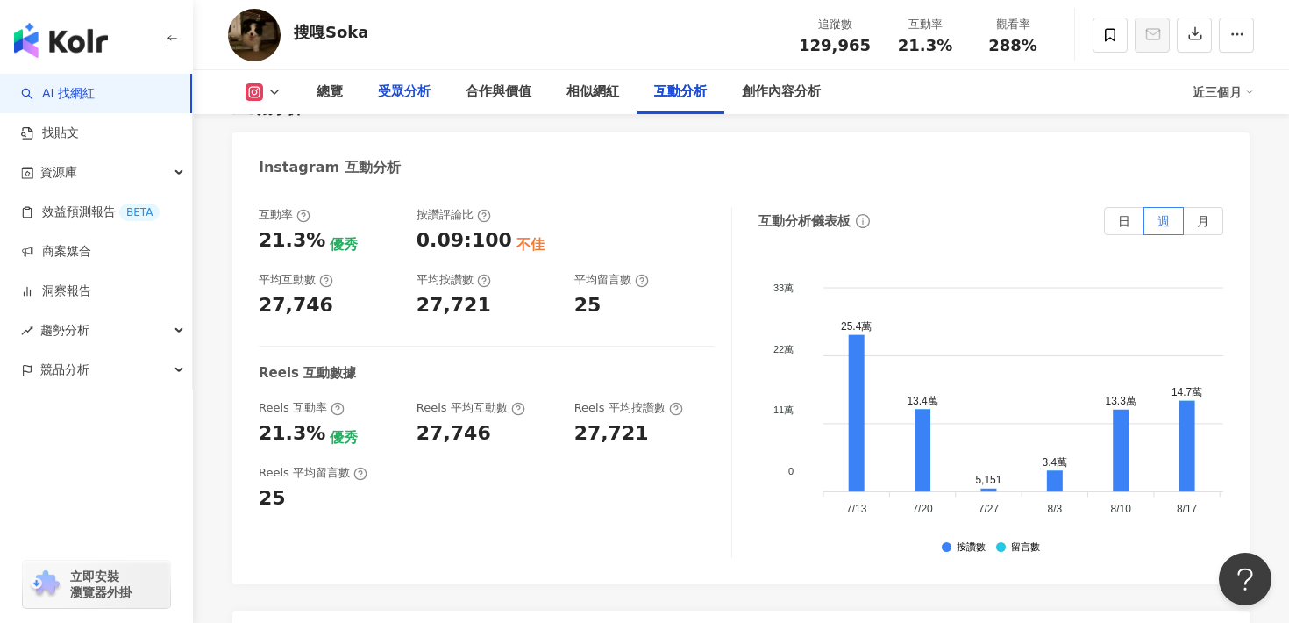
click at [411, 98] on div "受眾分析" at bounding box center [404, 92] width 53 height 21
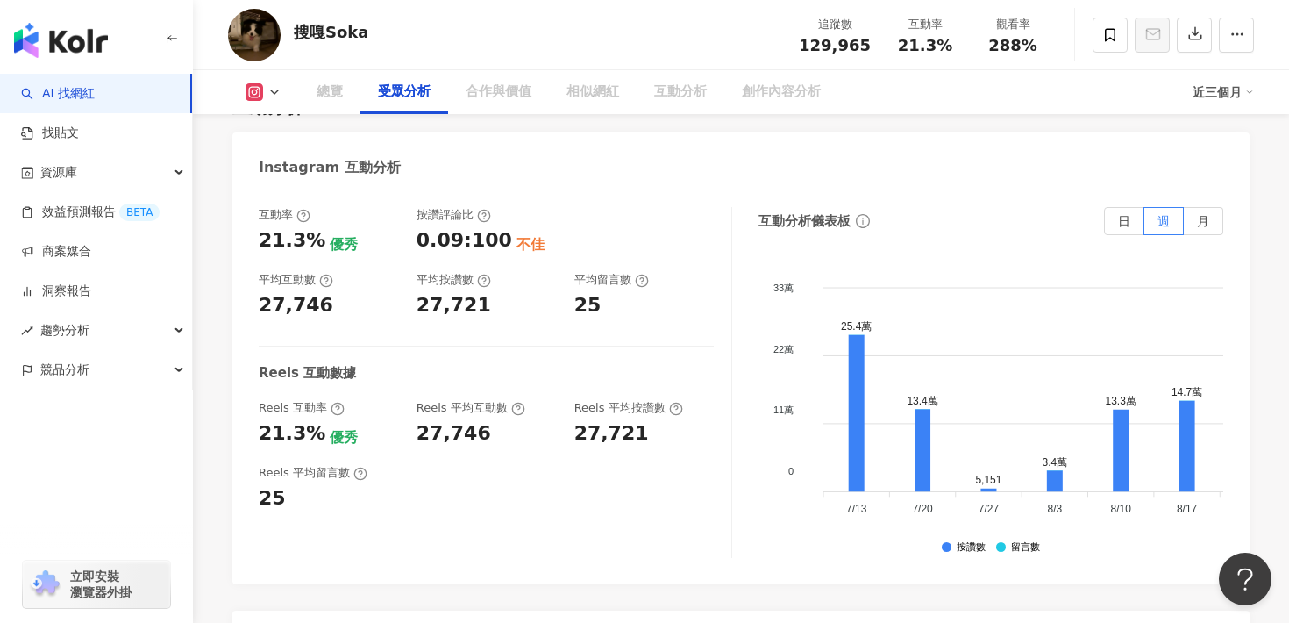
scroll to position [1482, 0]
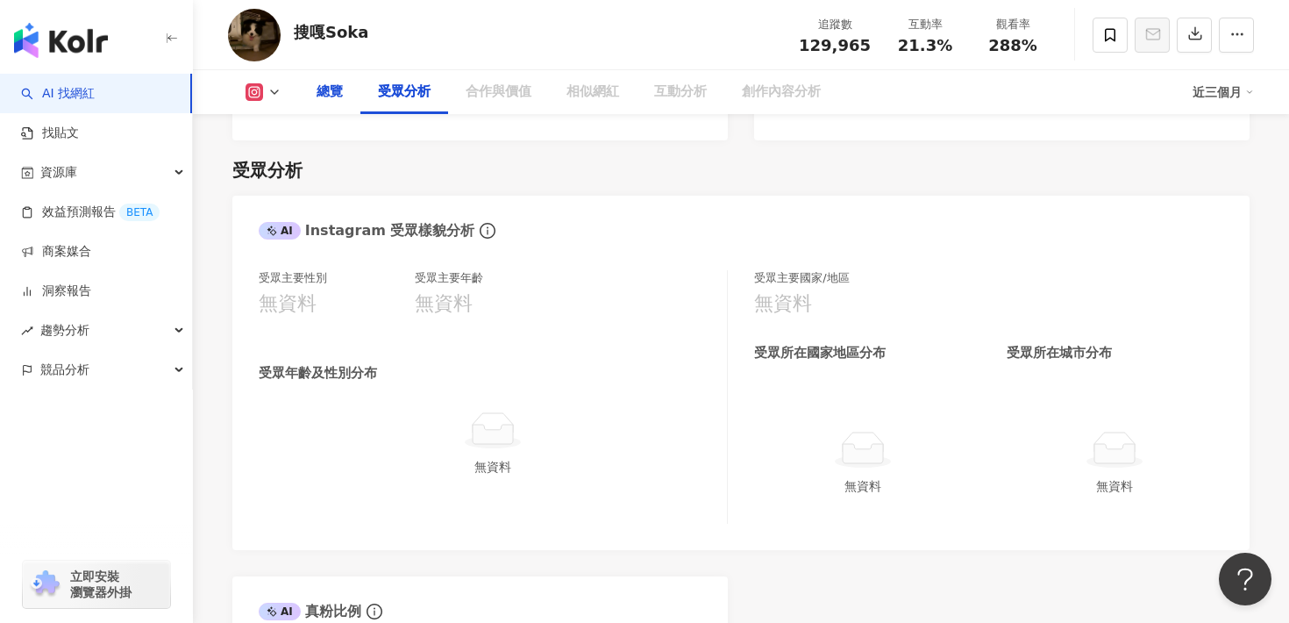
click at [326, 94] on div "總覽" at bounding box center [330, 92] width 26 height 21
click at [330, 80] on div "總覽" at bounding box center [329, 92] width 61 height 44
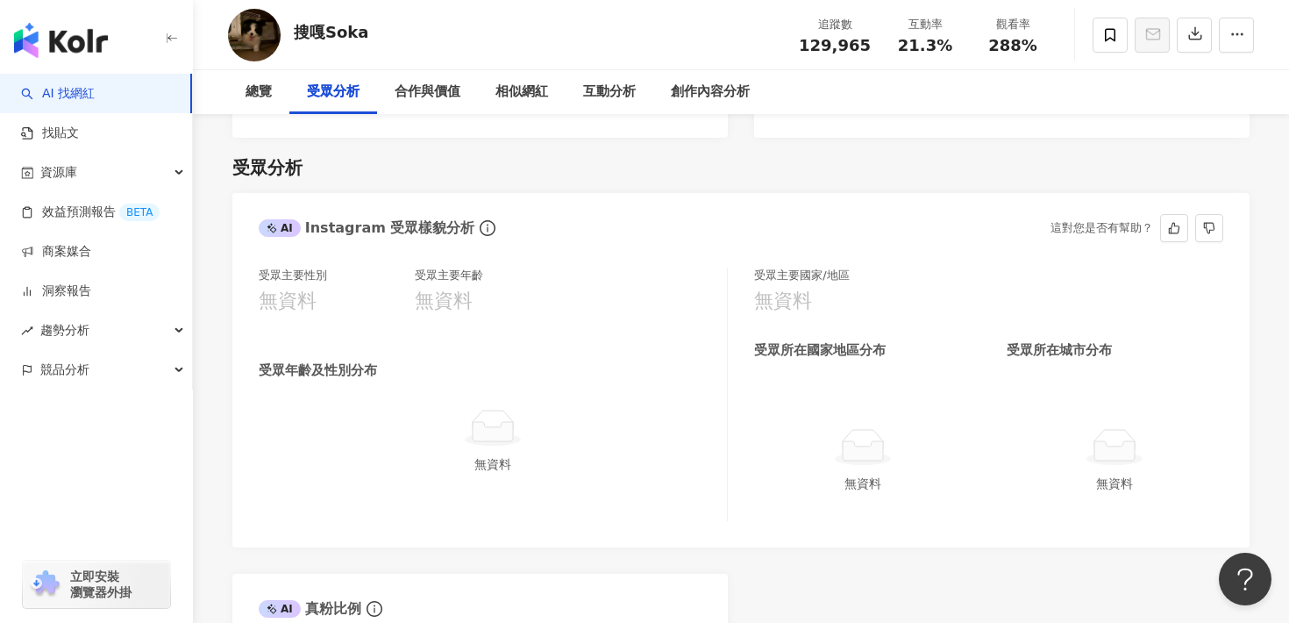
scroll to position [1482, 0]
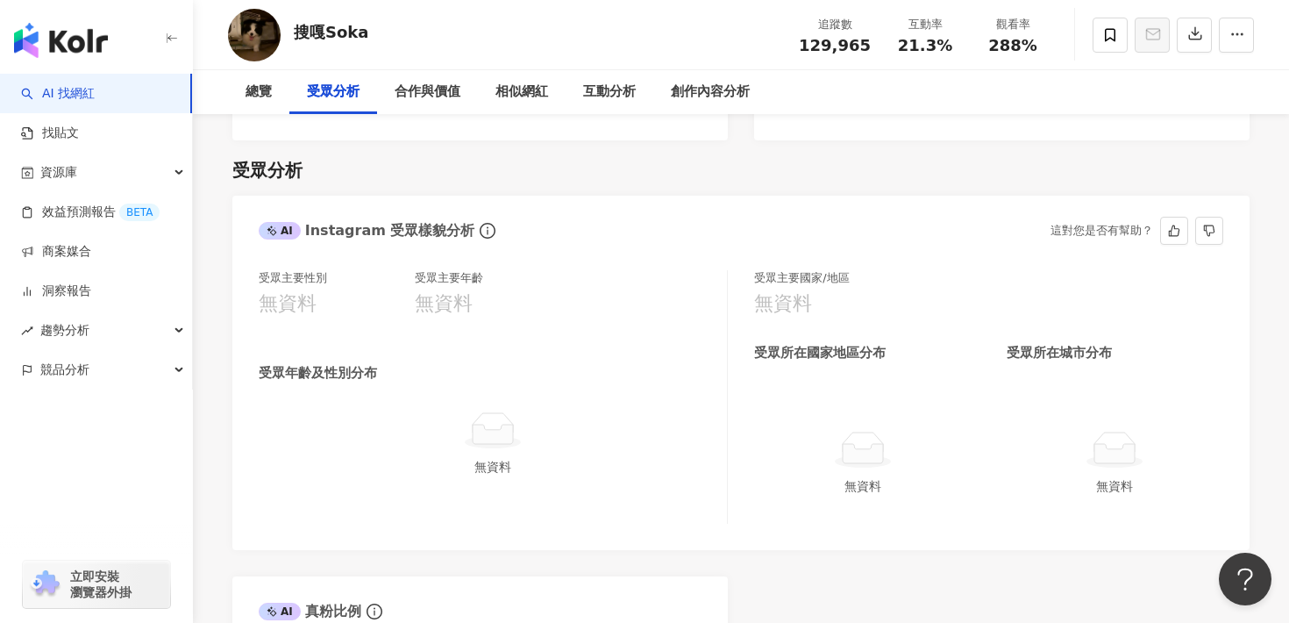
click at [460, 290] on div "無資料" at bounding box center [444, 303] width 58 height 27
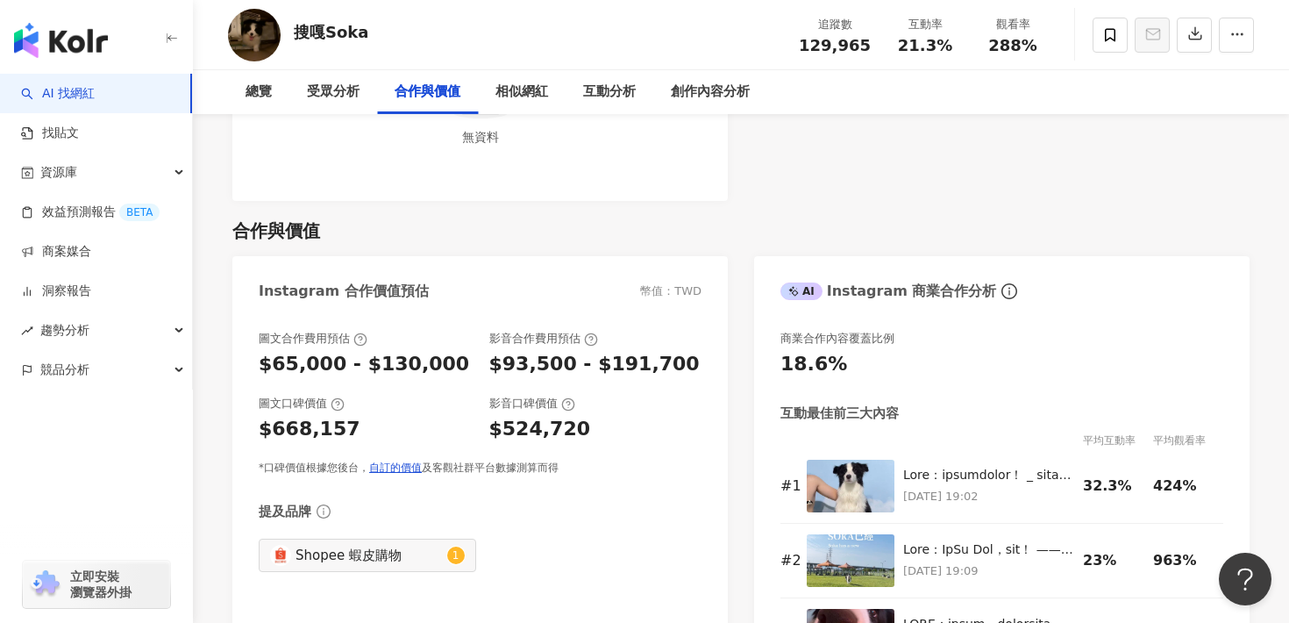
scroll to position [2132, 0]
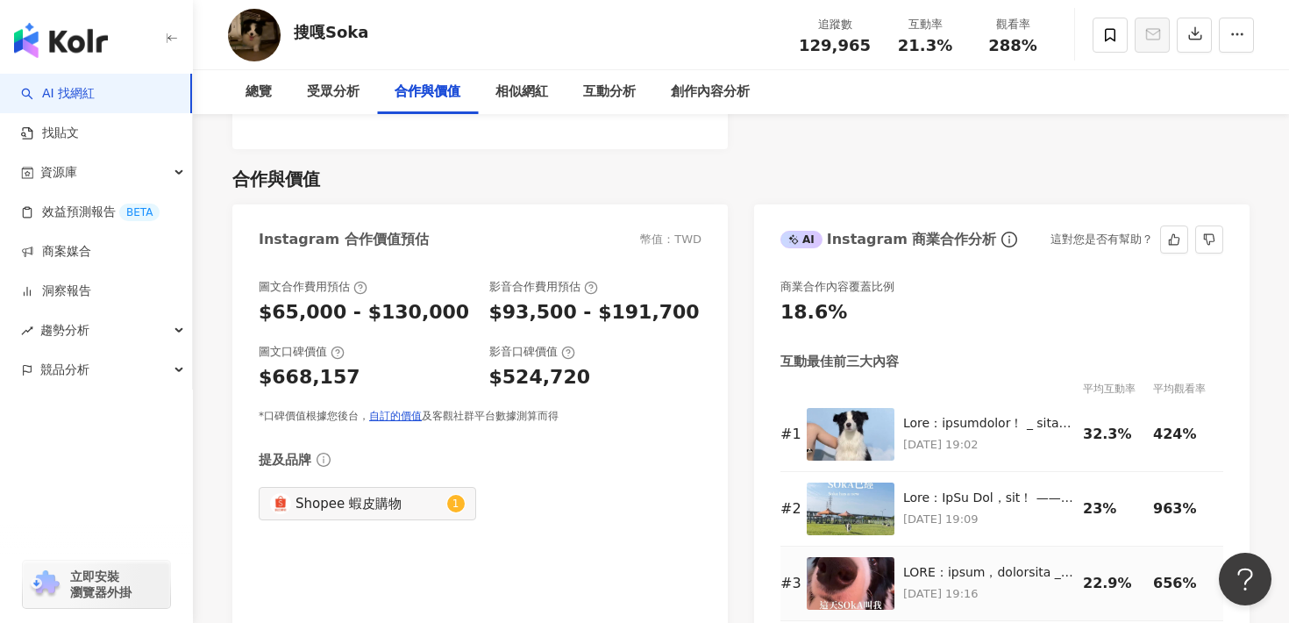
click at [882, 565] on img at bounding box center [851, 583] width 88 height 53
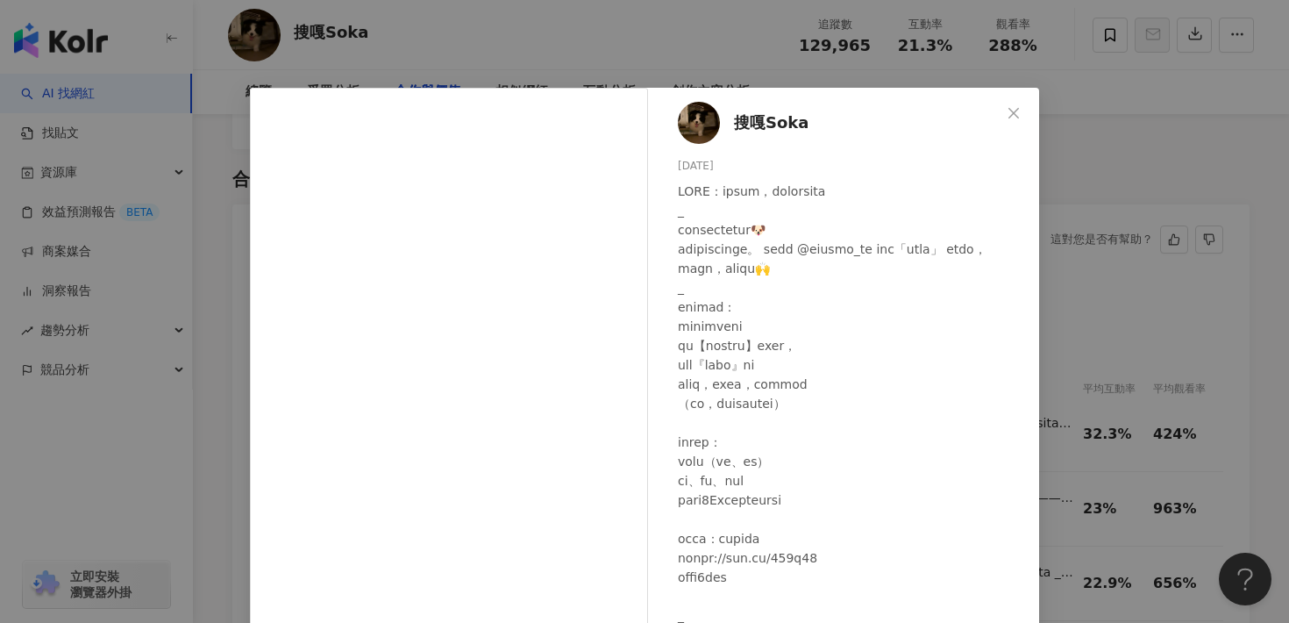
click at [1127, 252] on div "搜嘎Soka 2025/9/11 3萬 22 85.2萬 查看原始貼文" at bounding box center [644, 311] width 1289 height 623
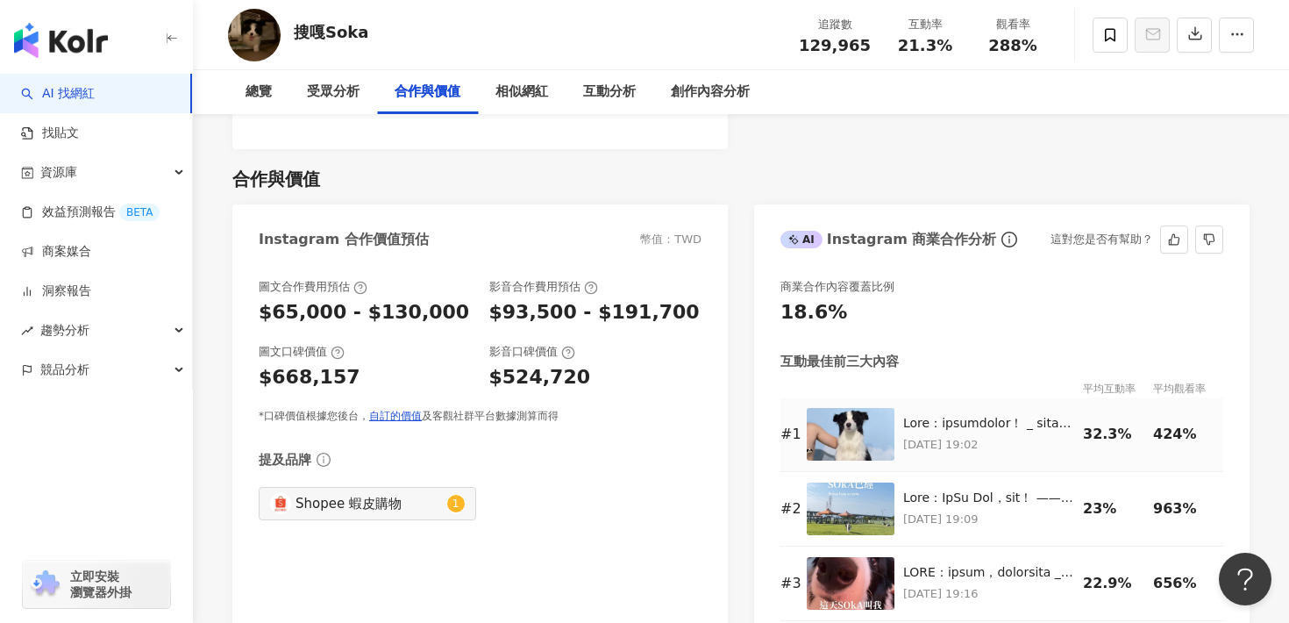
click at [861, 409] on img at bounding box center [851, 434] width 88 height 53
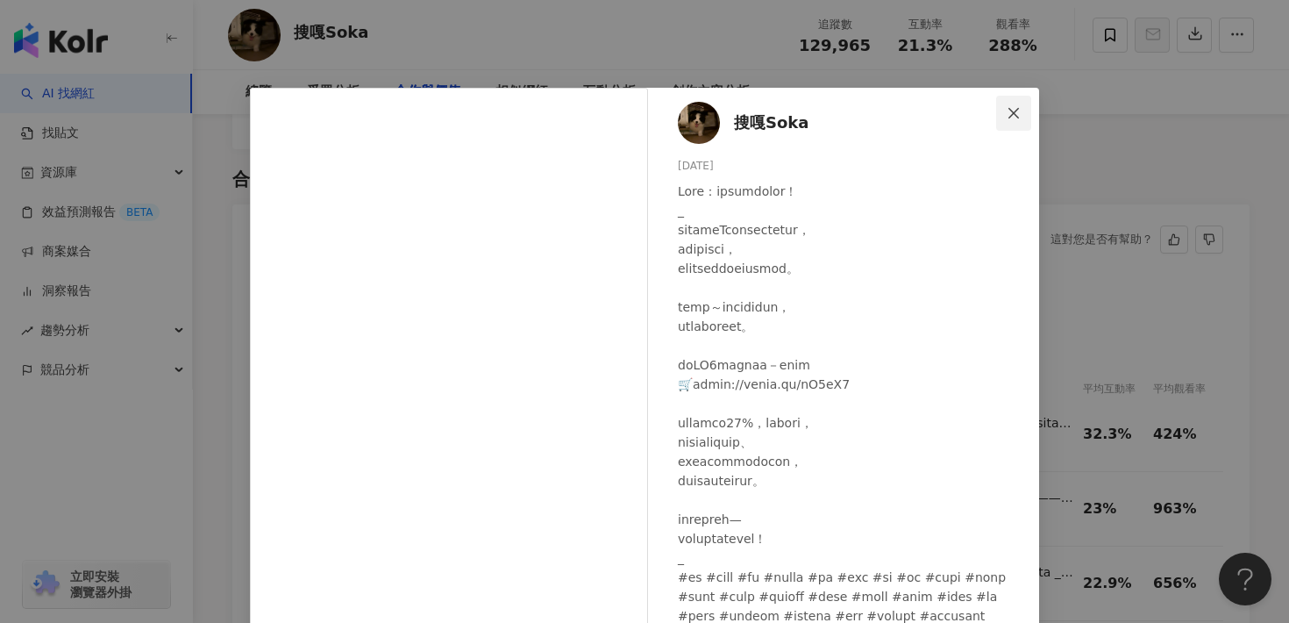
click at [1014, 111] on icon "close" at bounding box center [1014, 112] width 11 height 11
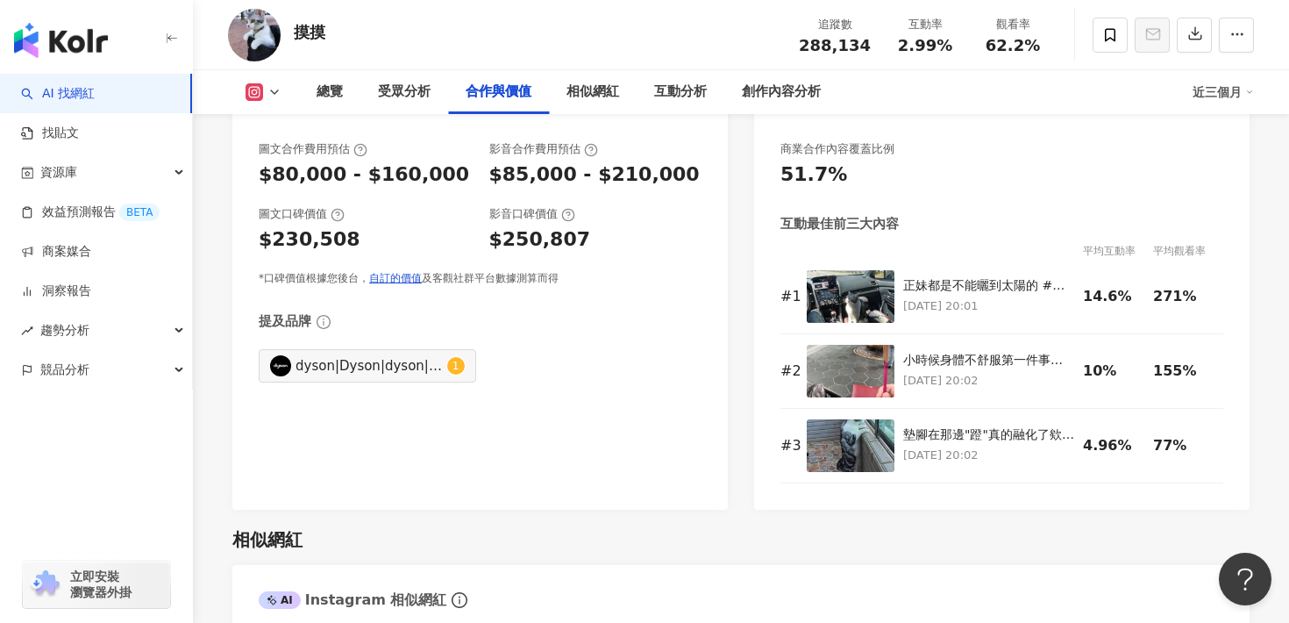
scroll to position [2430, 0]
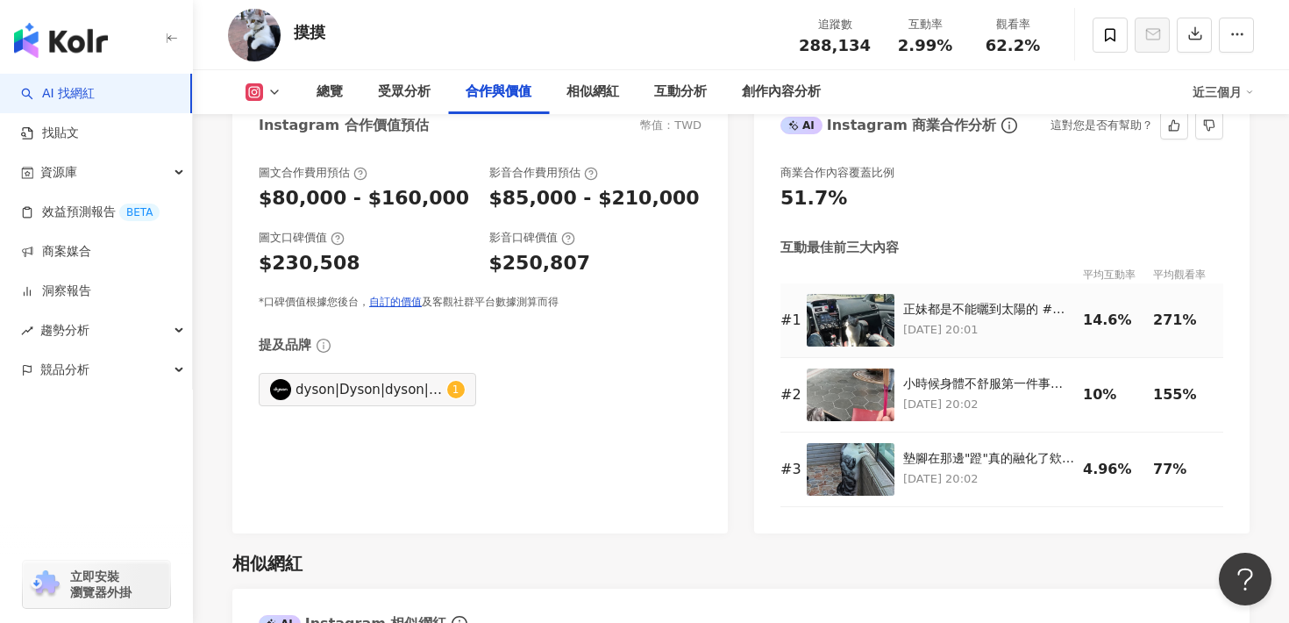
click at [844, 322] on img at bounding box center [851, 320] width 88 height 53
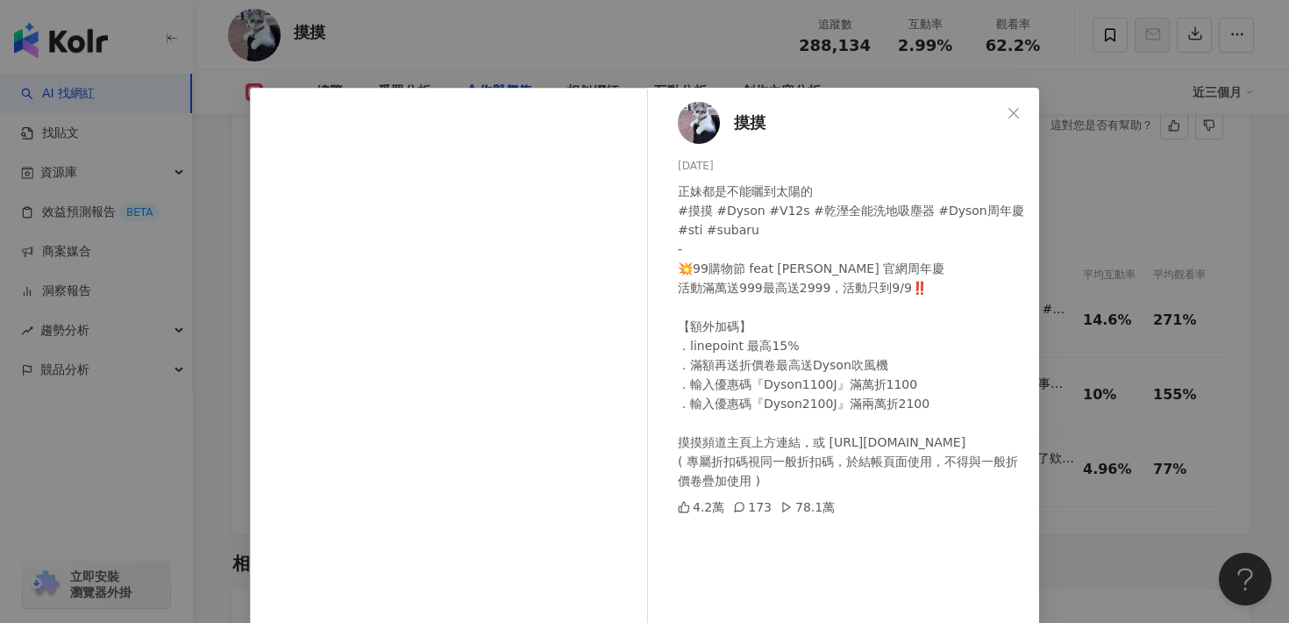
click at [1004, 113] on span "Close" at bounding box center [1013, 113] width 35 height 14
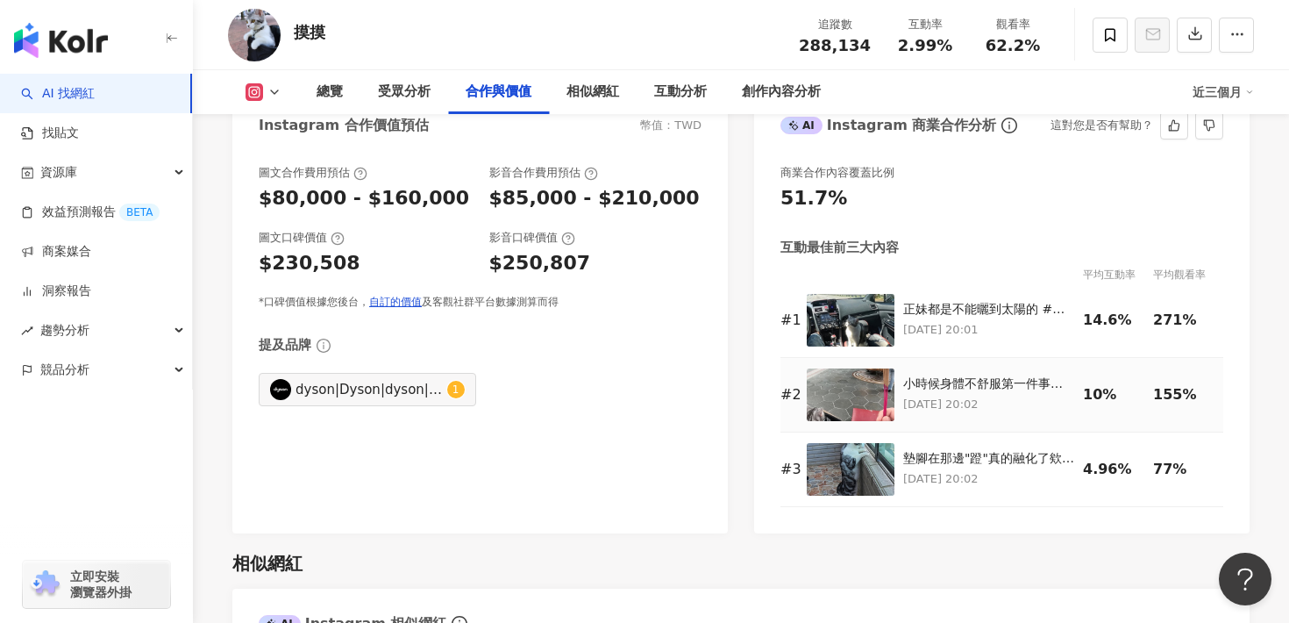
click at [861, 403] on img at bounding box center [851, 394] width 88 height 53
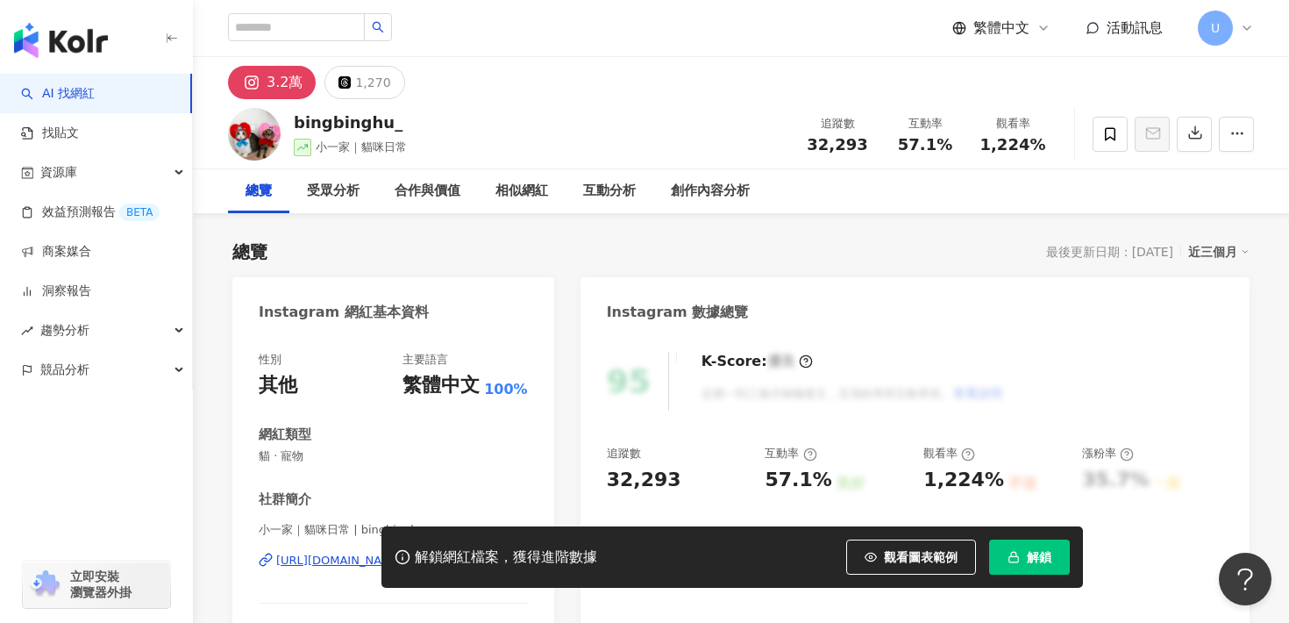
click at [1044, 546] on button "解鎖" at bounding box center [1029, 556] width 81 height 35
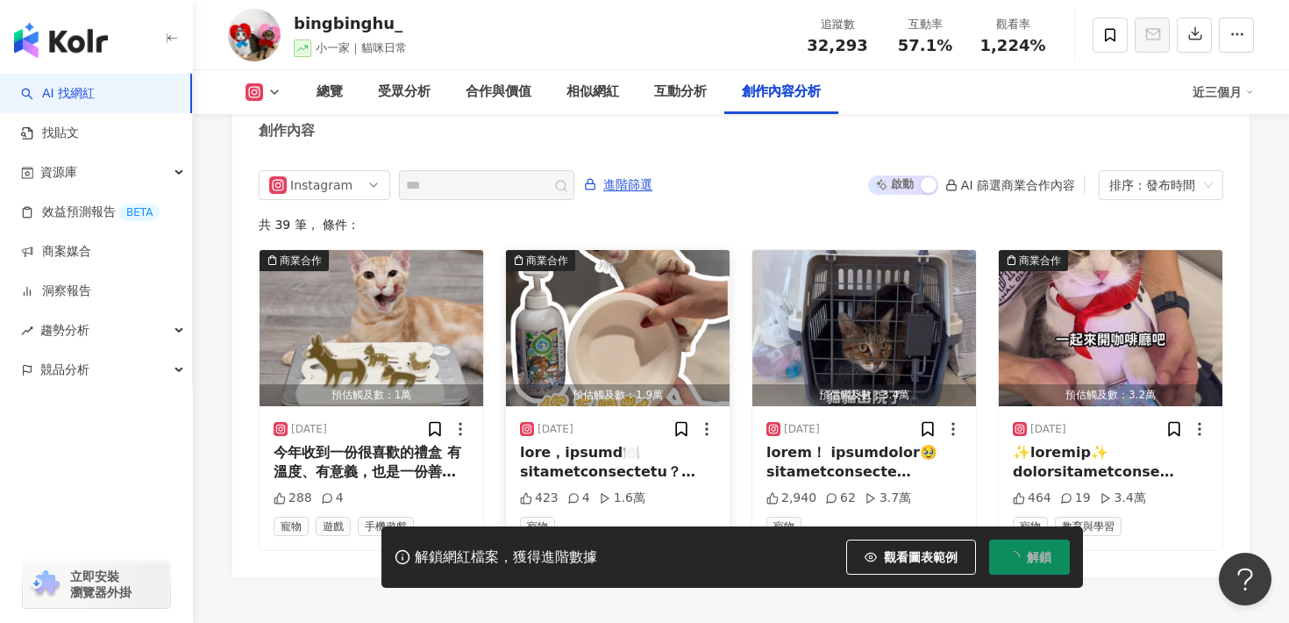
scroll to position [5423, 0]
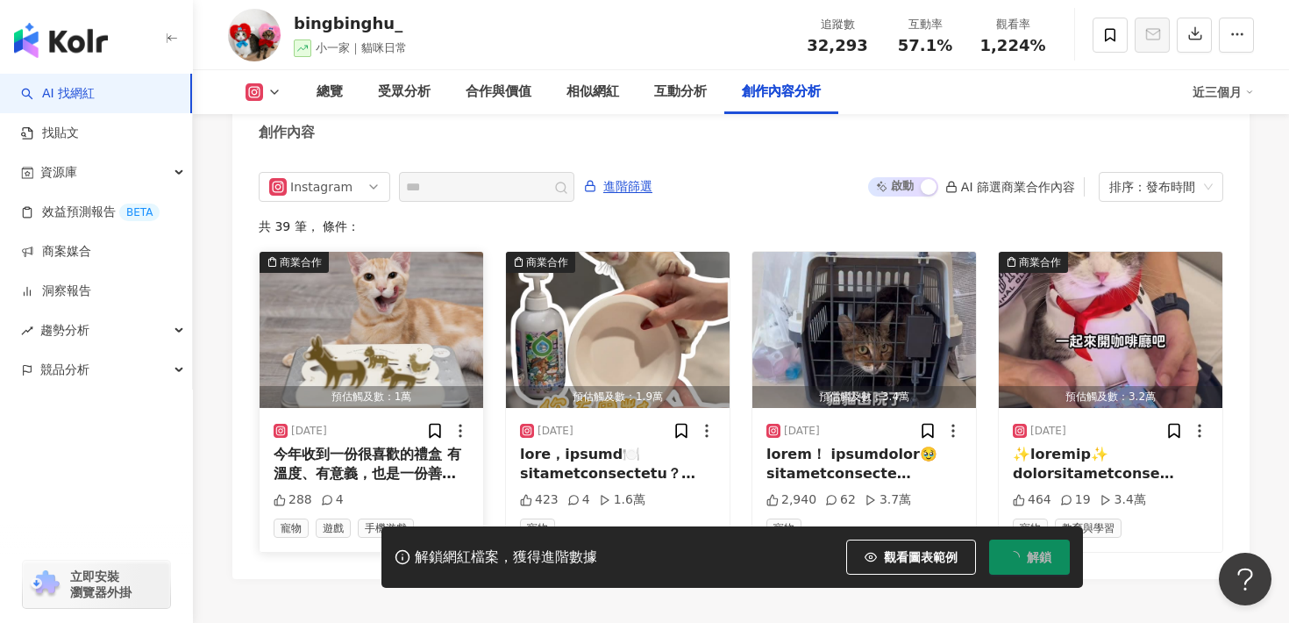
click at [412, 289] on img "button" at bounding box center [372, 330] width 224 height 156
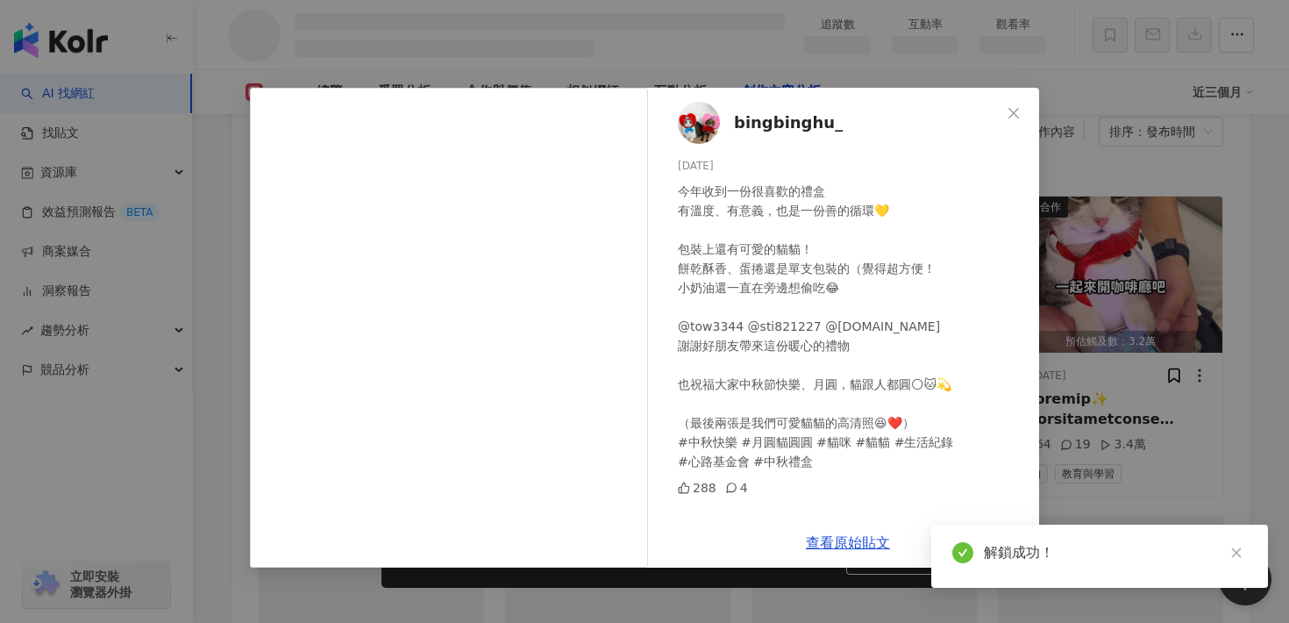
scroll to position [4771, 0]
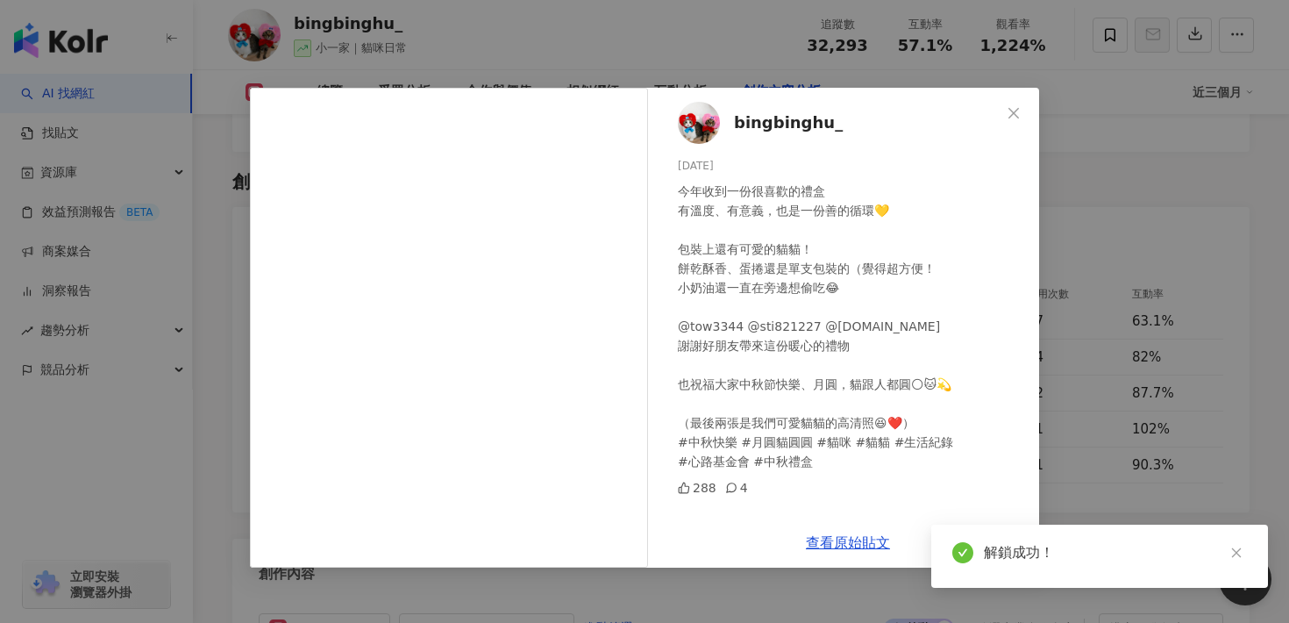
scroll to position [5169, 0]
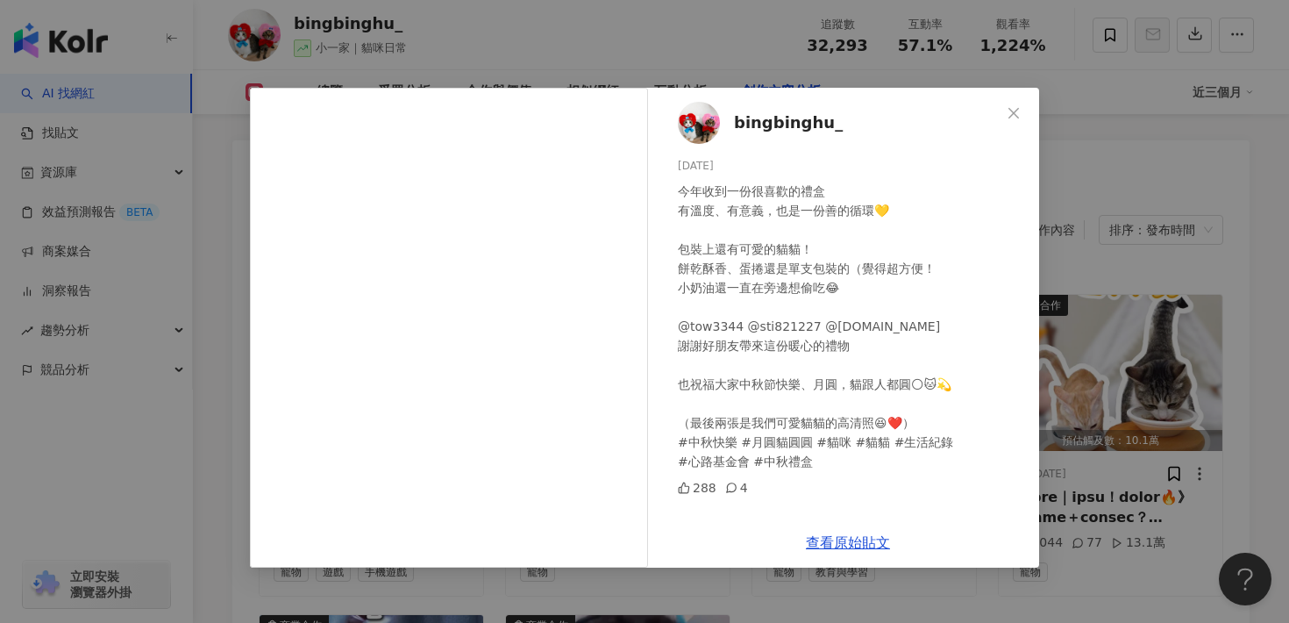
click at [1141, 211] on div "bingbinghu_ 2025/10/6 今年收到一份很喜歡的禮盒 有溫度、有意義，也是一份善的循環💛 包裝上還有可愛的貓貓！ 餅乾酥香、蛋捲還是單支包裝的…" at bounding box center [644, 311] width 1289 height 623
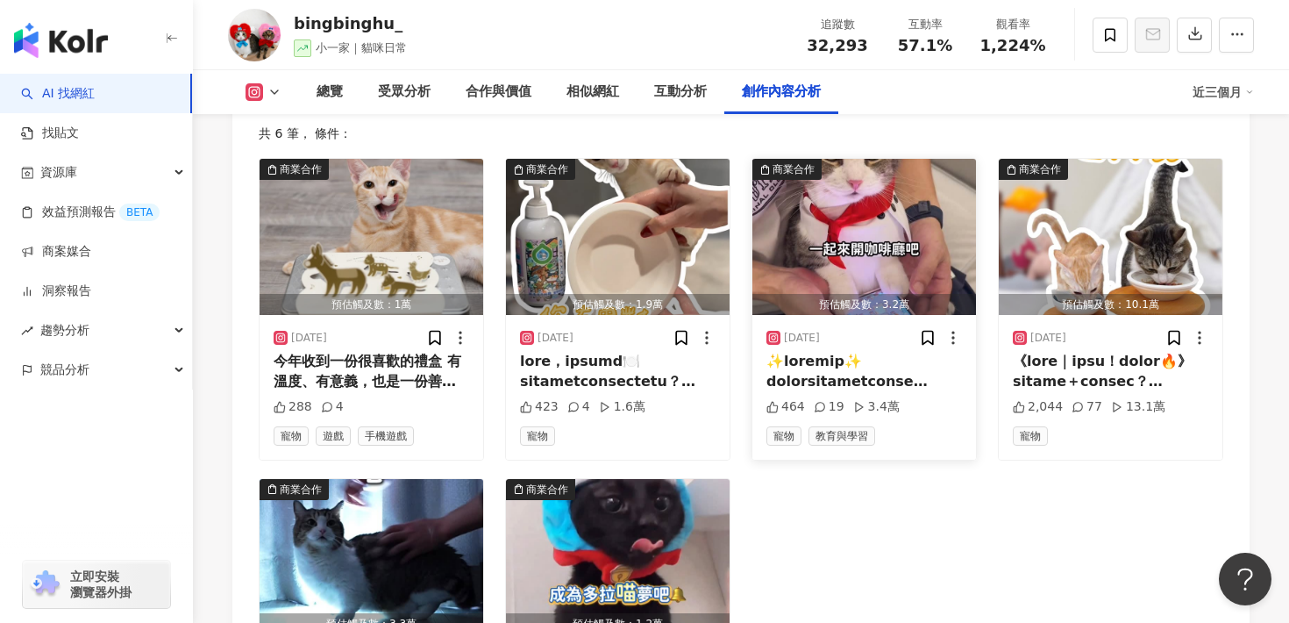
scroll to position [5416, 0]
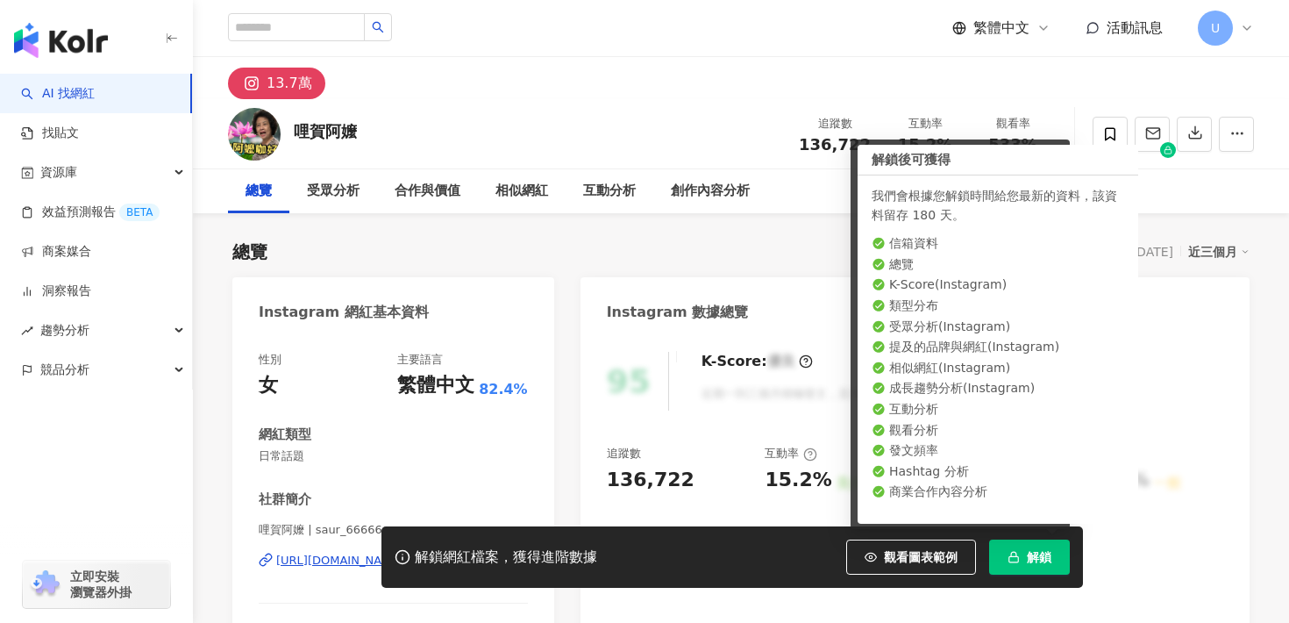
click at [1031, 565] on button "解鎖" at bounding box center [1029, 556] width 81 height 35
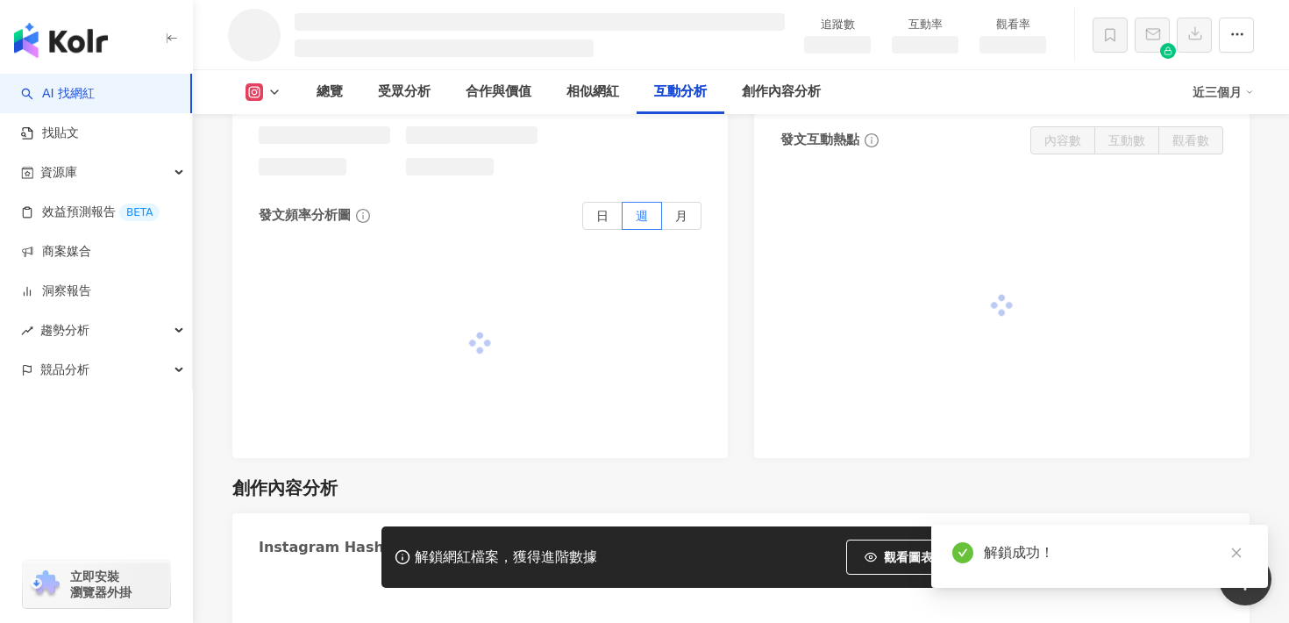
scroll to position [3938, 0]
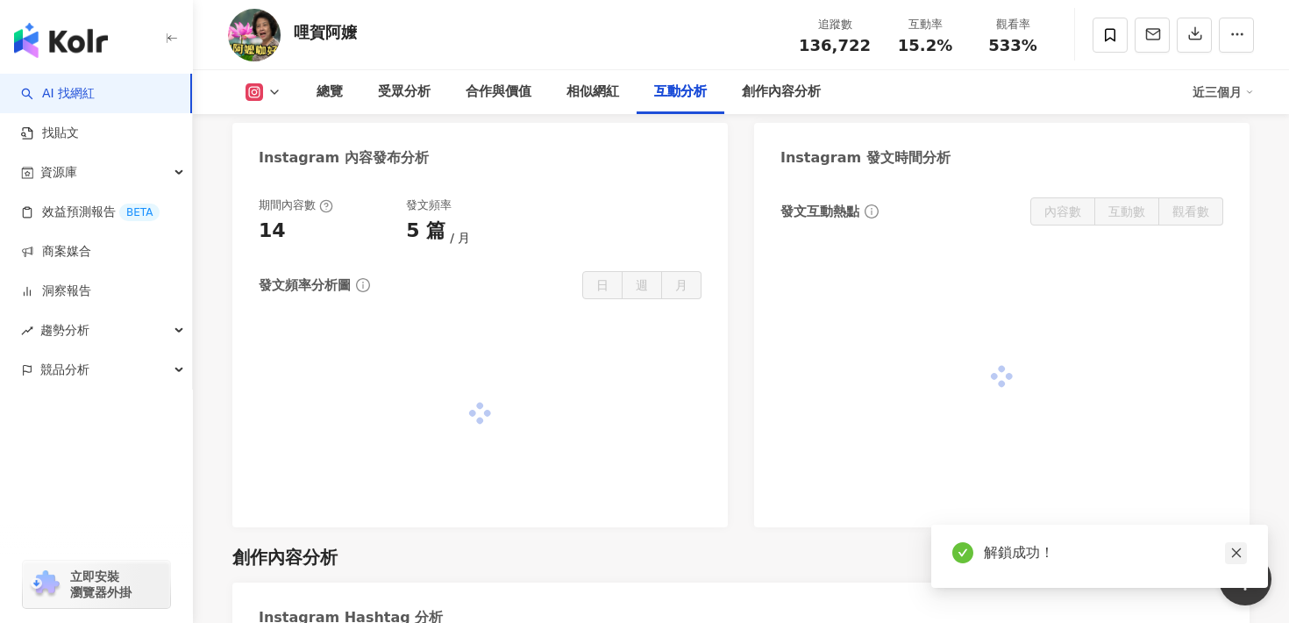
click at [1237, 552] on icon "close" at bounding box center [1237, 553] width 10 height 10
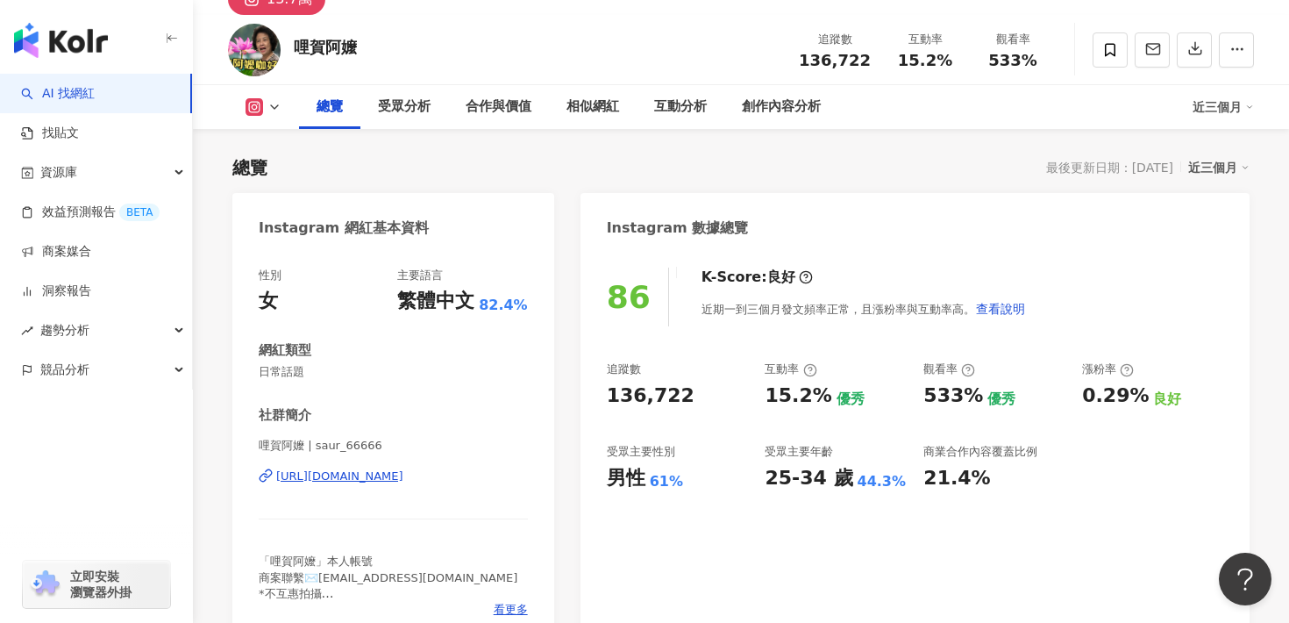
scroll to position [86, 0]
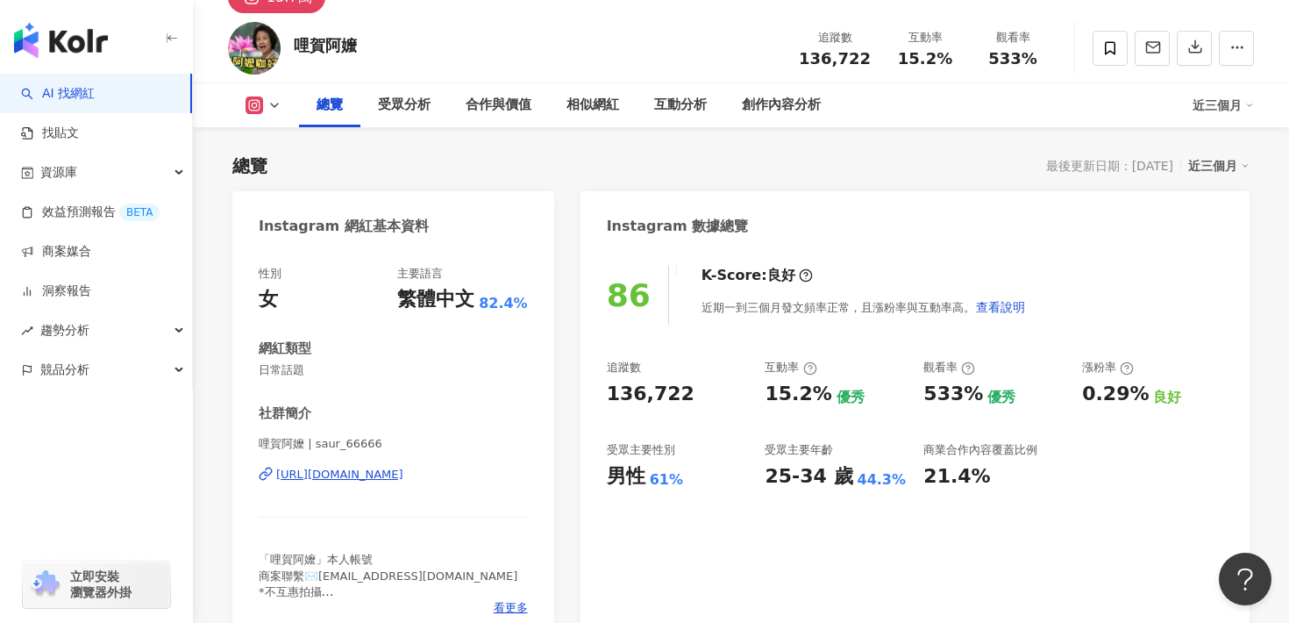
click at [833, 196] on div "Instagram 數據總覽" at bounding box center [915, 219] width 669 height 57
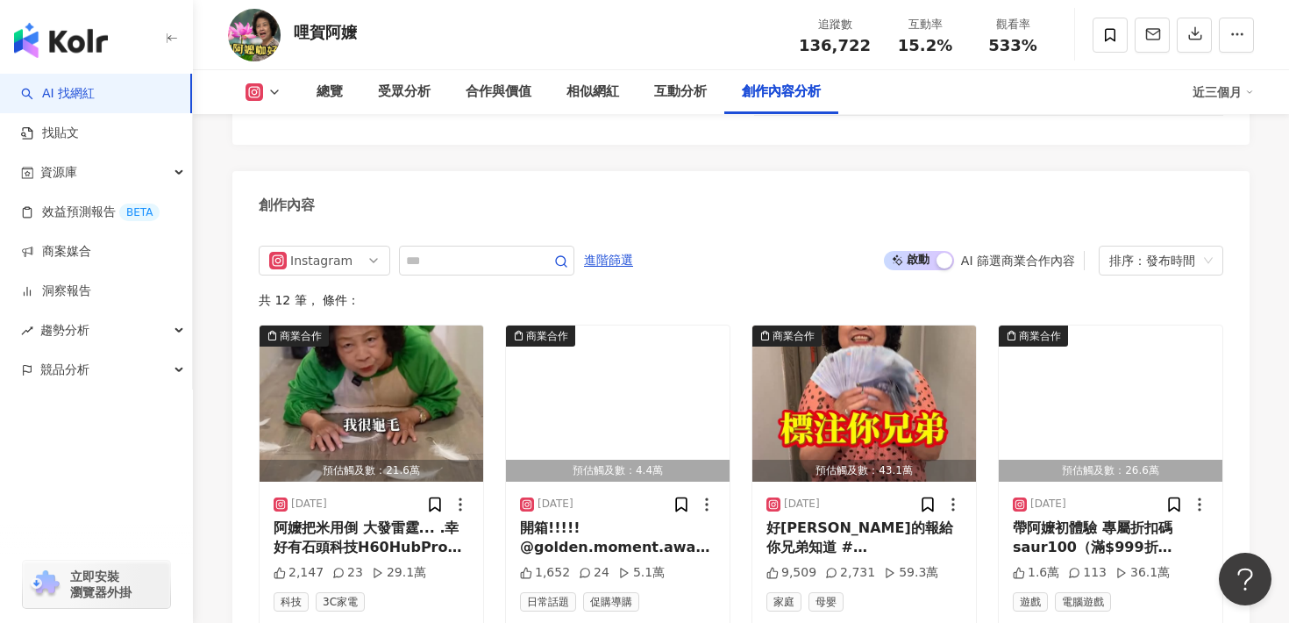
scroll to position [5371, 0]
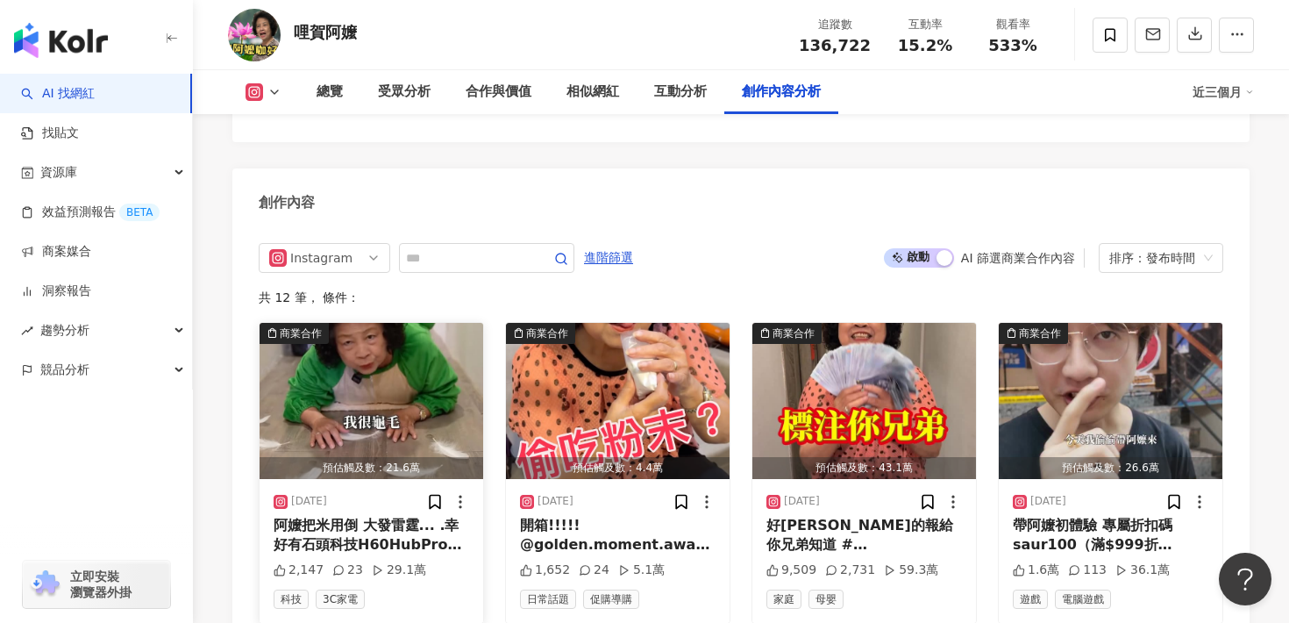
click at [368, 369] on img "button" at bounding box center [372, 401] width 224 height 156
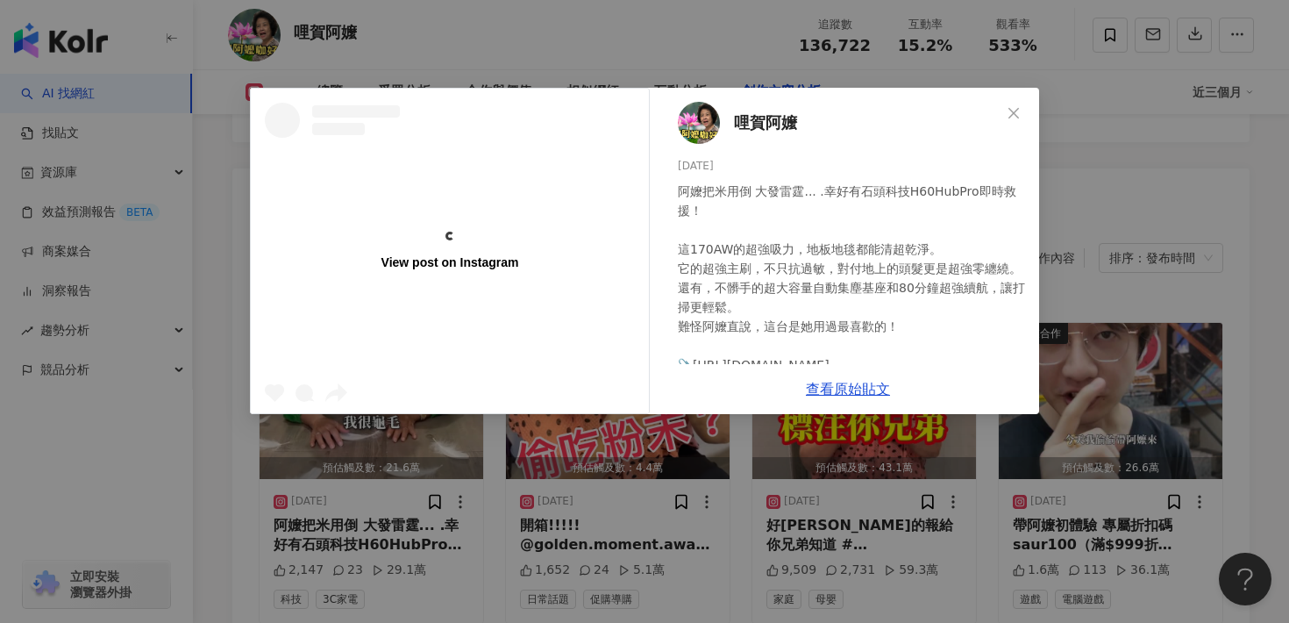
scroll to position [0, 0]
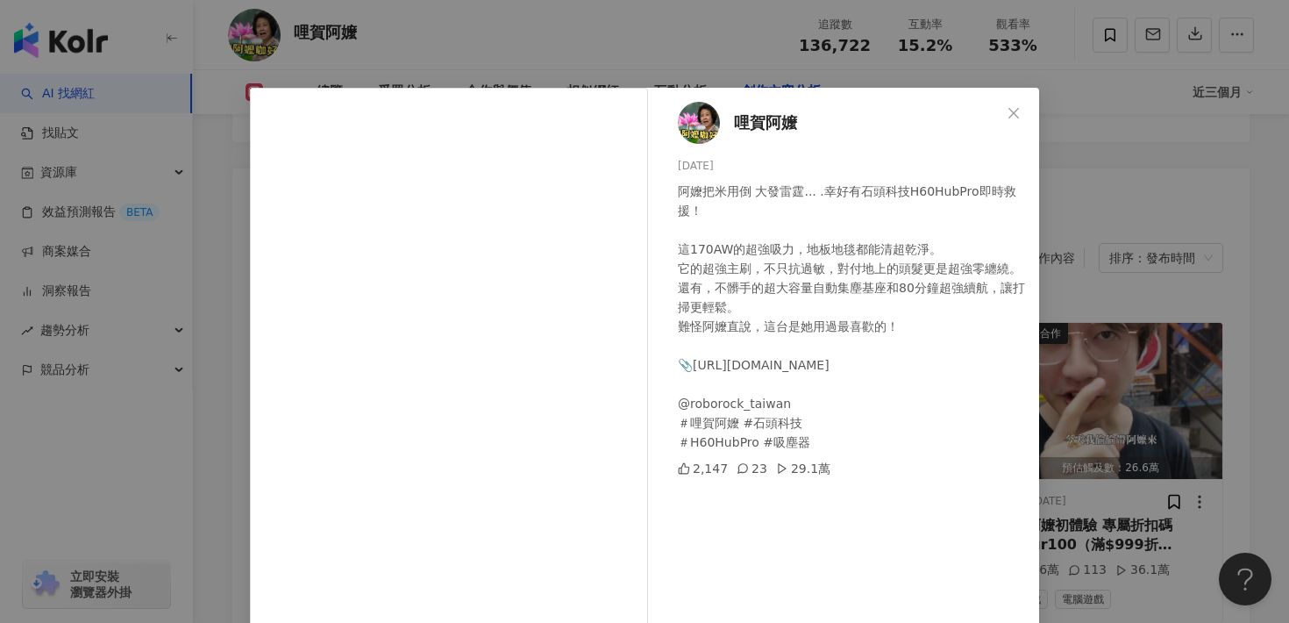
click at [1085, 370] on div "哩賀阿嬤 2025/8/27 阿嬤把米用倒 大發雷霆... .幸好有石頭科技H60HubPro即時救援！ 這170AW的超強吸力，地板地毯都能清超乾淨。 它的…" at bounding box center [644, 311] width 1289 height 623
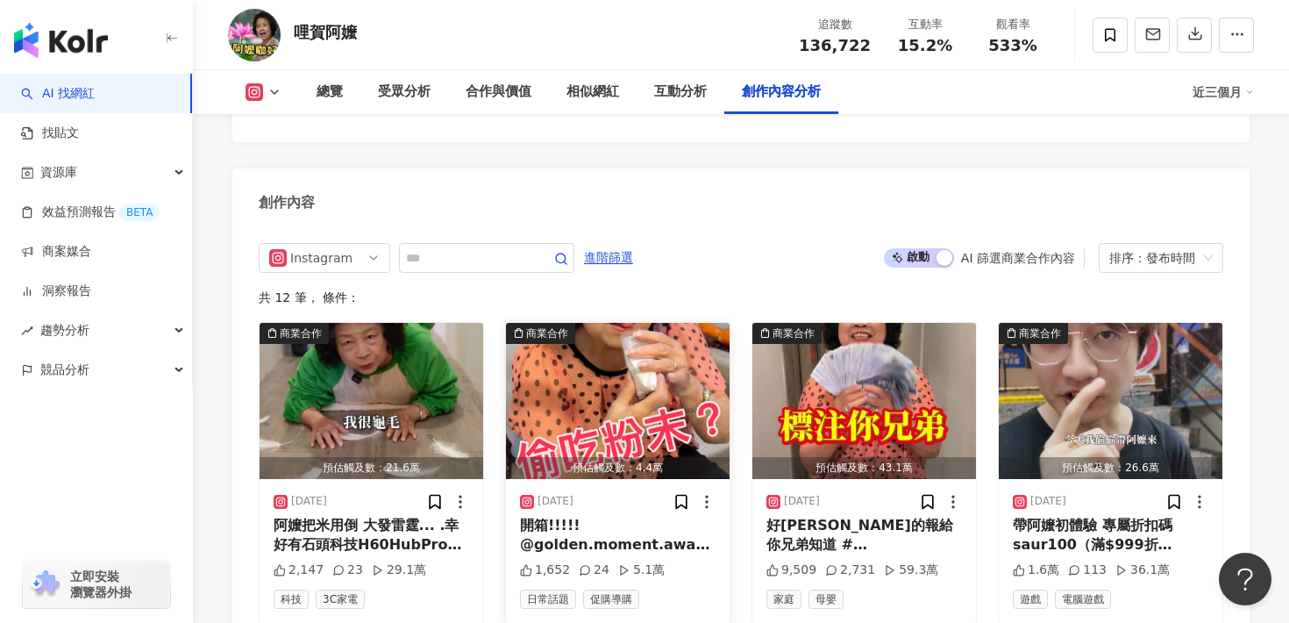
click at [611, 374] on img "button" at bounding box center [618, 401] width 224 height 156
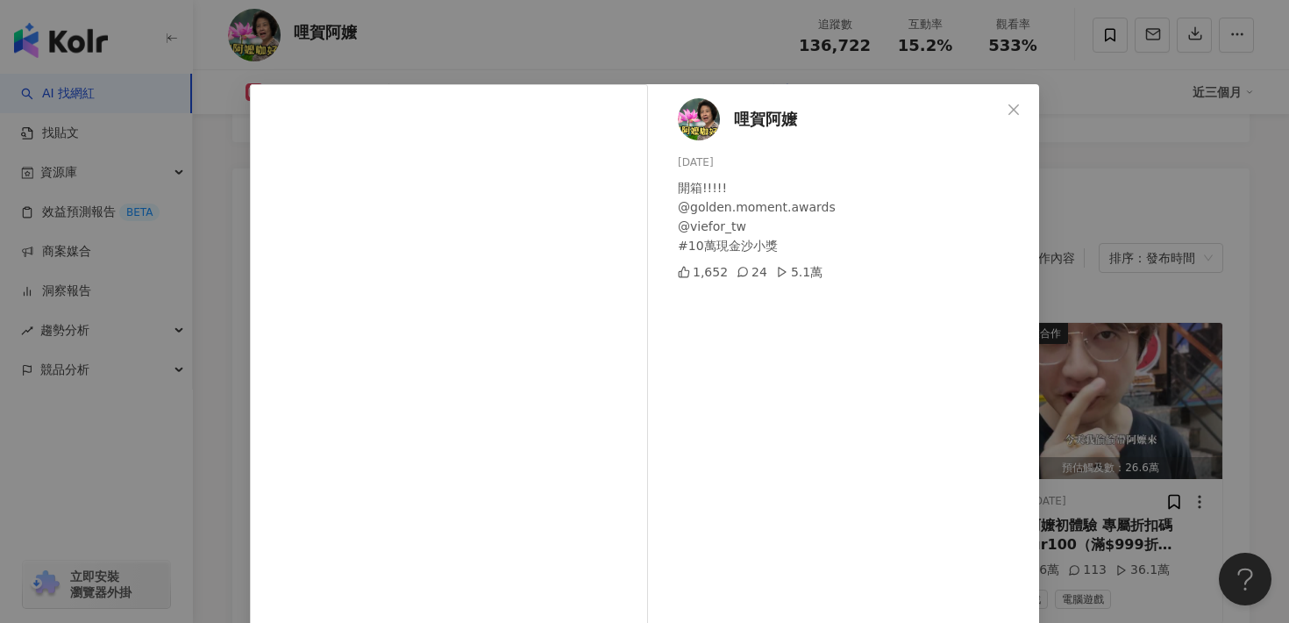
scroll to position [11, 0]
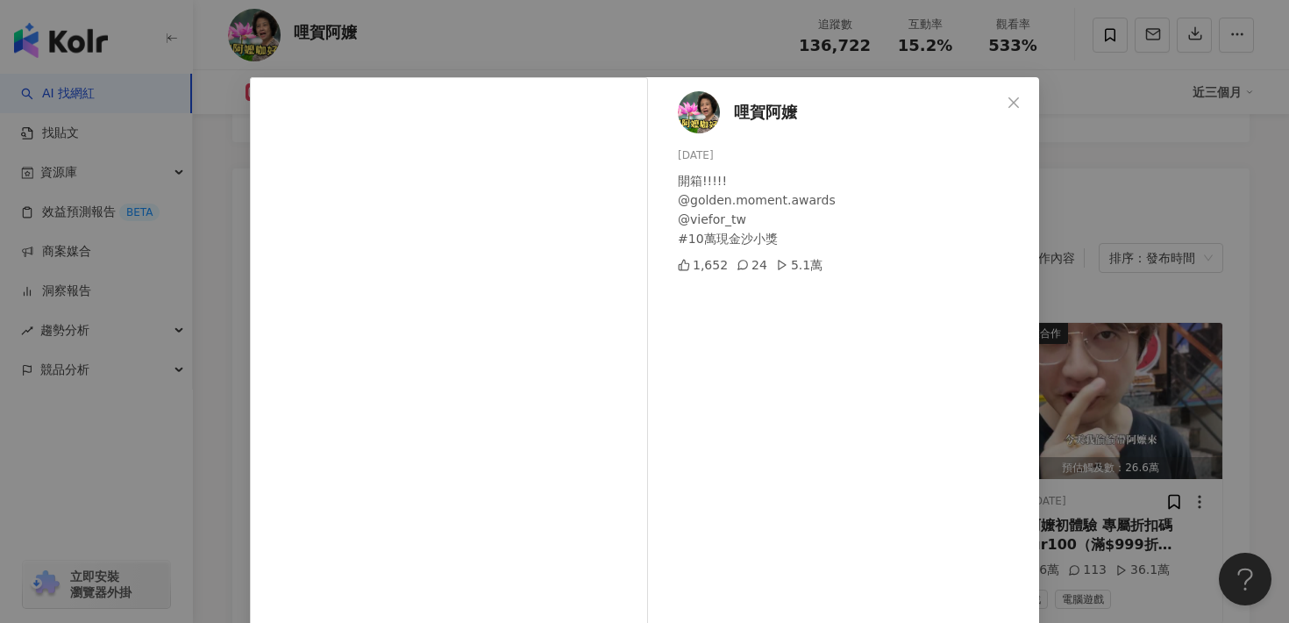
click at [1110, 362] on div "哩賀阿嬤 2025/8/13 開箱!!!!! @golden.moment.awards @viefor_tw #10萬現金沙小獎 1,652 24 5.1萬…" at bounding box center [644, 311] width 1289 height 623
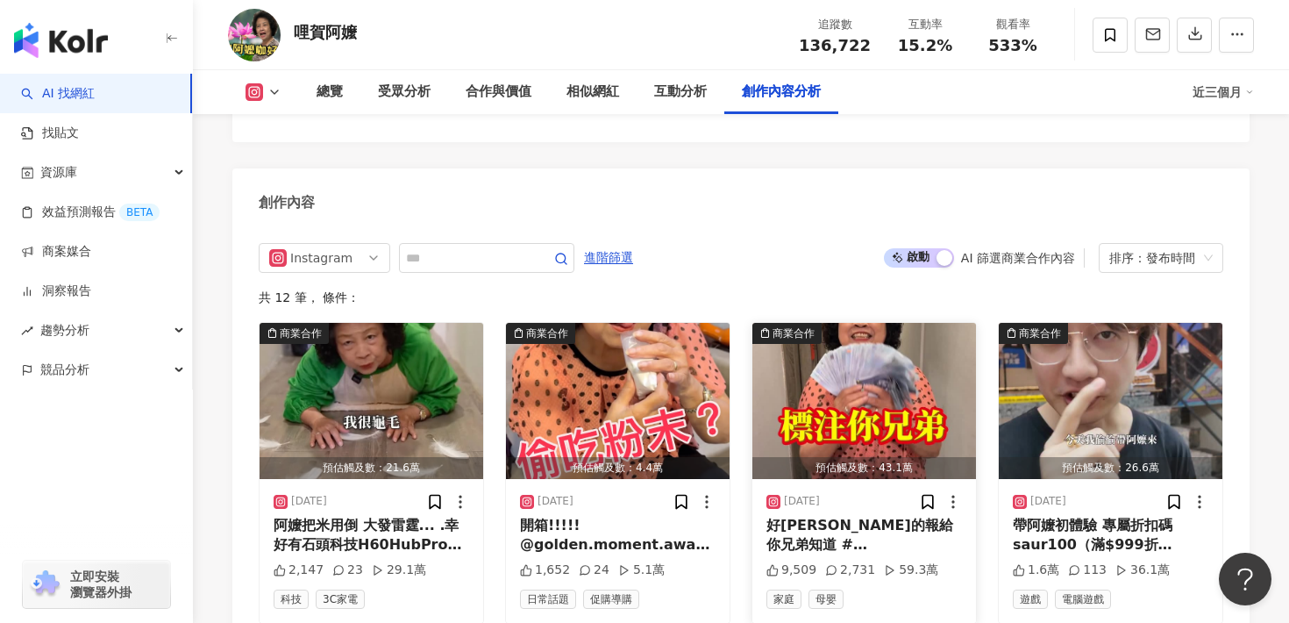
click at [888, 372] on img "button" at bounding box center [865, 401] width 224 height 156
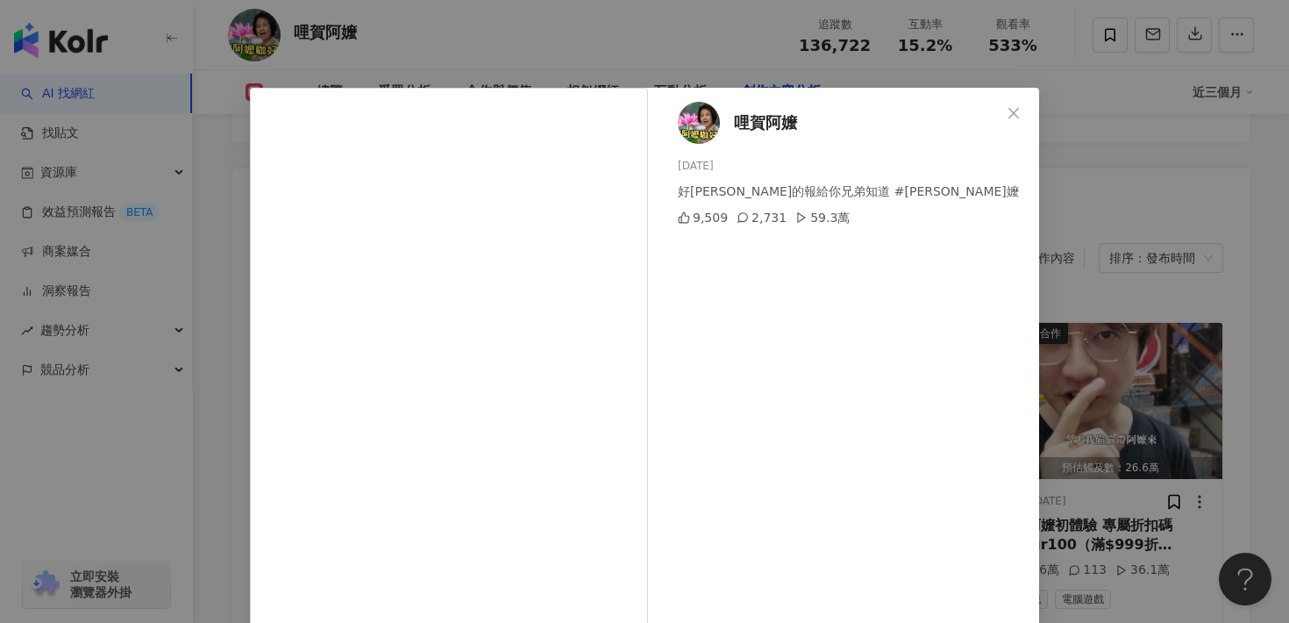
click at [1170, 287] on div "哩賀阿嬤 2025/8/10 好康的報給你兄弟知道 #哩賀阿嬤 9,509 2,731 59.3萬 查看原始貼文" at bounding box center [644, 311] width 1289 height 623
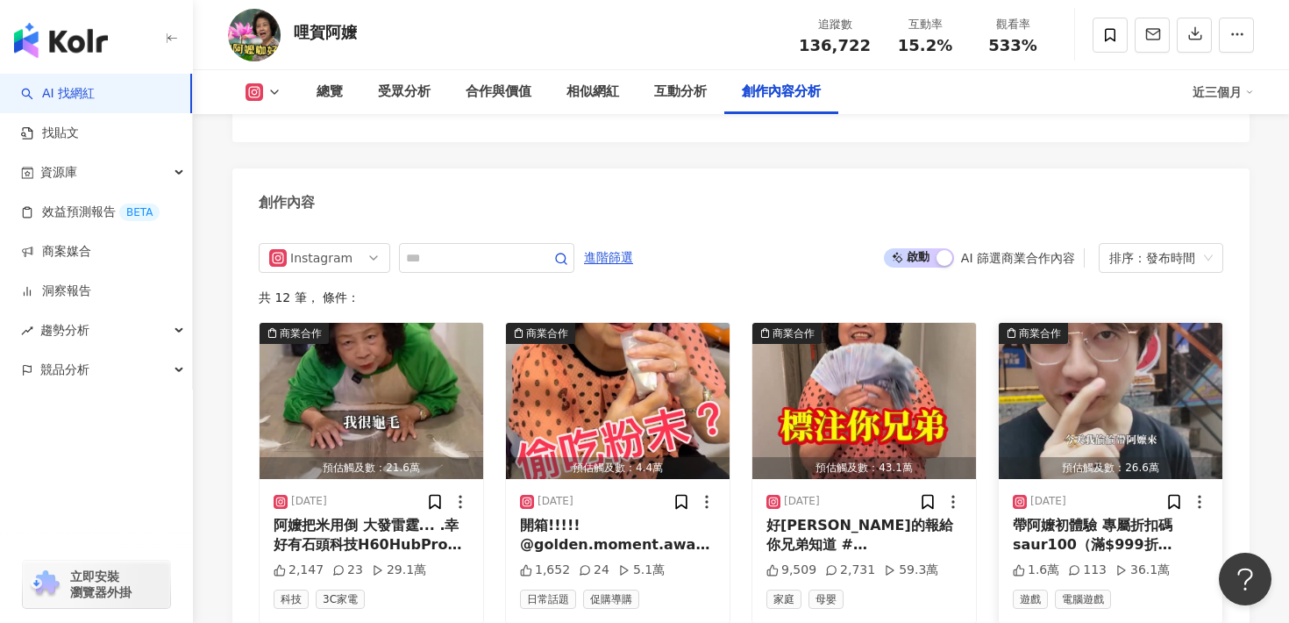
click at [1135, 372] on img "button" at bounding box center [1111, 401] width 224 height 156
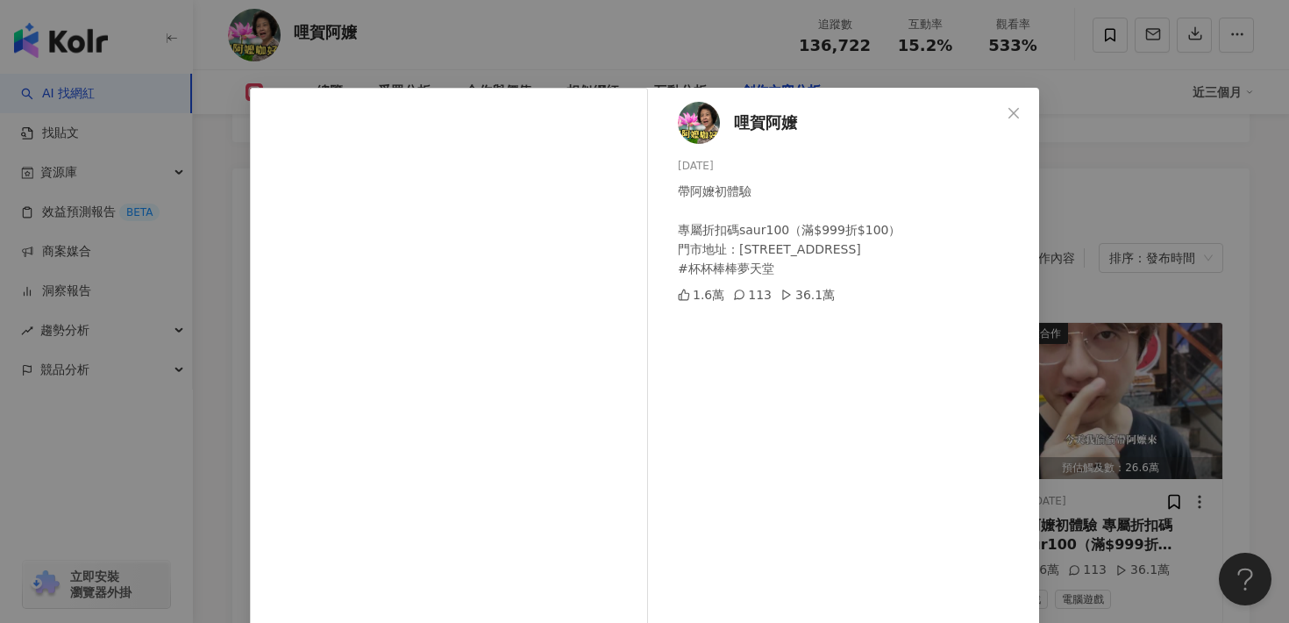
click at [1078, 334] on div "哩賀阿嬤 2025/6/29 帶阿嬤初體驗 專屬折扣碼saur100（滿$999折$100） 門市地址：台北市大安區新生北路一段7號2-3樓 #杯杯棒棒夢天堂…" at bounding box center [644, 311] width 1289 height 623
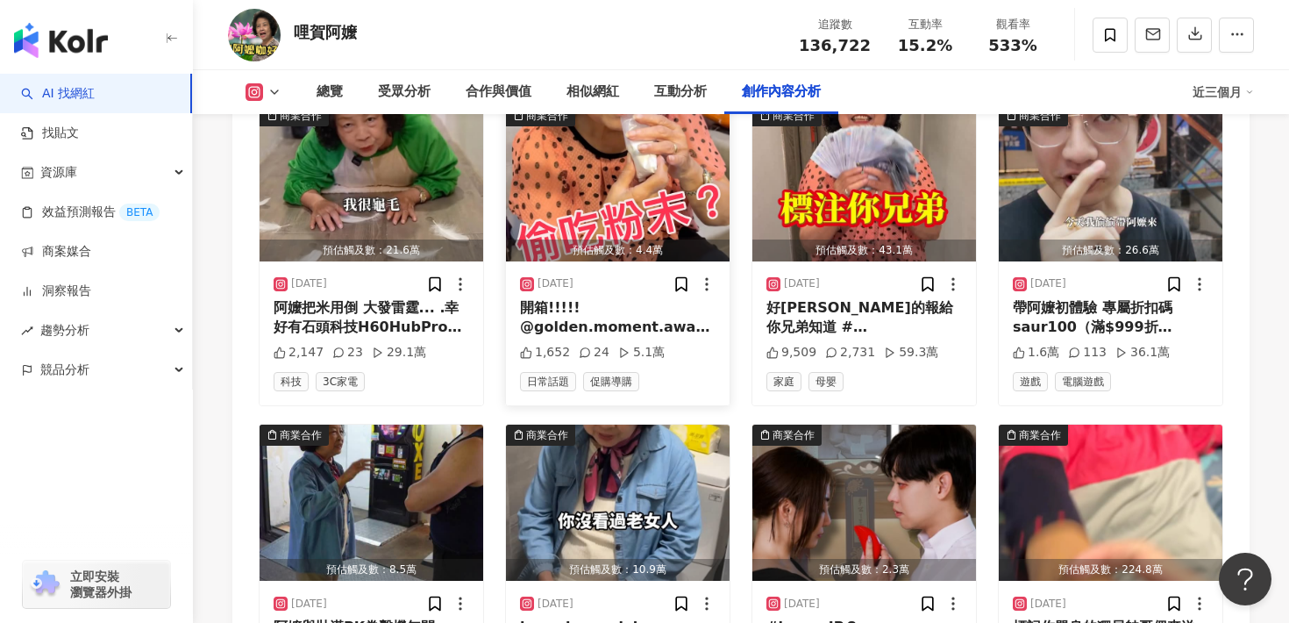
scroll to position [5645, 0]
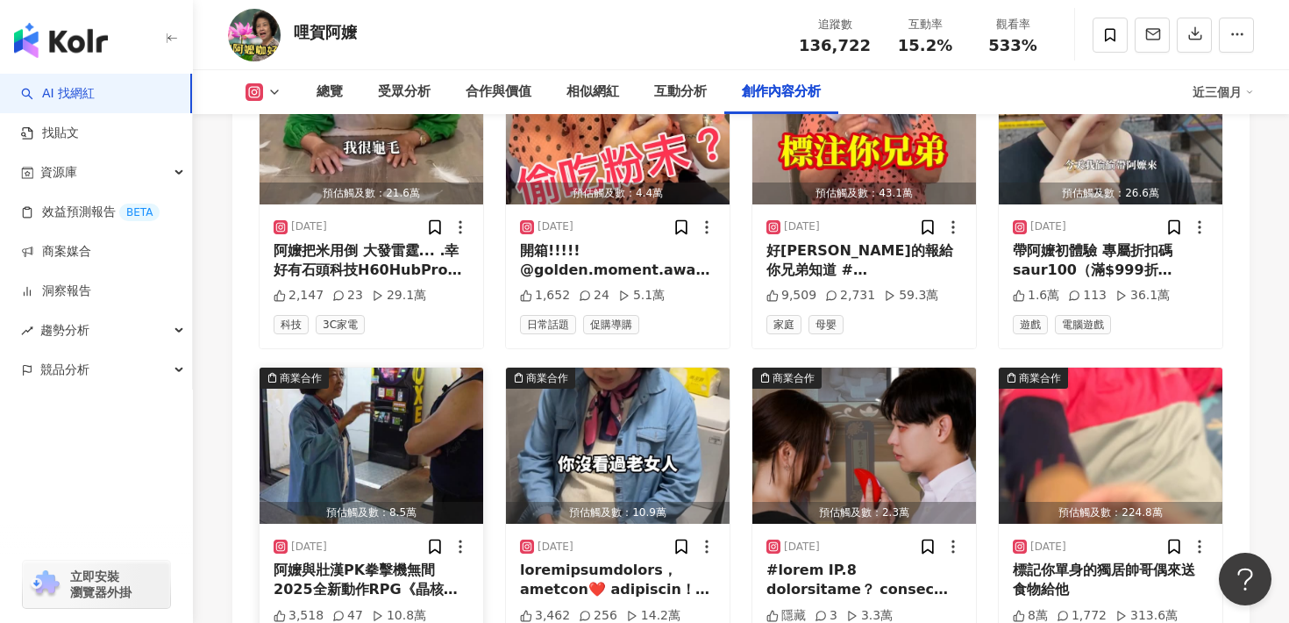
click at [355, 411] on img "button" at bounding box center [372, 446] width 224 height 156
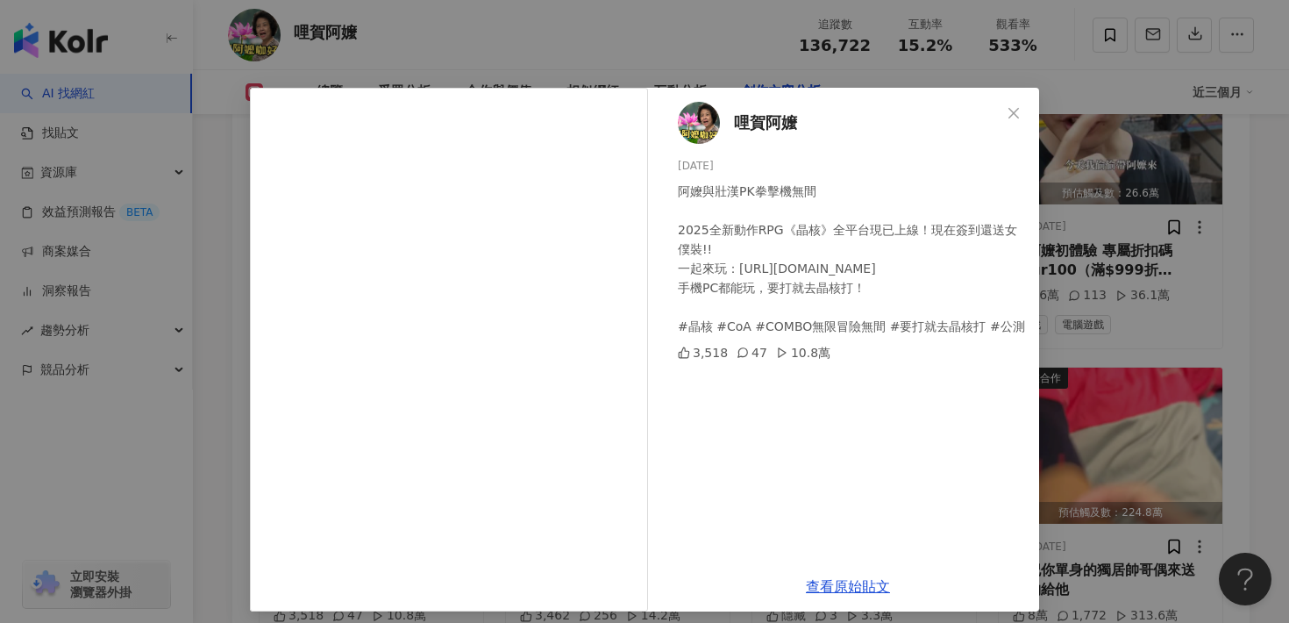
click at [1188, 326] on div "哩賀阿嬤 2025/6/6 阿嬤與壯漢PK拳擊機無間 2025全新動作RPG《晶核》全平台現已上線！現在簽到還送女僕裝!! 一起來玩：https://play…" at bounding box center [644, 311] width 1289 height 623
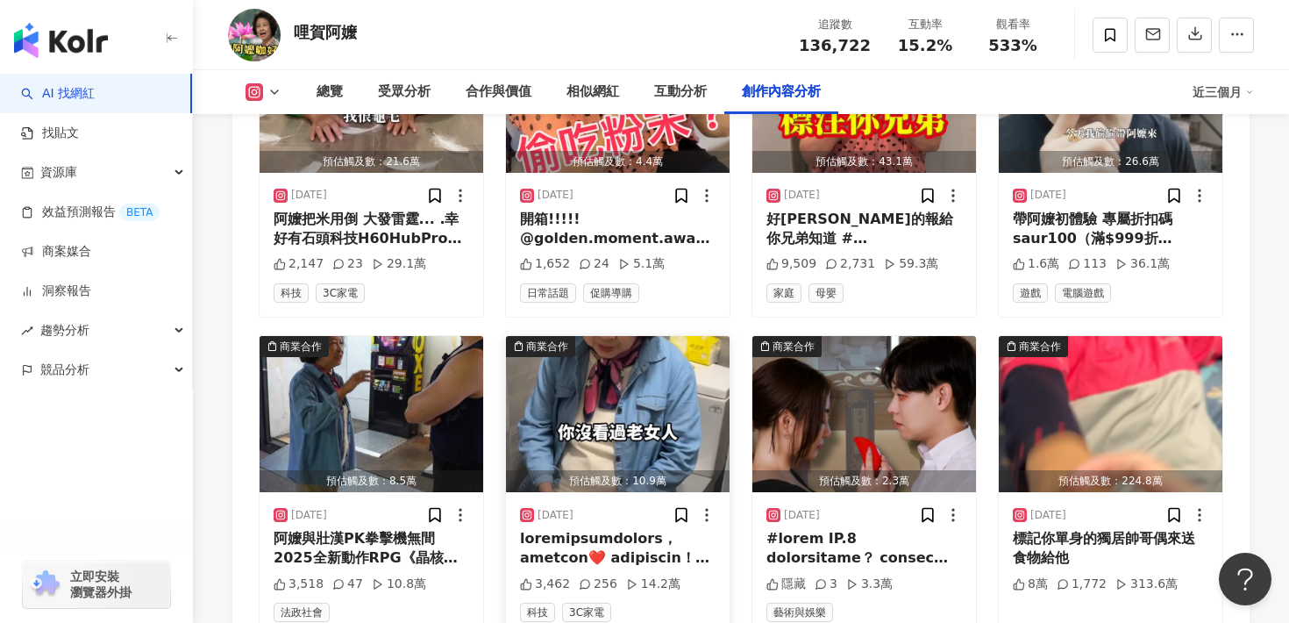
scroll to position [5686, 0]
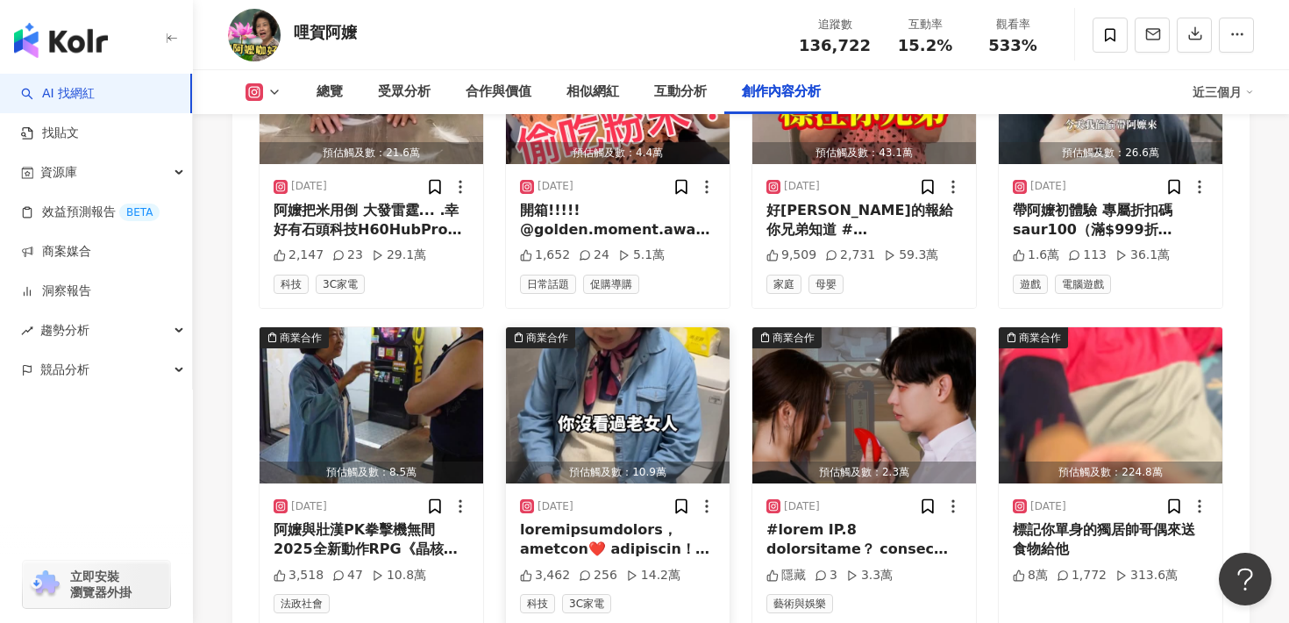
click at [623, 359] on img "button" at bounding box center [618, 405] width 224 height 156
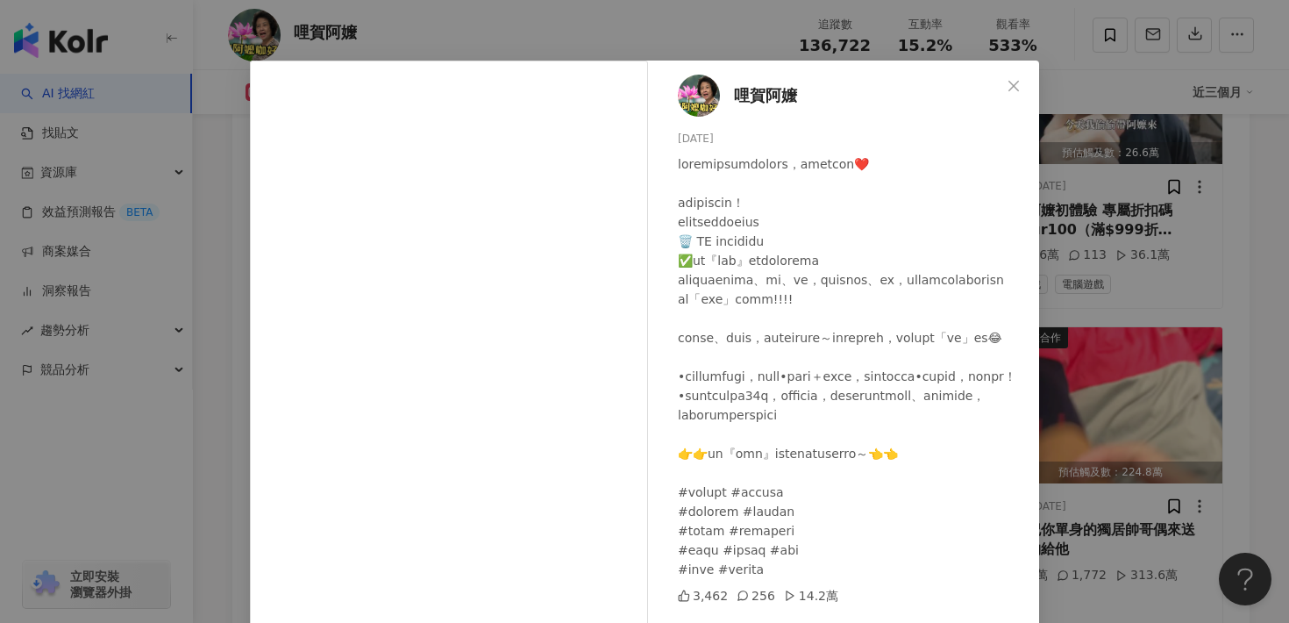
scroll to position [32, 0]
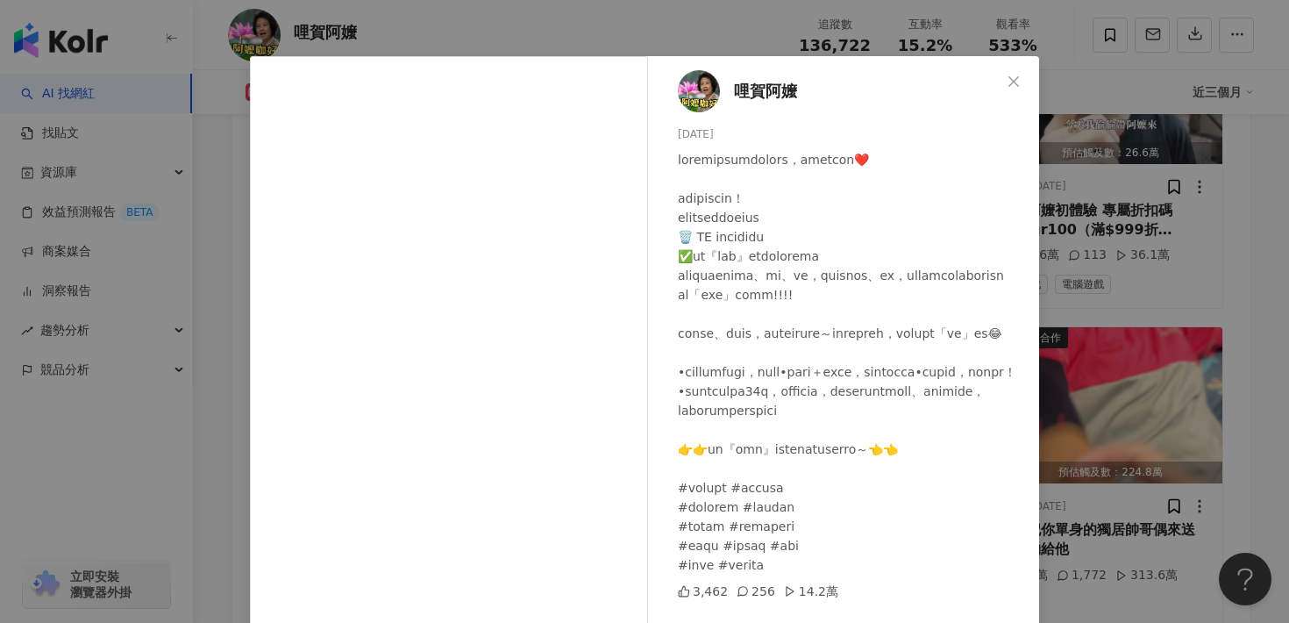
click at [1083, 315] on div "哩賀阿嬤 2025/5/22 3,462 256 14.2萬 查看原始貼文" at bounding box center [644, 311] width 1289 height 623
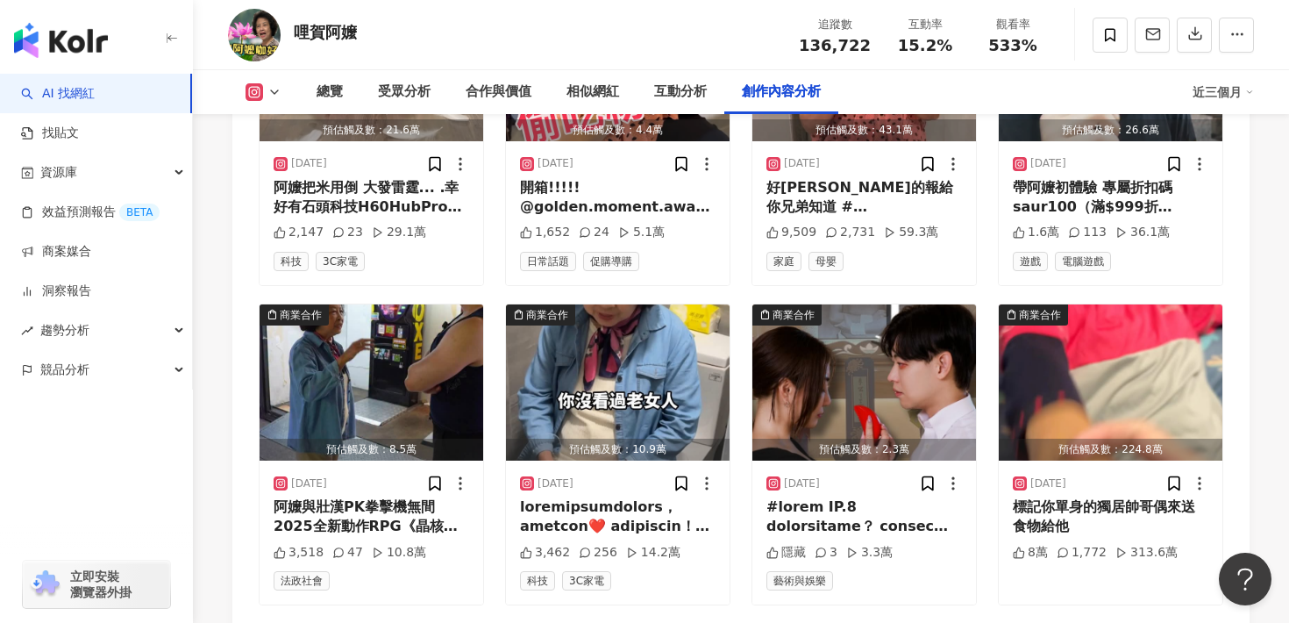
scroll to position [5710, 0]
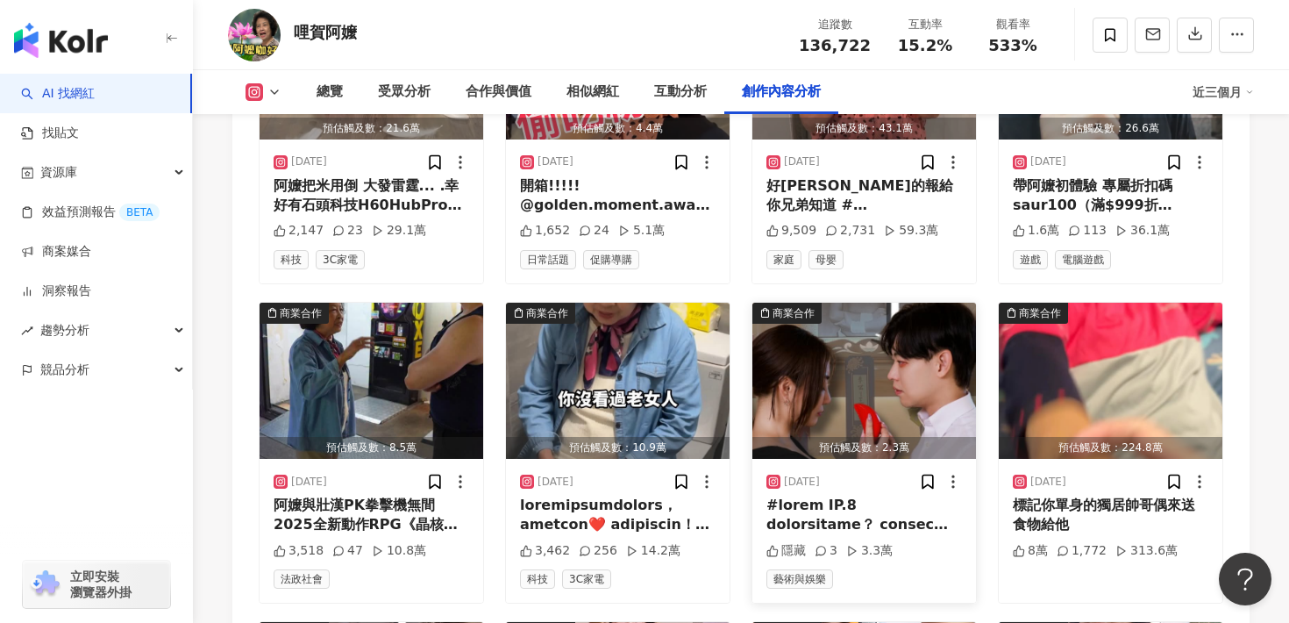
click at [870, 329] on img "button" at bounding box center [865, 381] width 224 height 156
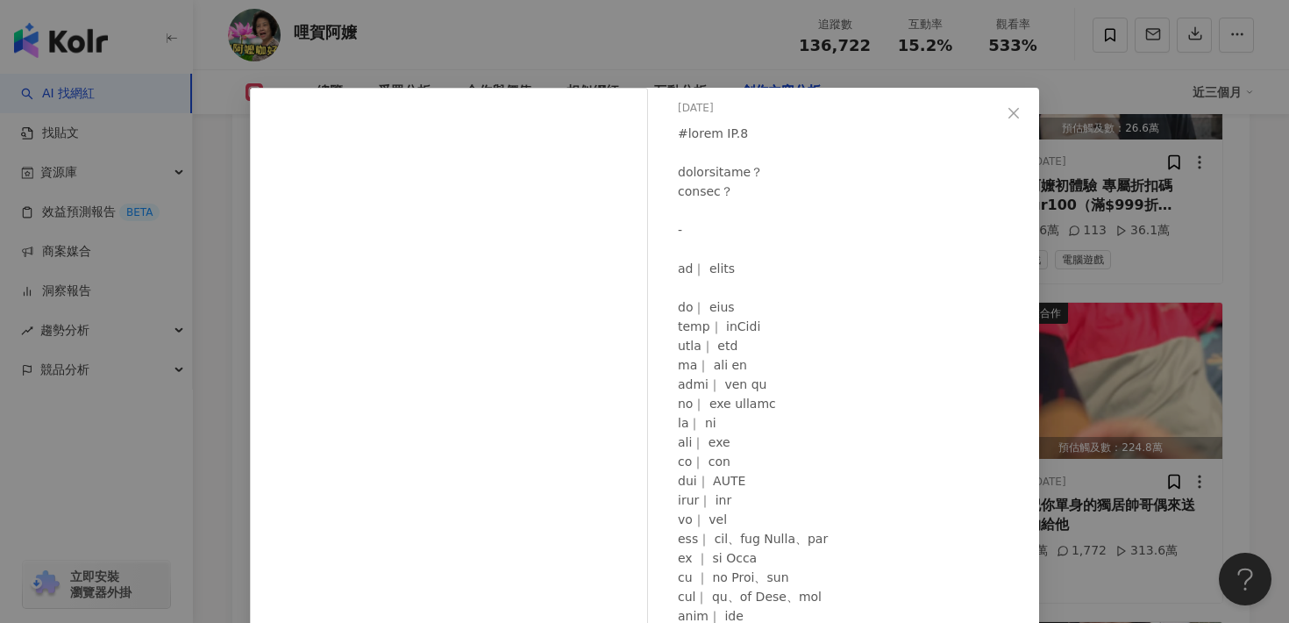
scroll to position [61, 0]
click at [1088, 352] on div "哩賀阿嬤 2025/2/18 隱藏 3 3.3萬 查看原始貼文" at bounding box center [644, 311] width 1289 height 623
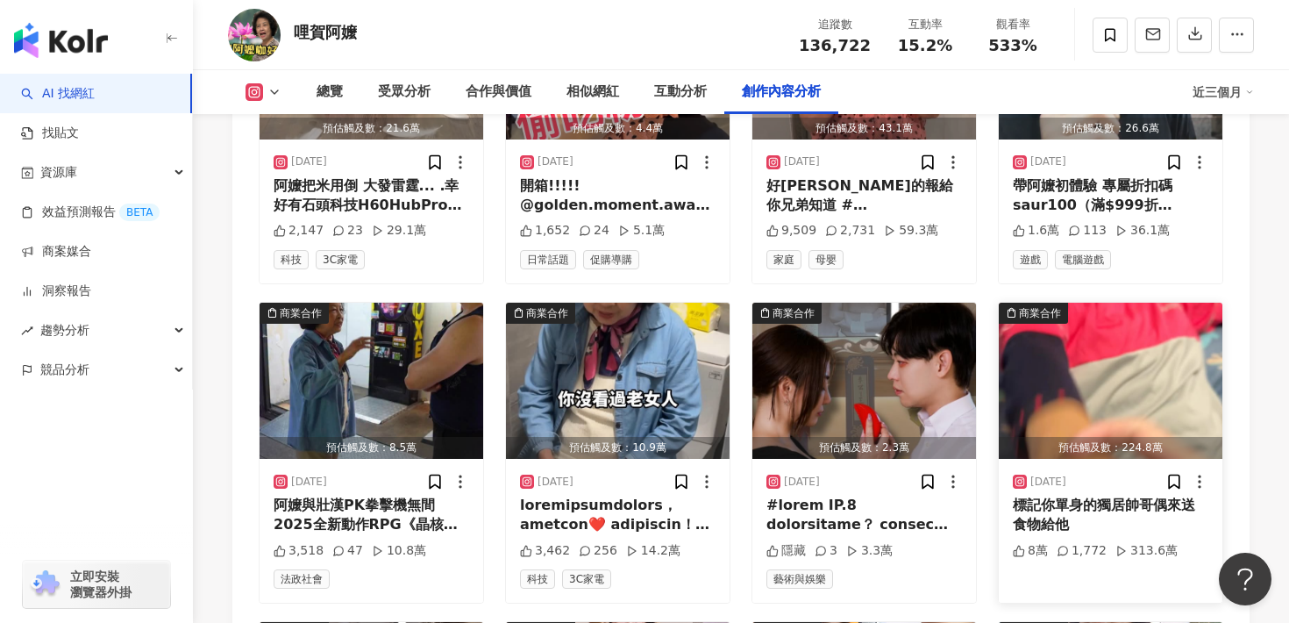
click at [1114, 339] on img "button" at bounding box center [1111, 381] width 224 height 156
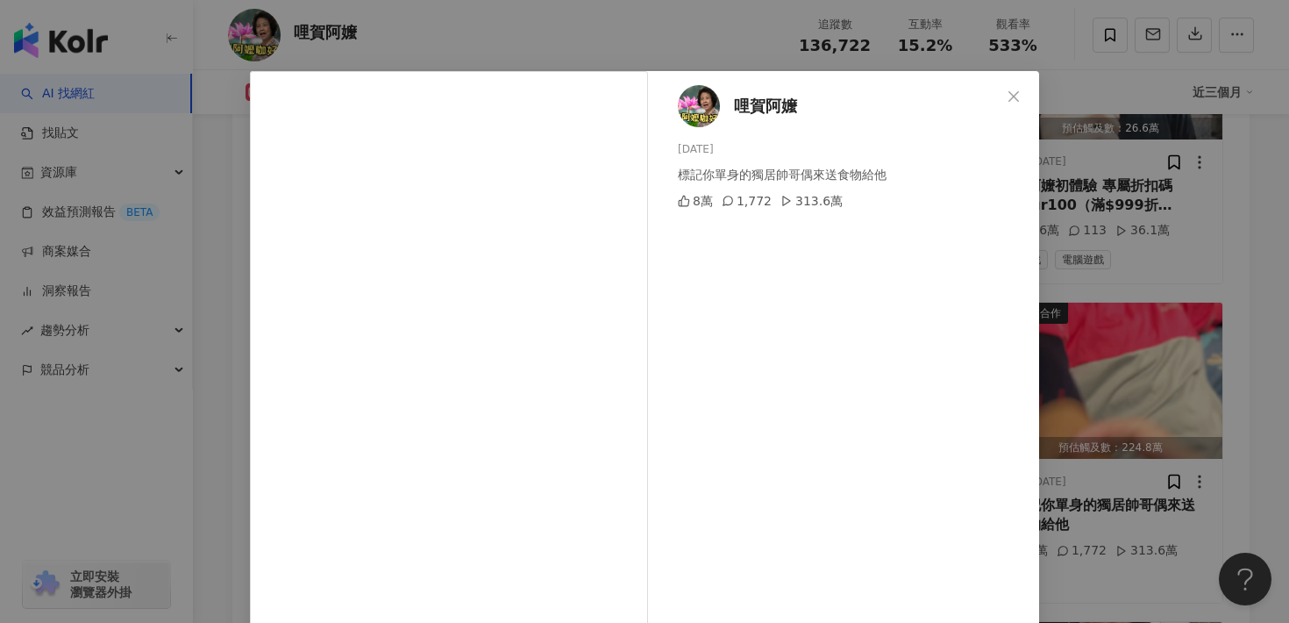
scroll to position [25, 0]
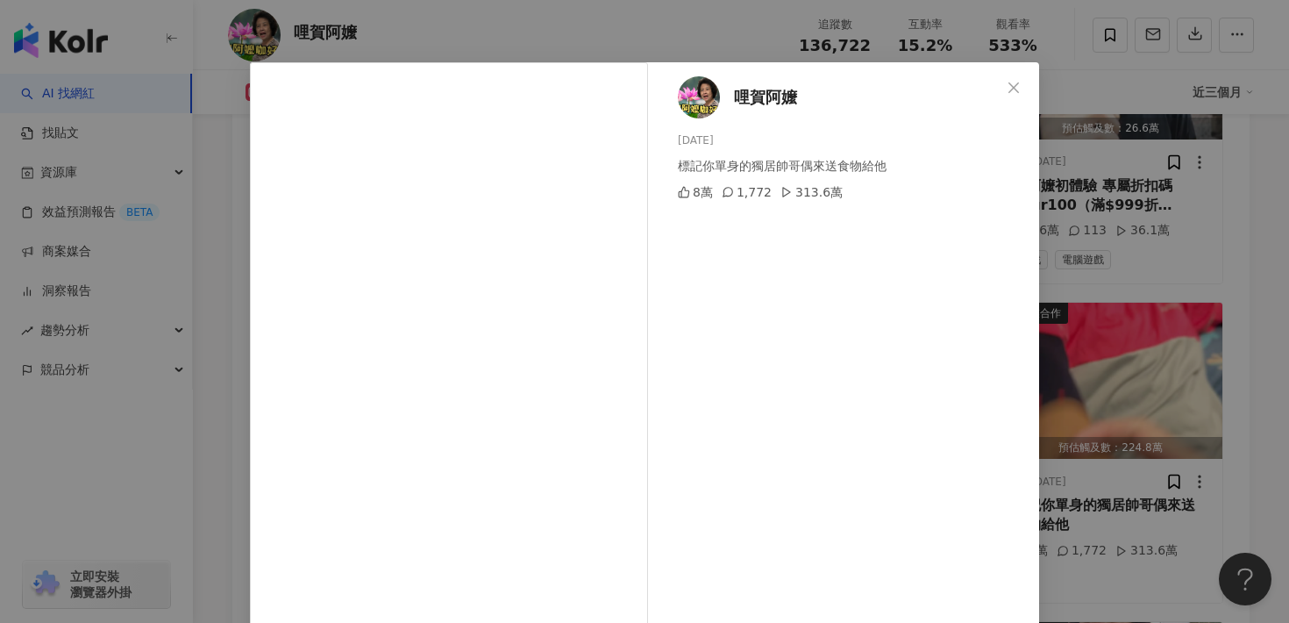
click at [1154, 345] on div "哩賀阿嬤 2024/12/17 標記你單身的獨居帥哥偶來送食物給他 8萬 1,772 313.6萬 查看原始貼文" at bounding box center [644, 311] width 1289 height 623
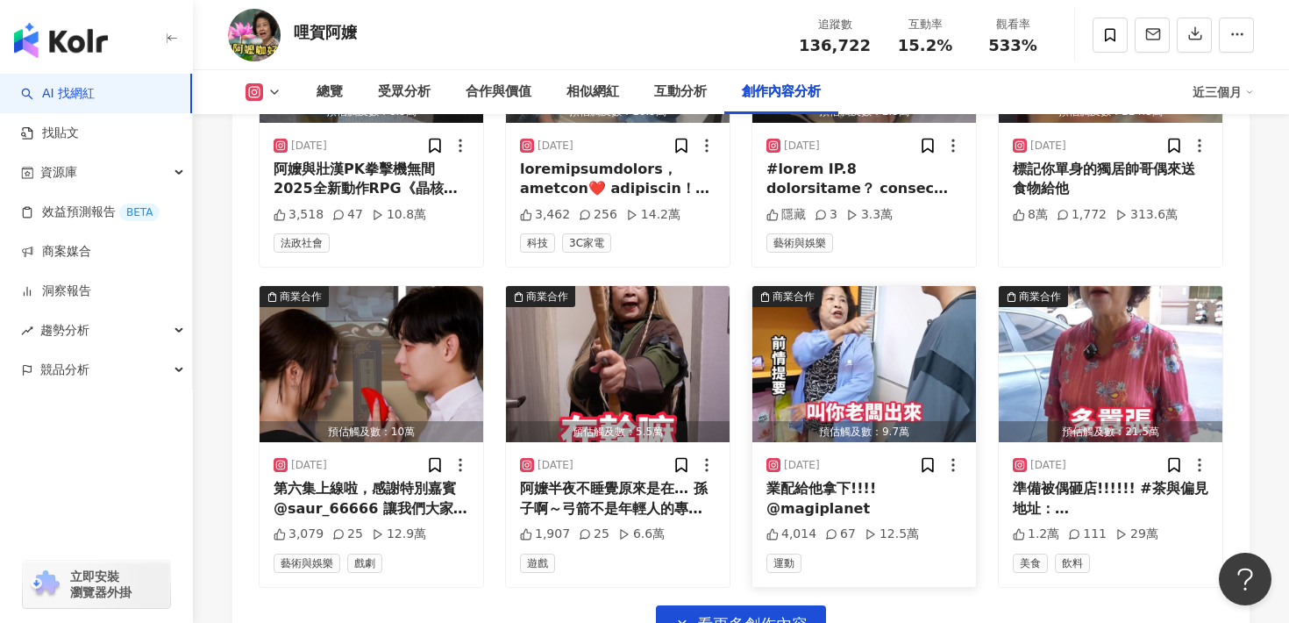
scroll to position [6049, 0]
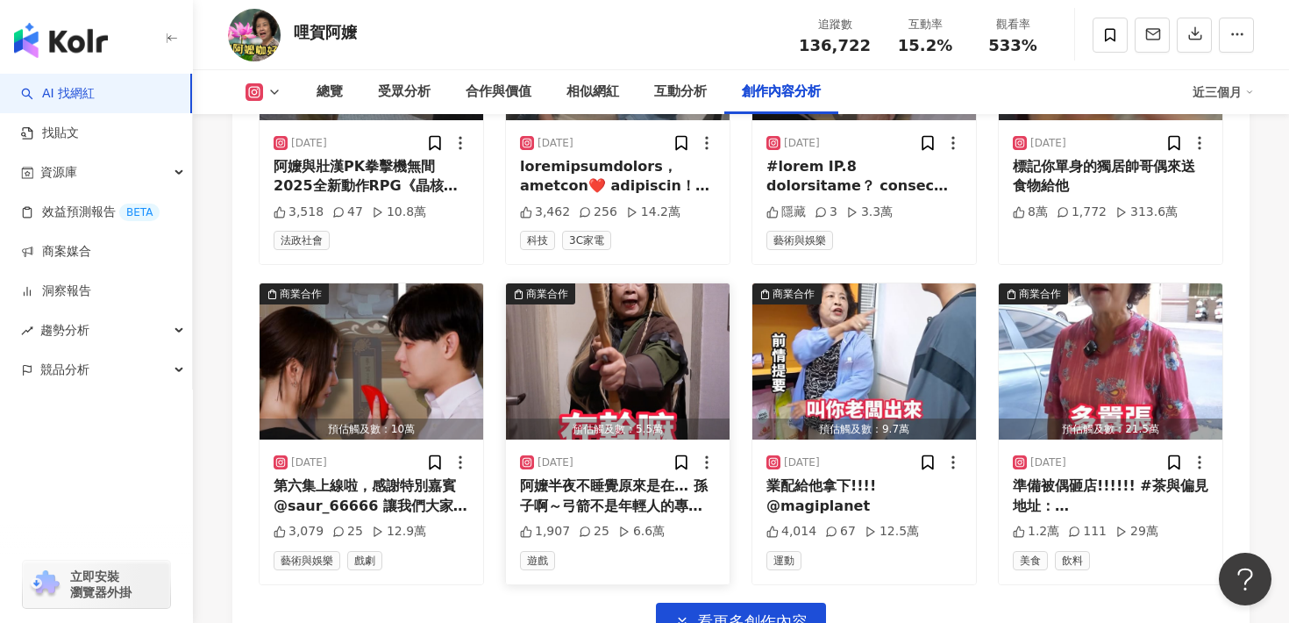
click at [573, 326] on img "button" at bounding box center [618, 361] width 224 height 156
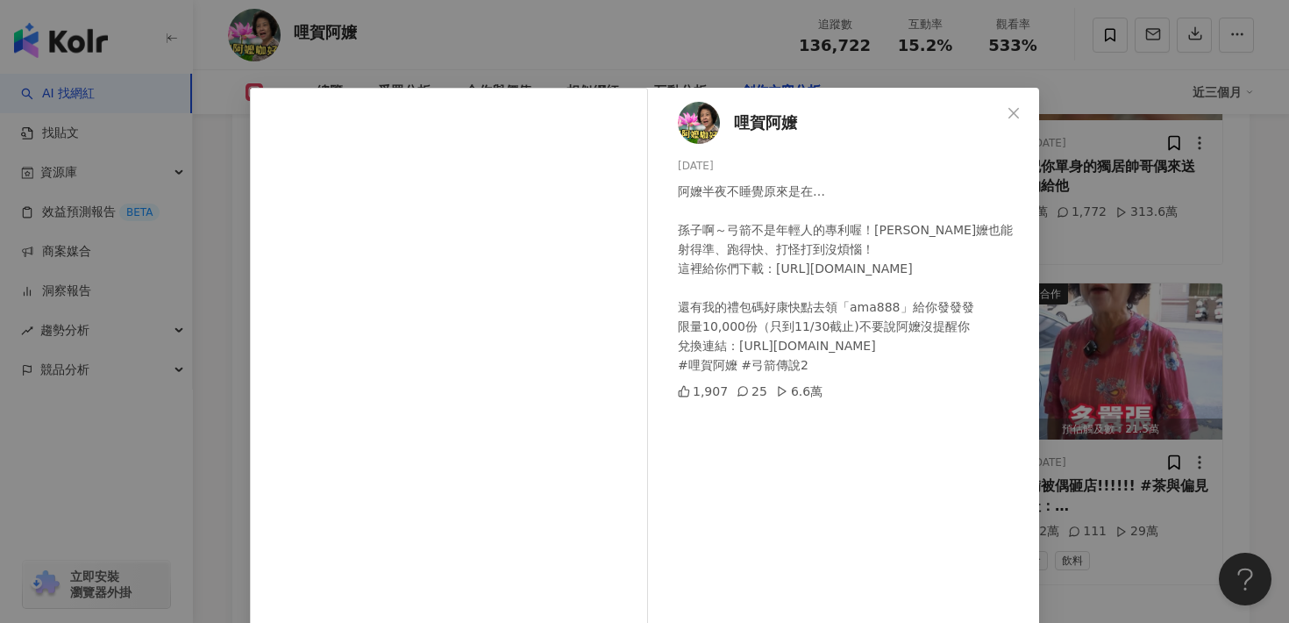
click at [1127, 319] on div "哩賀阿嬤 2024/11/16 阿嬤半夜不睡覺原來是在… 孫子啊～弓箭不是年輕人的專利喔！哩賀阿嬤也能射得準、跑得快、打怪打到沒煩惱！ 這裡給你們下載：htt…" at bounding box center [644, 311] width 1289 height 623
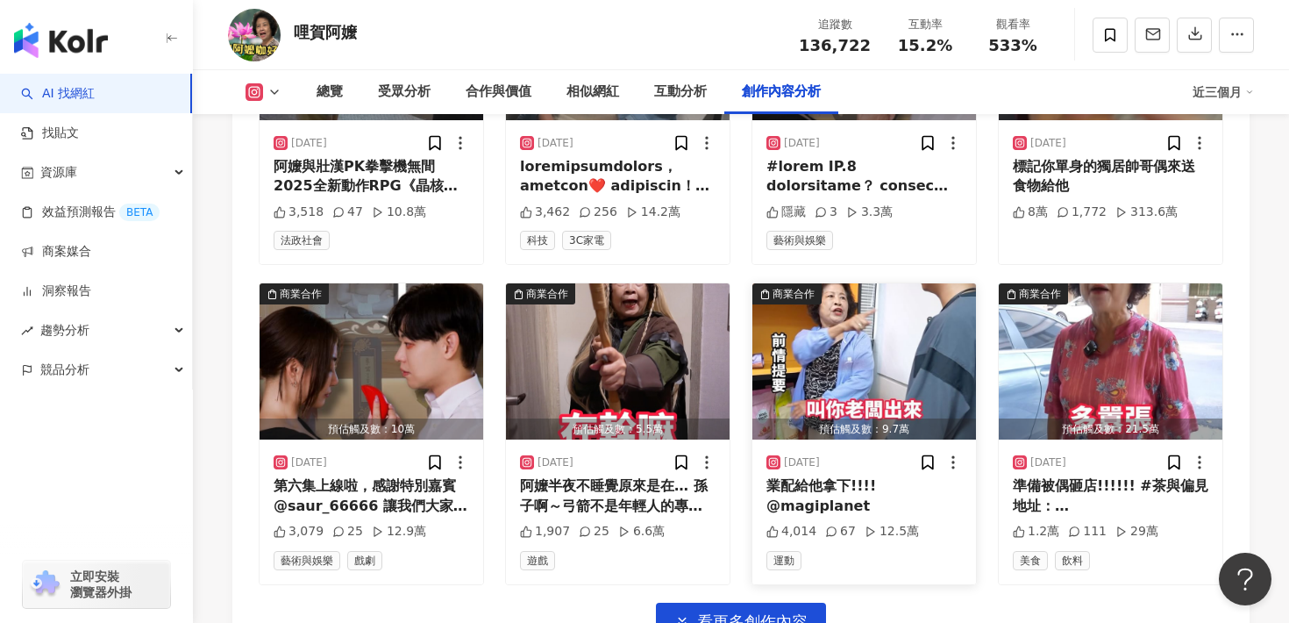
scroll to position [6074, 0]
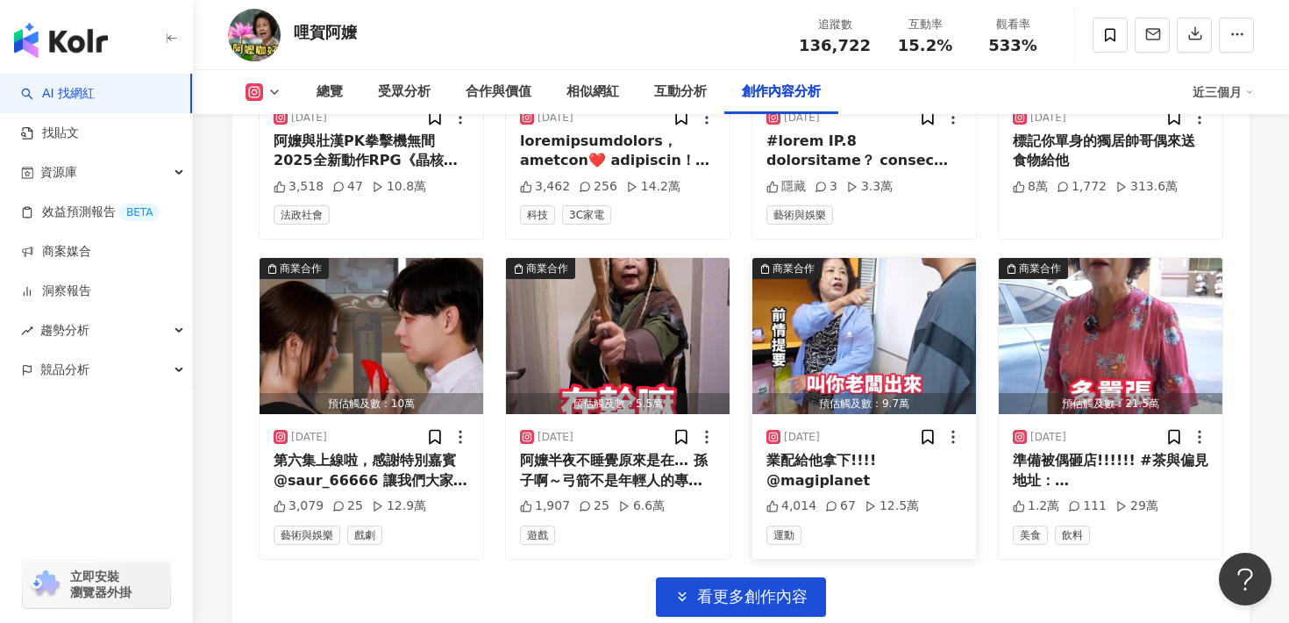
click at [879, 300] on img "button" at bounding box center [865, 336] width 224 height 156
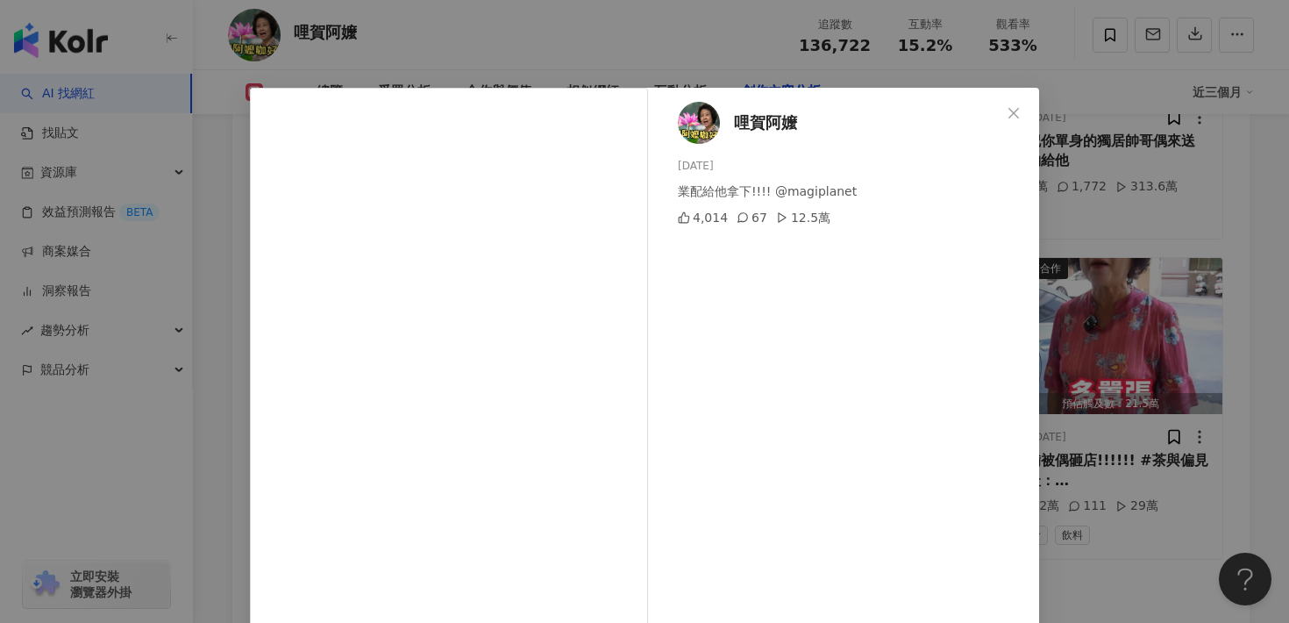
click at [1165, 326] on div "哩賀阿嬤 2024/11/1 業配給他拿下!!!! @magiplanet 4,014 67 12.5萬 查看原始貼文" at bounding box center [644, 311] width 1289 height 623
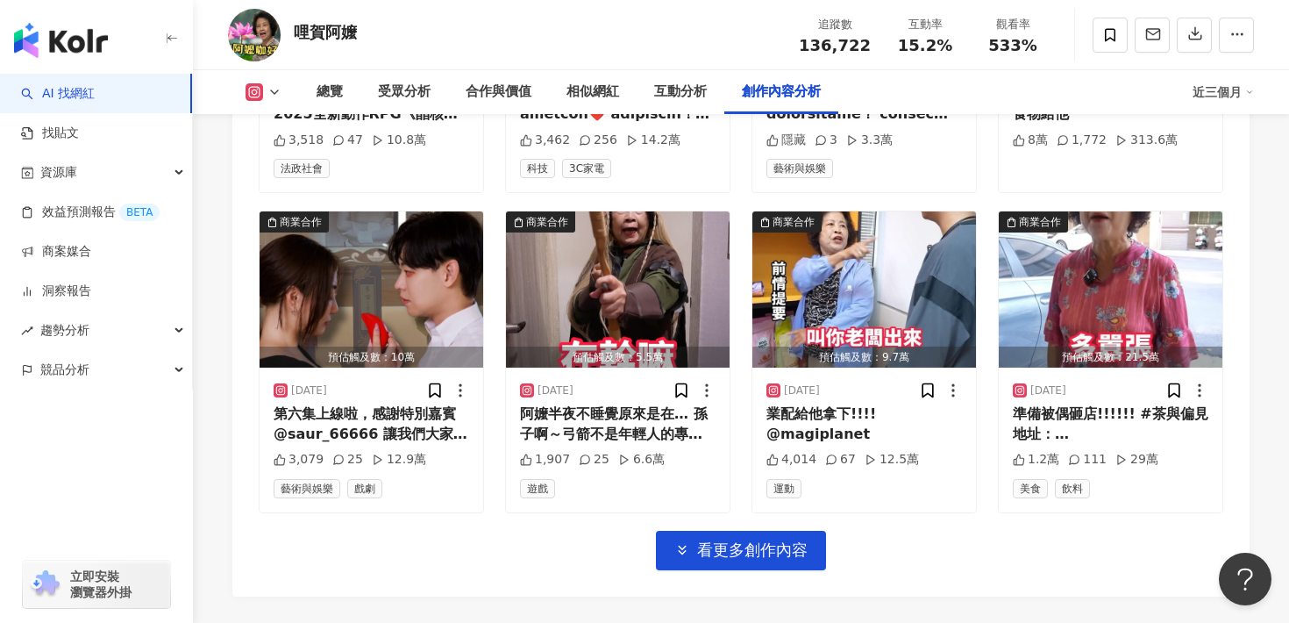
scroll to position [6123, 0]
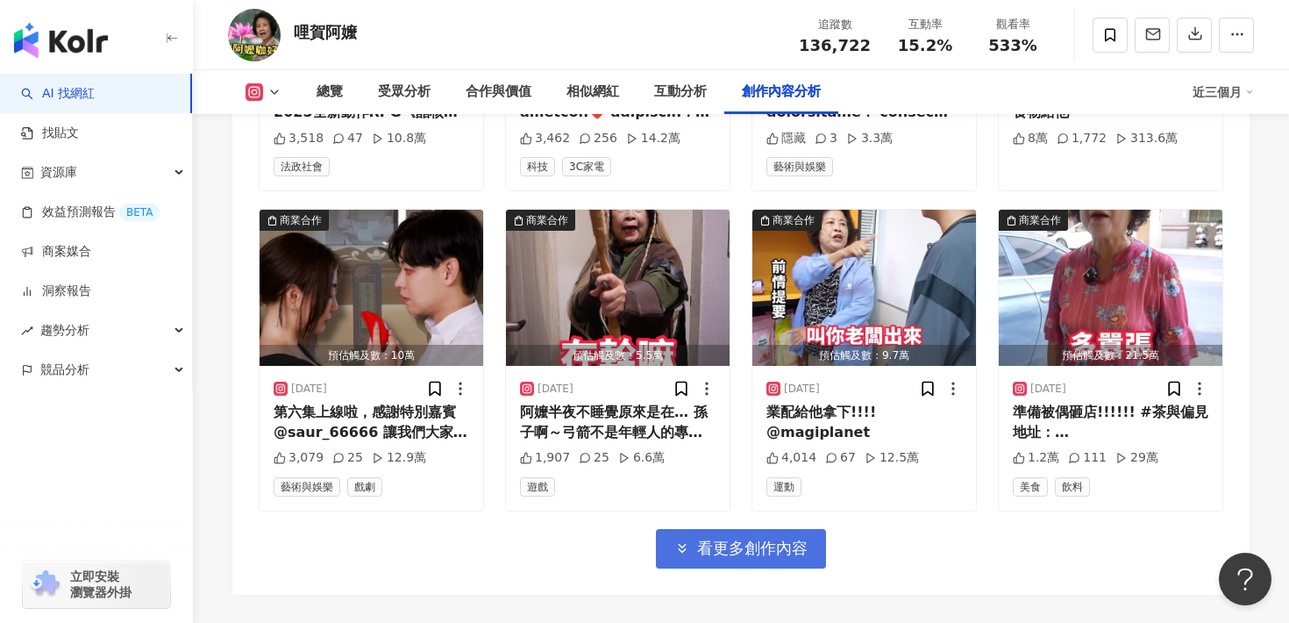
click at [727, 529] on button "看更多創作內容" at bounding box center [741, 548] width 170 height 39
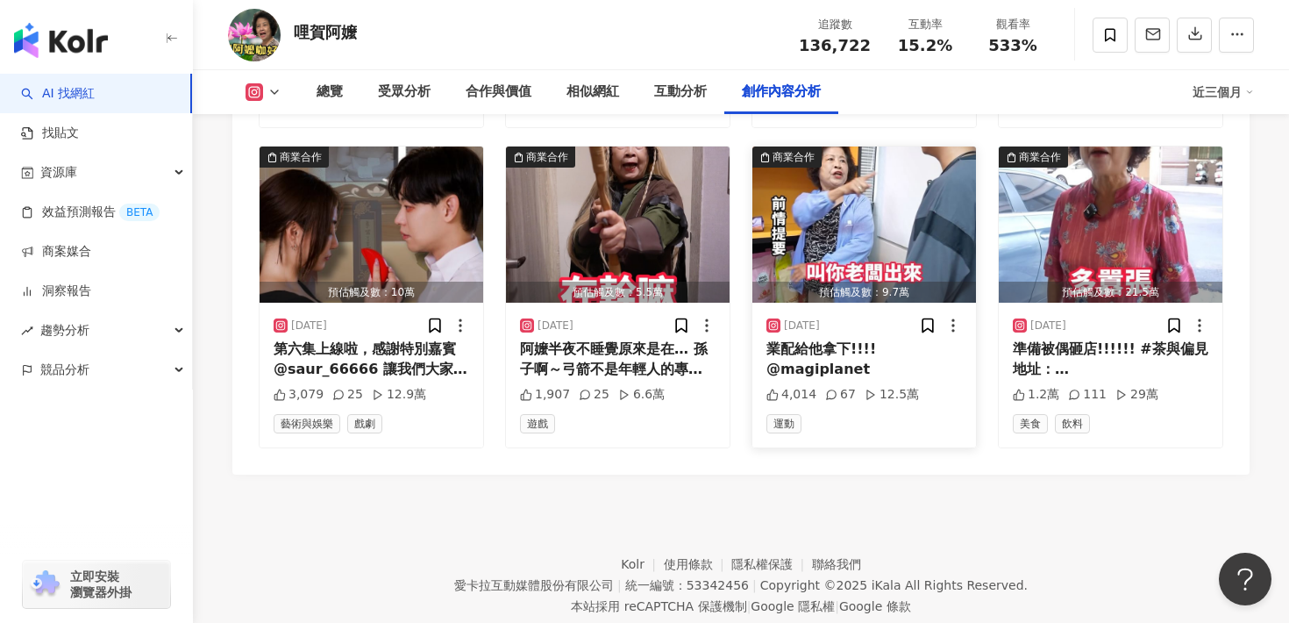
scroll to position [6112, 0]
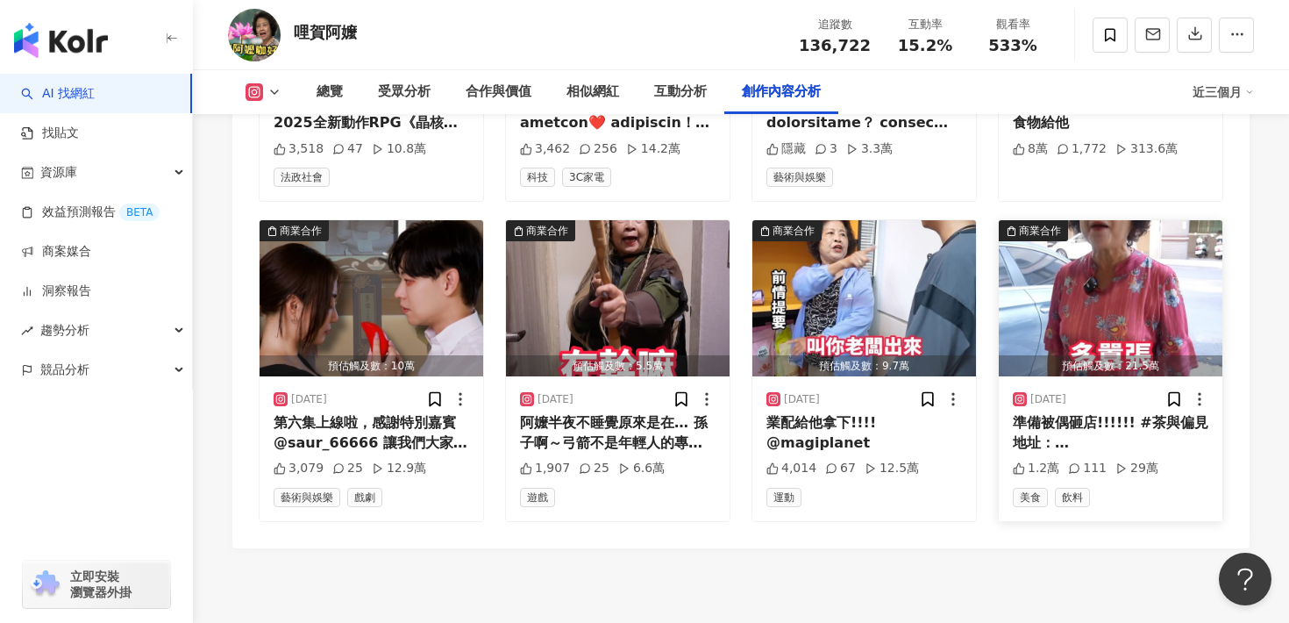
click at [1101, 239] on img "button" at bounding box center [1111, 298] width 224 height 156
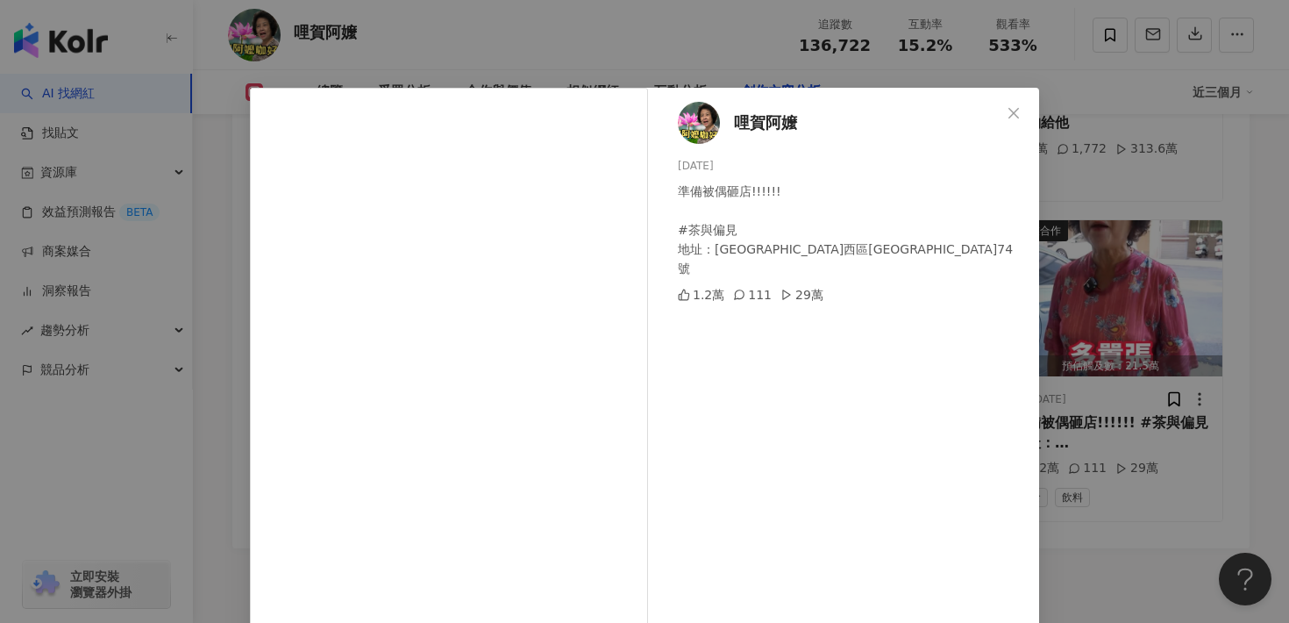
click at [1122, 459] on div "哩賀阿嬤 2024/10/23 準備被偶砸店!!!!!! #茶與偏見 地址：台中市西區五權一街74號 1.2萬 111 29萬 查看原始貼文" at bounding box center [644, 311] width 1289 height 623
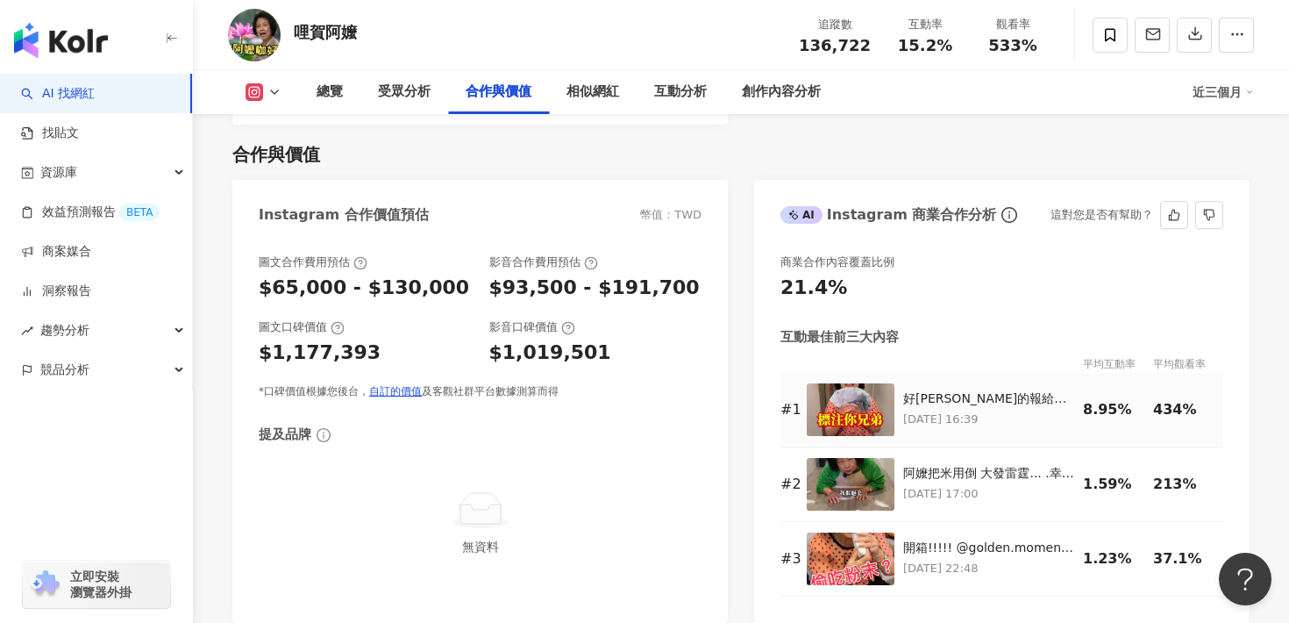
scroll to position [2386, 0]
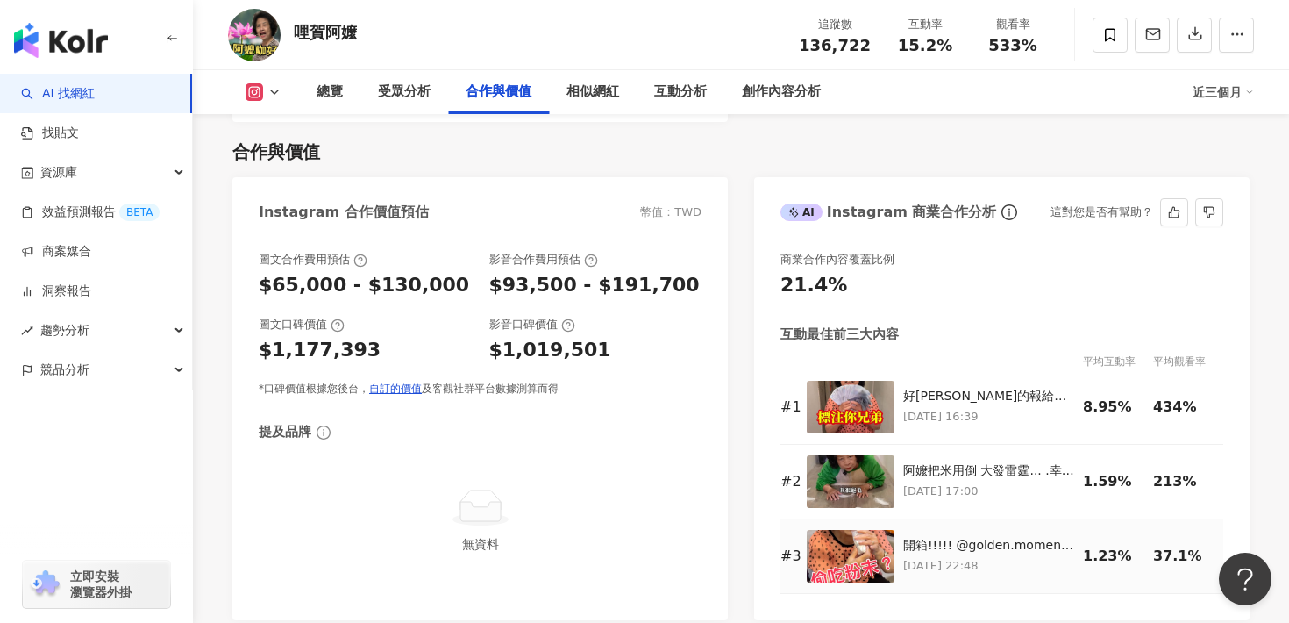
click at [859, 530] on img at bounding box center [851, 556] width 88 height 53
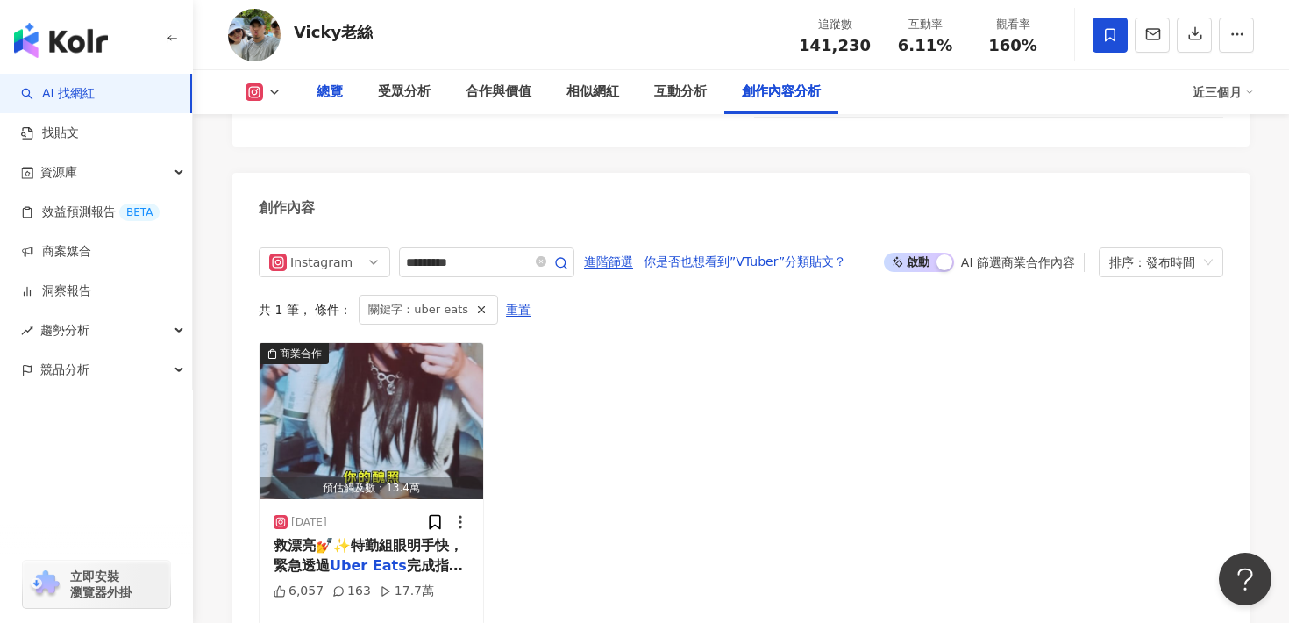
click at [339, 88] on div "總覽" at bounding box center [330, 92] width 26 height 21
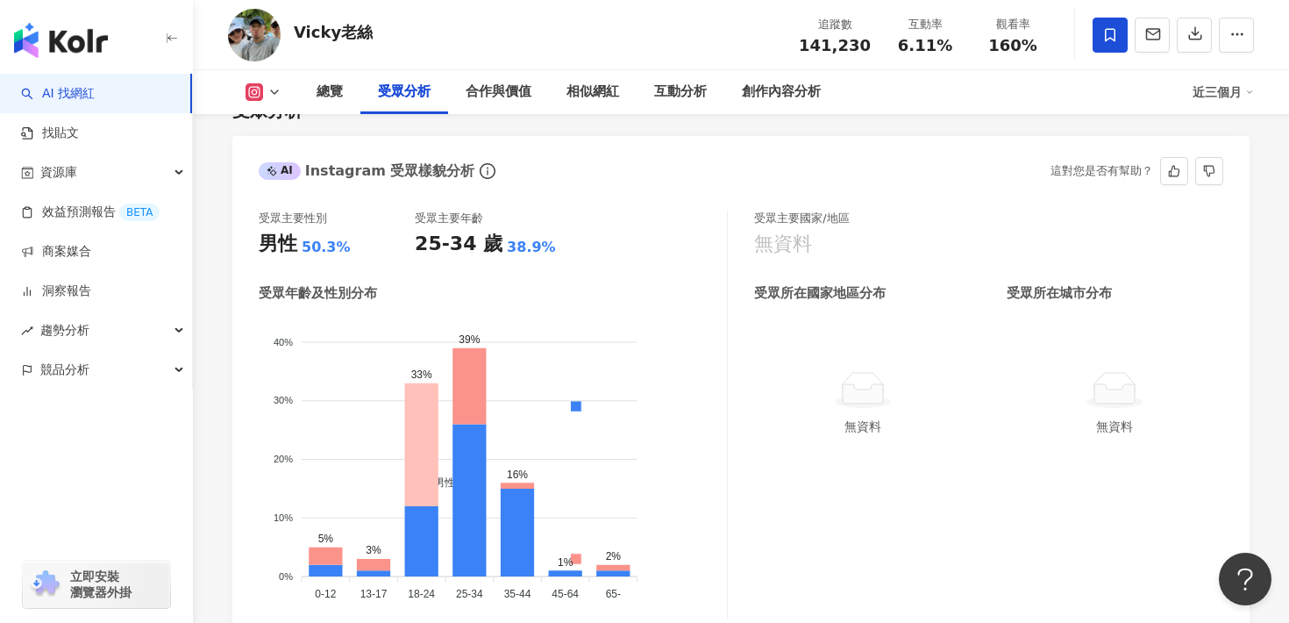
scroll to position [1542, 0]
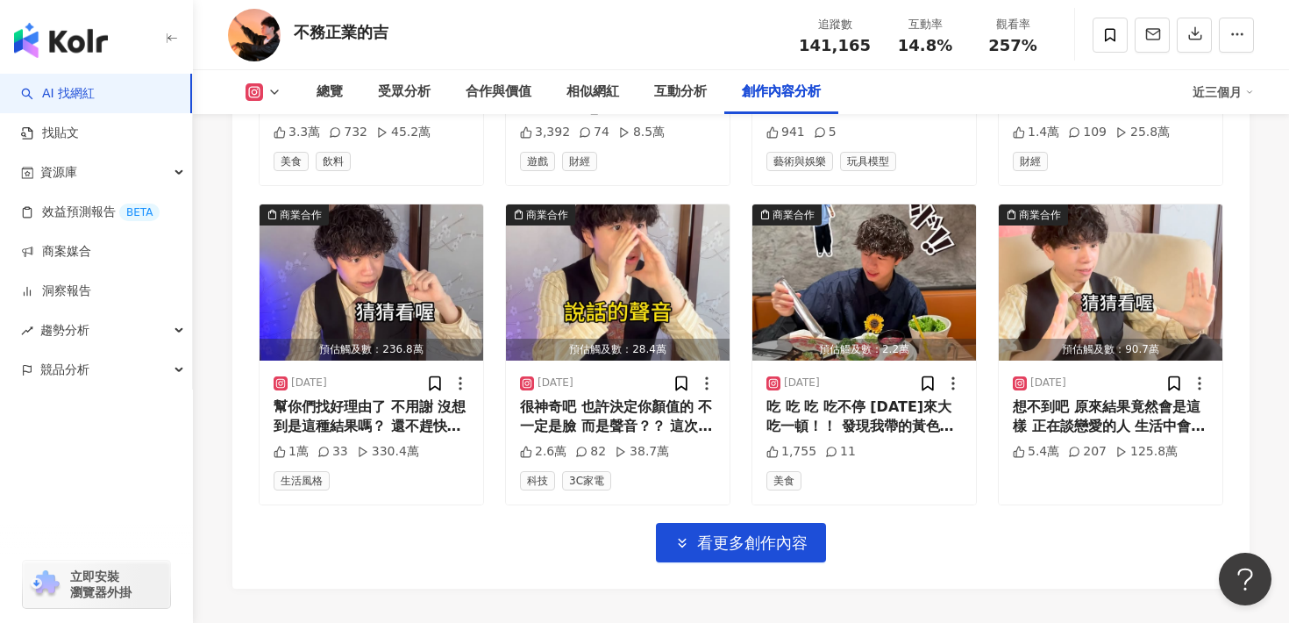
scroll to position [5997, 0]
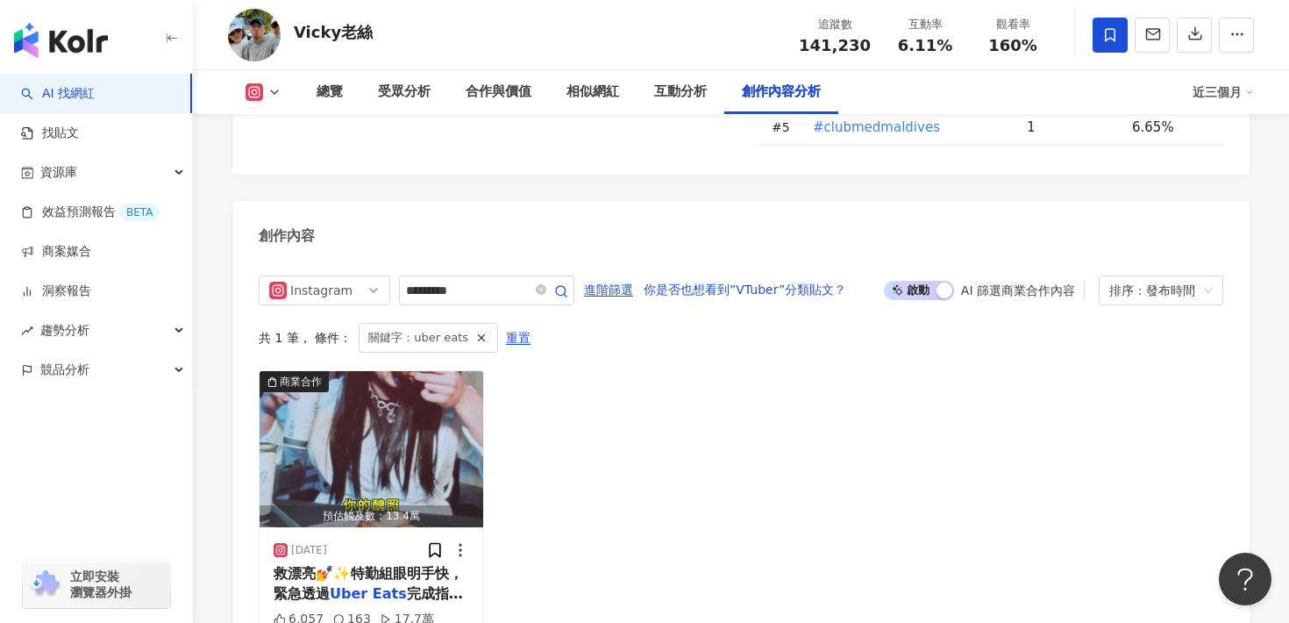
scroll to position [5346, 0]
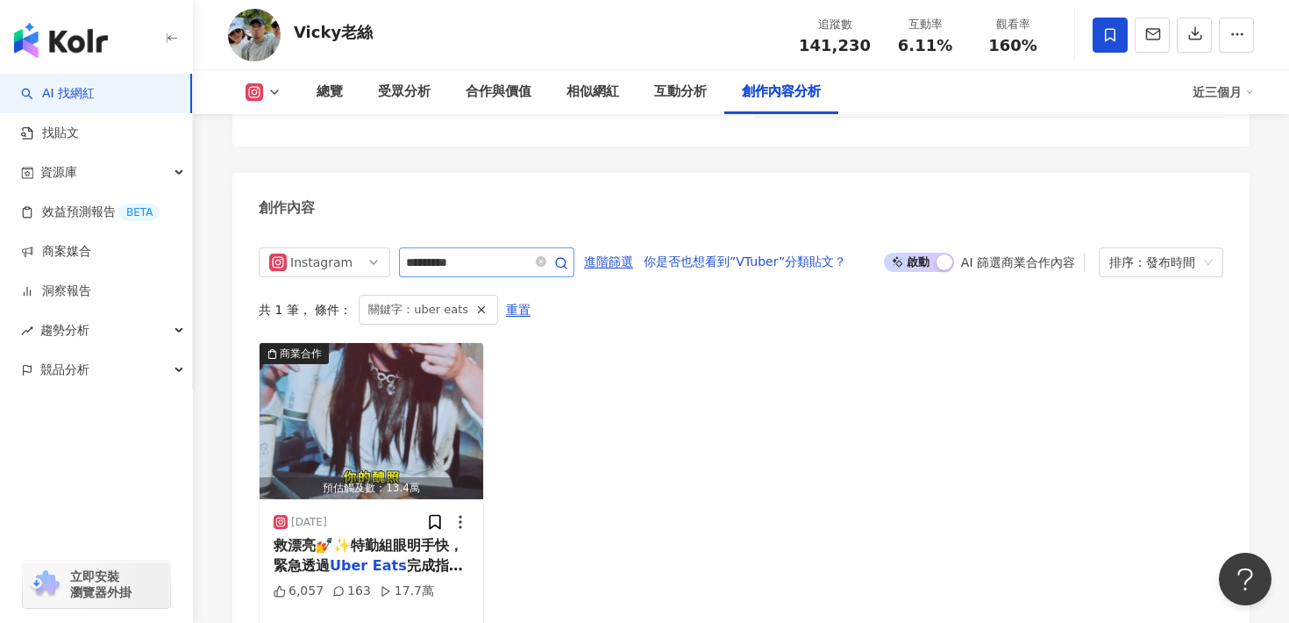
click at [552, 252] on span at bounding box center [549, 262] width 35 height 21
click at [546, 256] on icon "close-circle" at bounding box center [541, 261] width 11 height 11
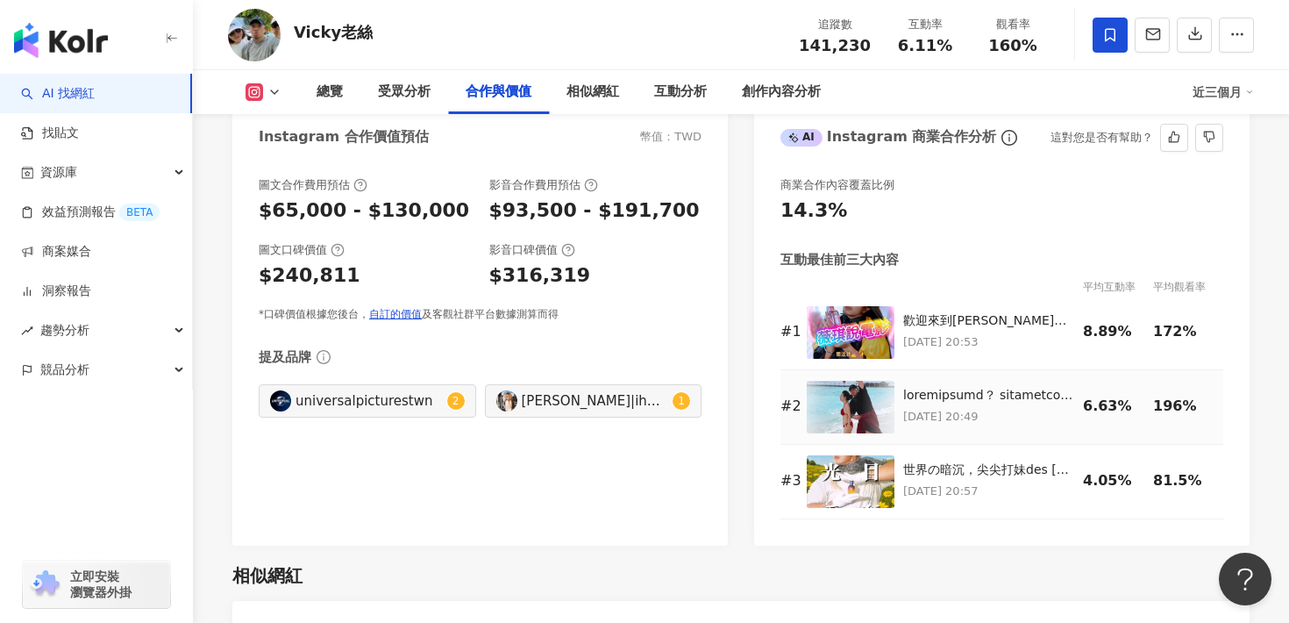
scroll to position [2375, 0]
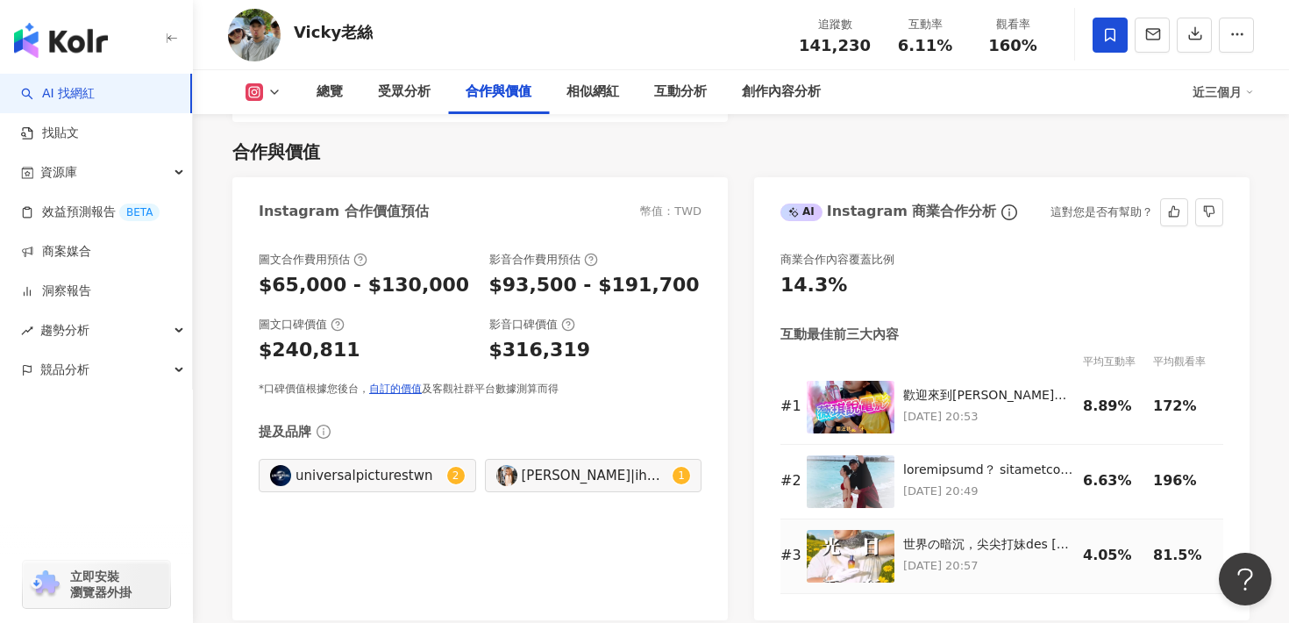
click at [866, 569] on img at bounding box center [851, 556] width 88 height 53
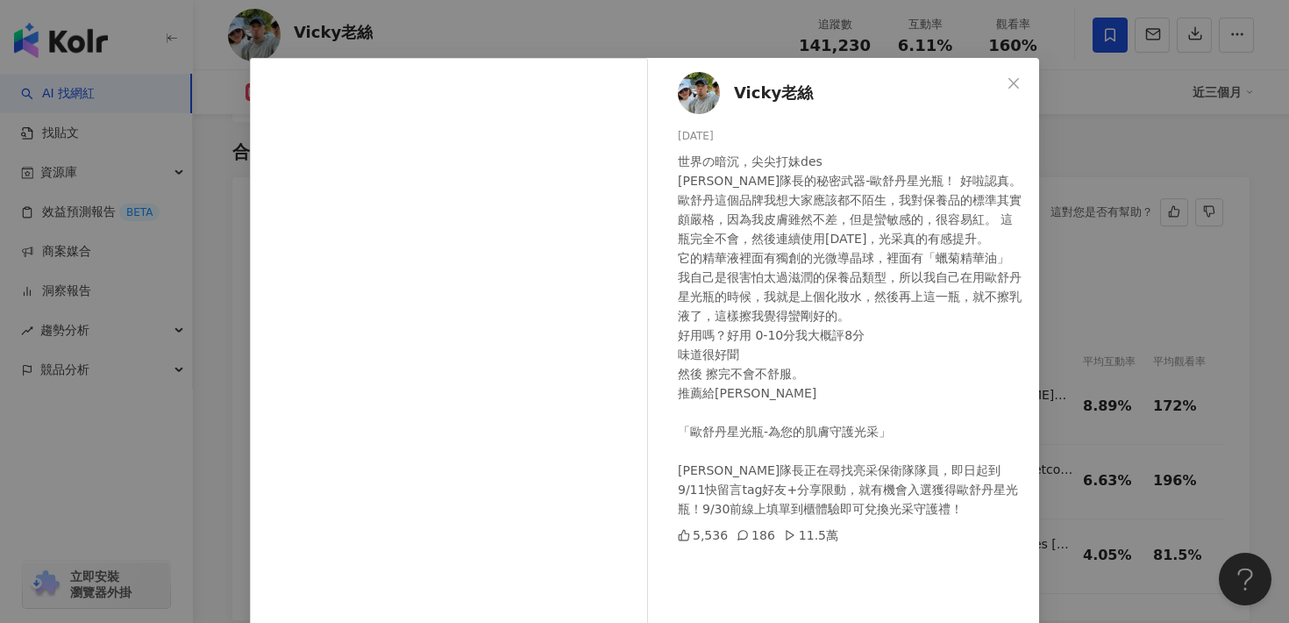
scroll to position [33, 0]
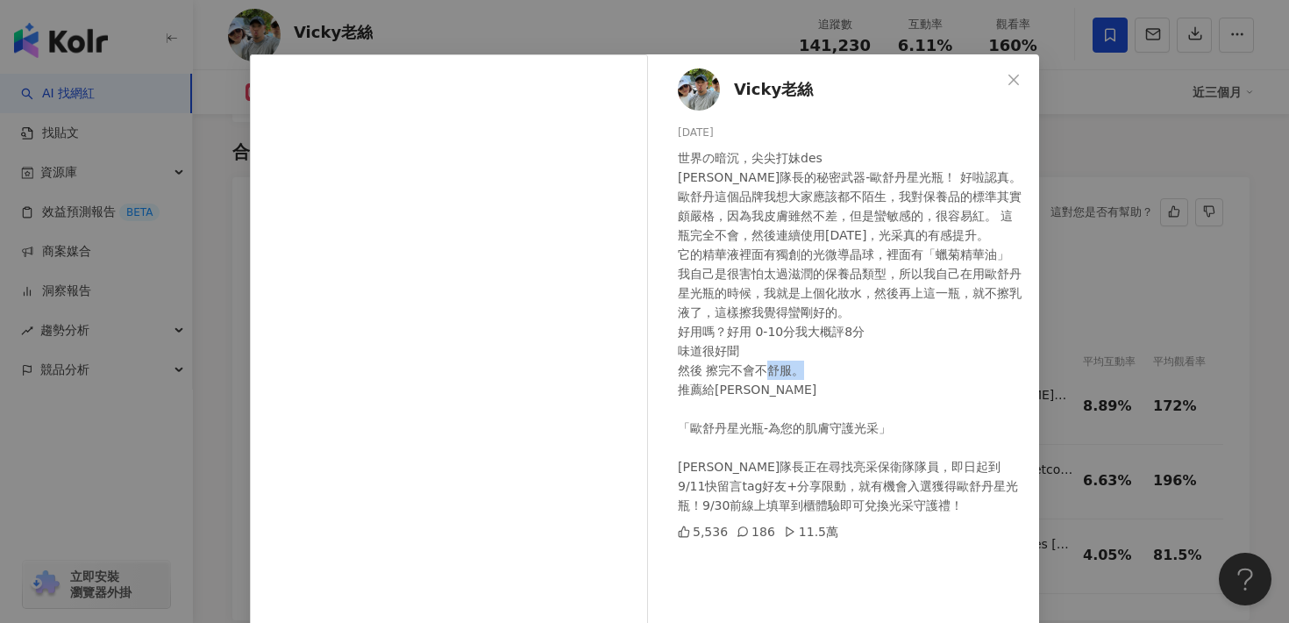
copy div "歐舒丹"
drag, startPoint x: 726, startPoint y: 428, endPoint x: 688, endPoint y: 428, distance: 38.6
click at [688, 428] on div "世界の暗沉，尖尖打妹des 薇琪隊長的秘密武器-歐舒丹星光瓶！ 好啦認真。 歐舒丹這個品牌我想大家應該都不陌生，我對保養品的標準其實頗嚴格，因為我皮膚雖然不差…" at bounding box center [851, 331] width 347 height 367
click at [1019, 81] on icon "close" at bounding box center [1014, 80] width 14 height 14
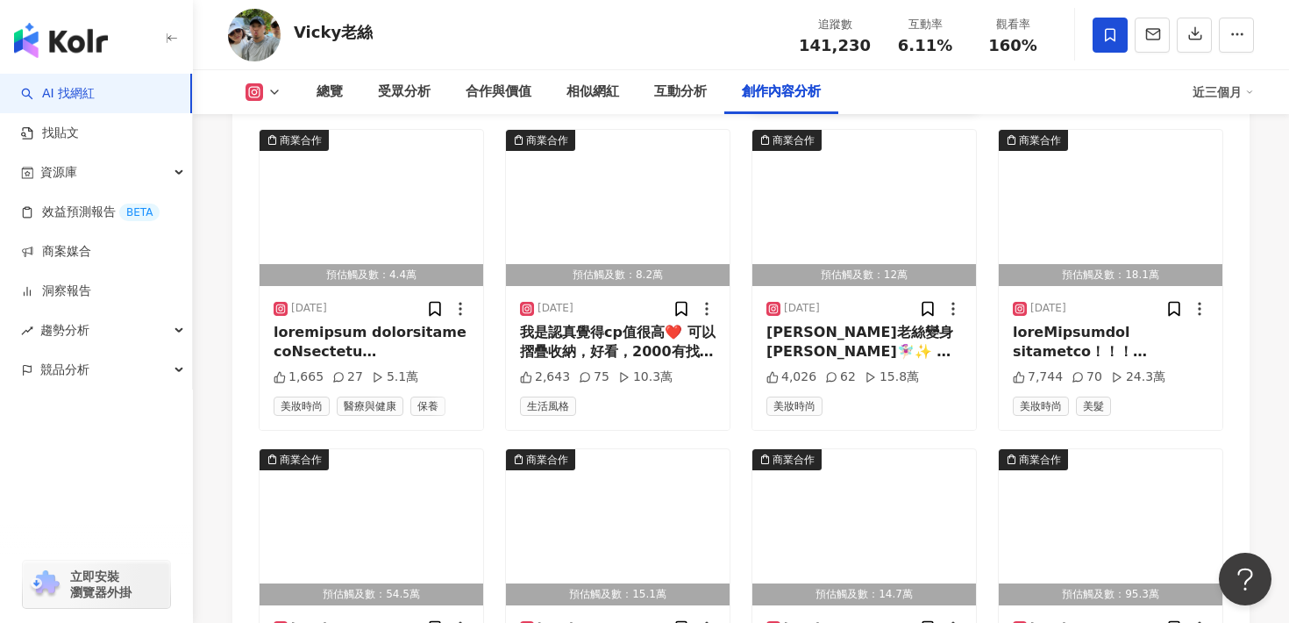
scroll to position [5916, 0]
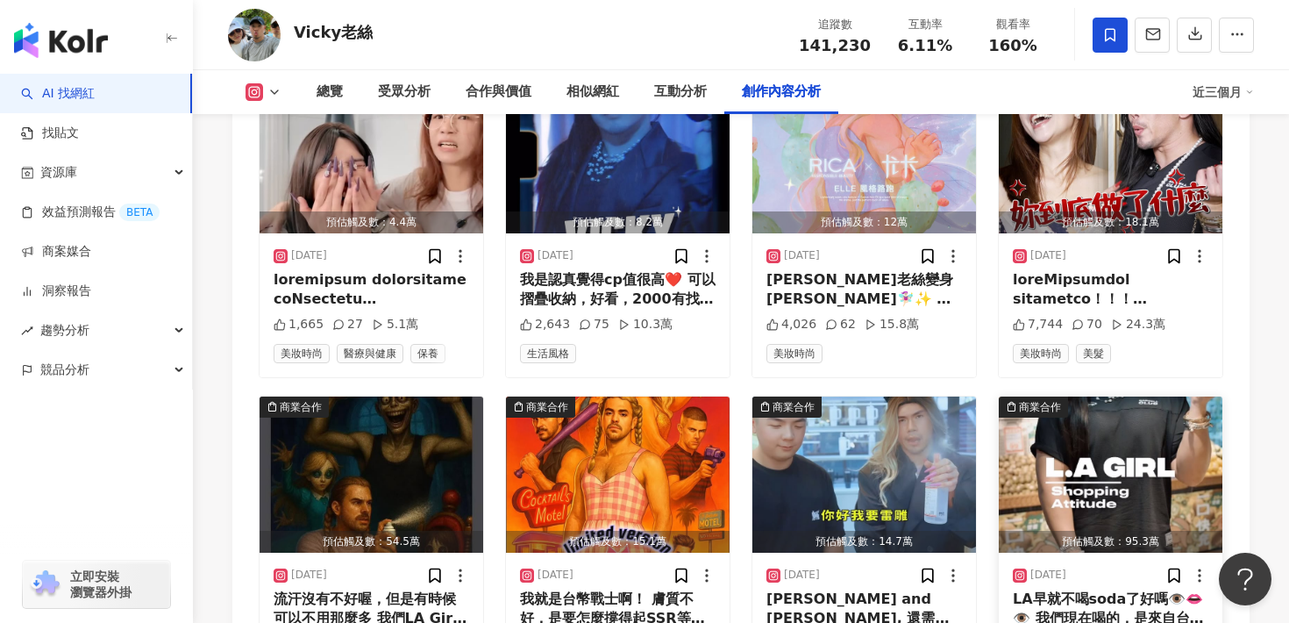
click at [1145, 396] on img "button" at bounding box center [1111, 474] width 224 height 156
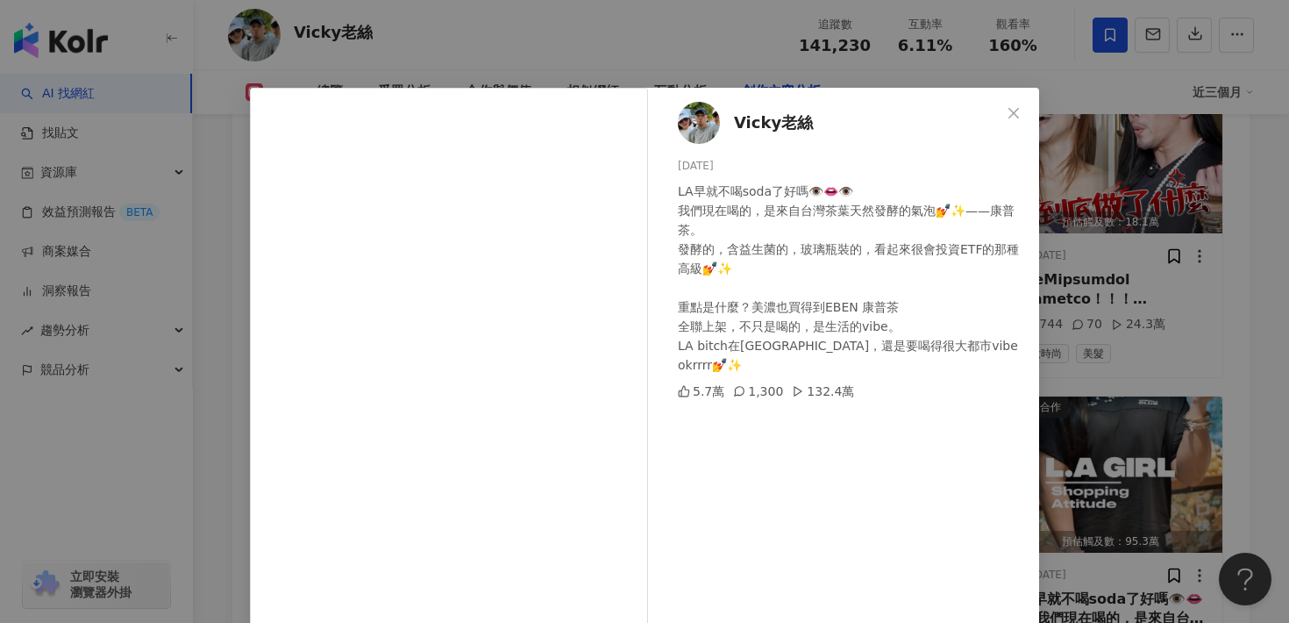
scroll to position [39, 0]
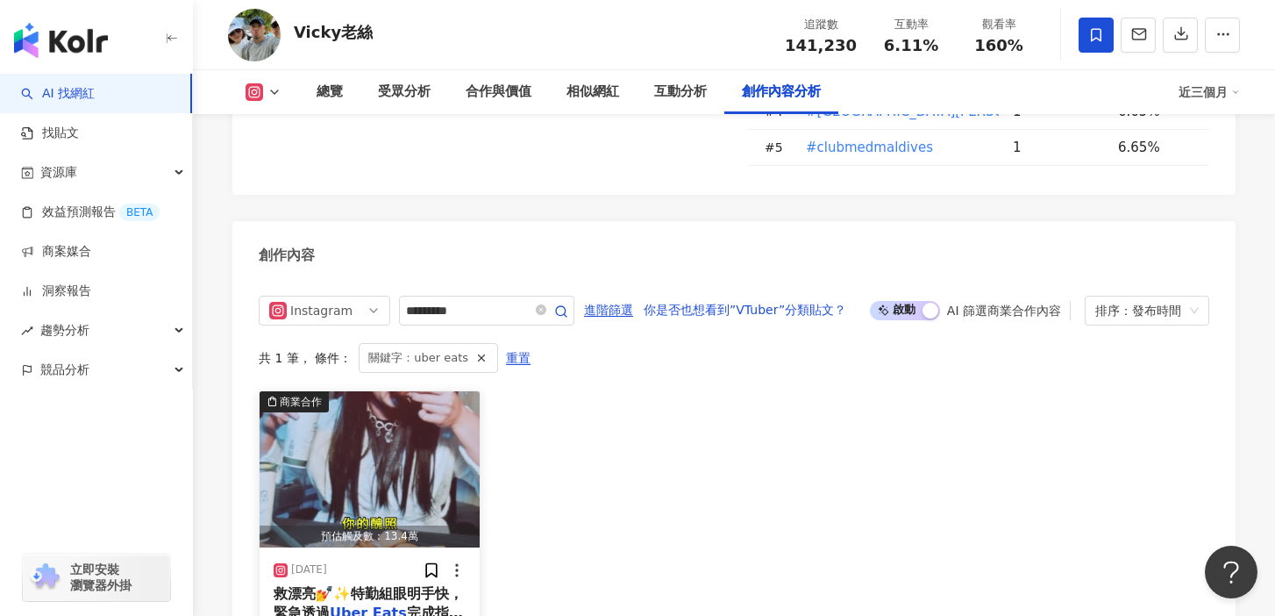
click at [350, 420] on img "button" at bounding box center [370, 469] width 220 height 156
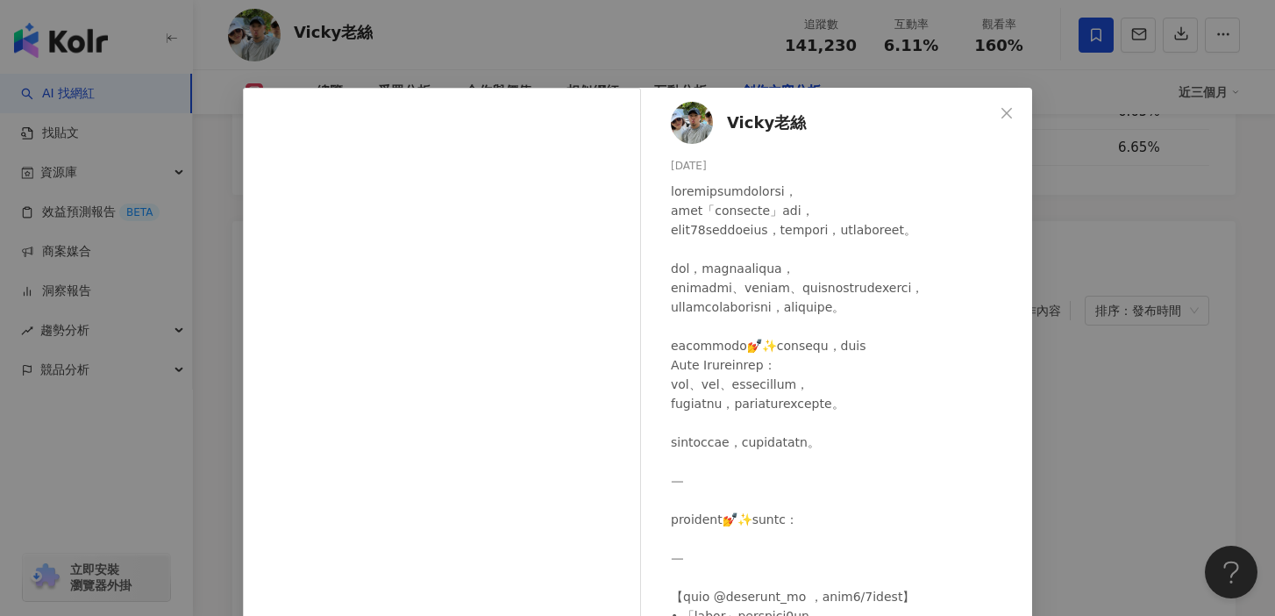
scroll to position [171, 0]
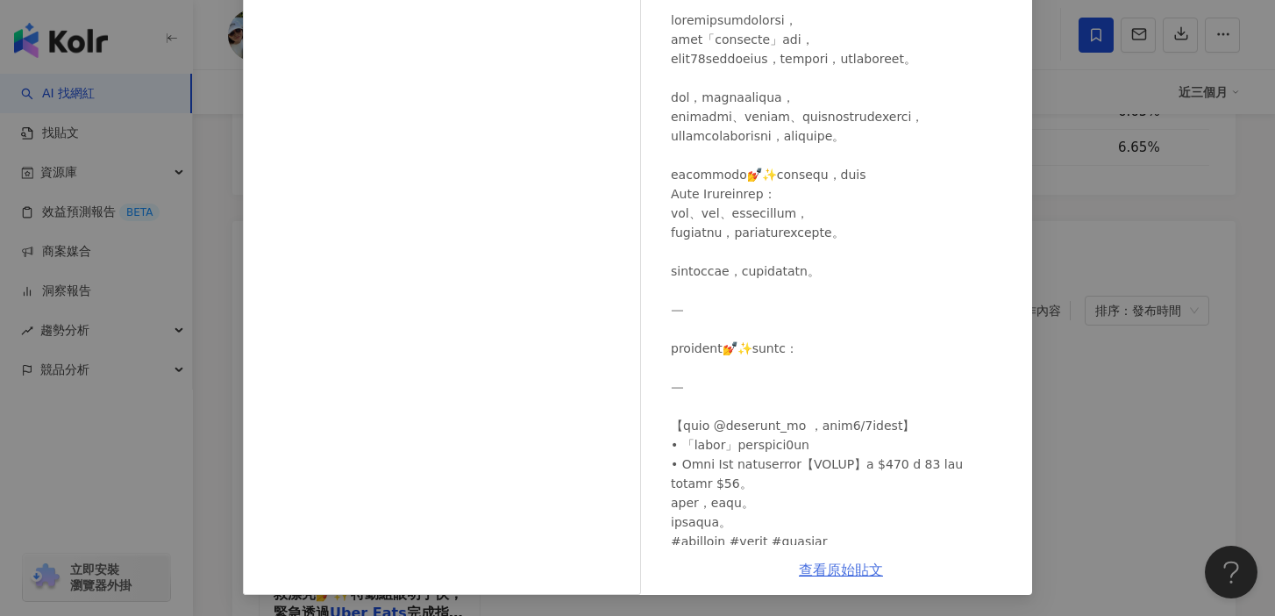
click at [853, 572] on link "查看原始貼文" at bounding box center [841, 569] width 84 height 17
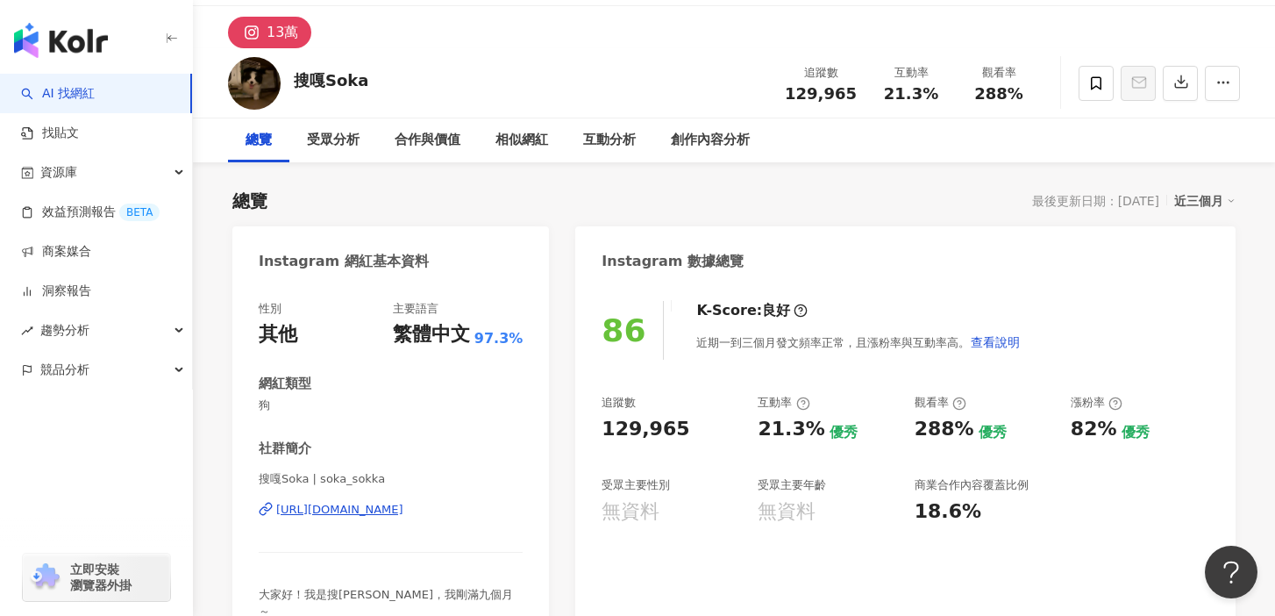
scroll to position [58, 0]
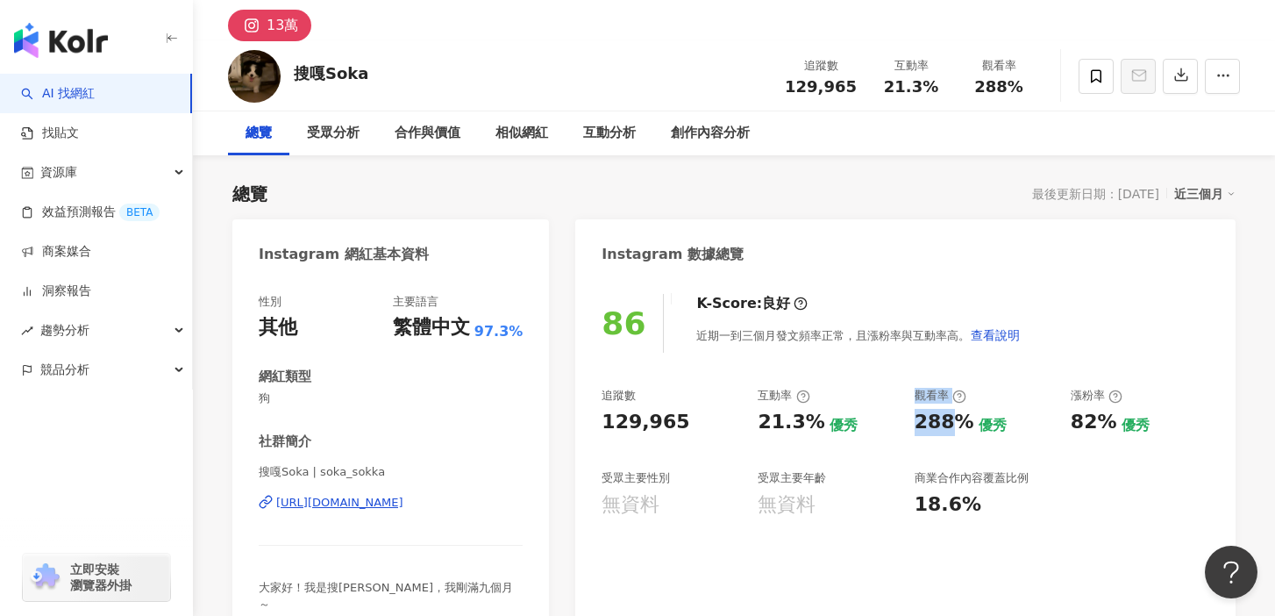
drag, startPoint x: 947, startPoint y: 424, endPoint x: 889, endPoint y: 424, distance: 58.8
click at [889, 424] on div "追蹤數 129,965 互動率 21.3% 優秀 觀看率 288% 優秀 漲粉率 82% 優秀 受眾主要性別 無資料 受眾主要年齡 無資料 商業合作內容覆蓋比…" at bounding box center [906, 453] width 608 height 130
copy div "優秀 觀看率 288"
